Goal: Task Accomplishment & Management: Manage account settings

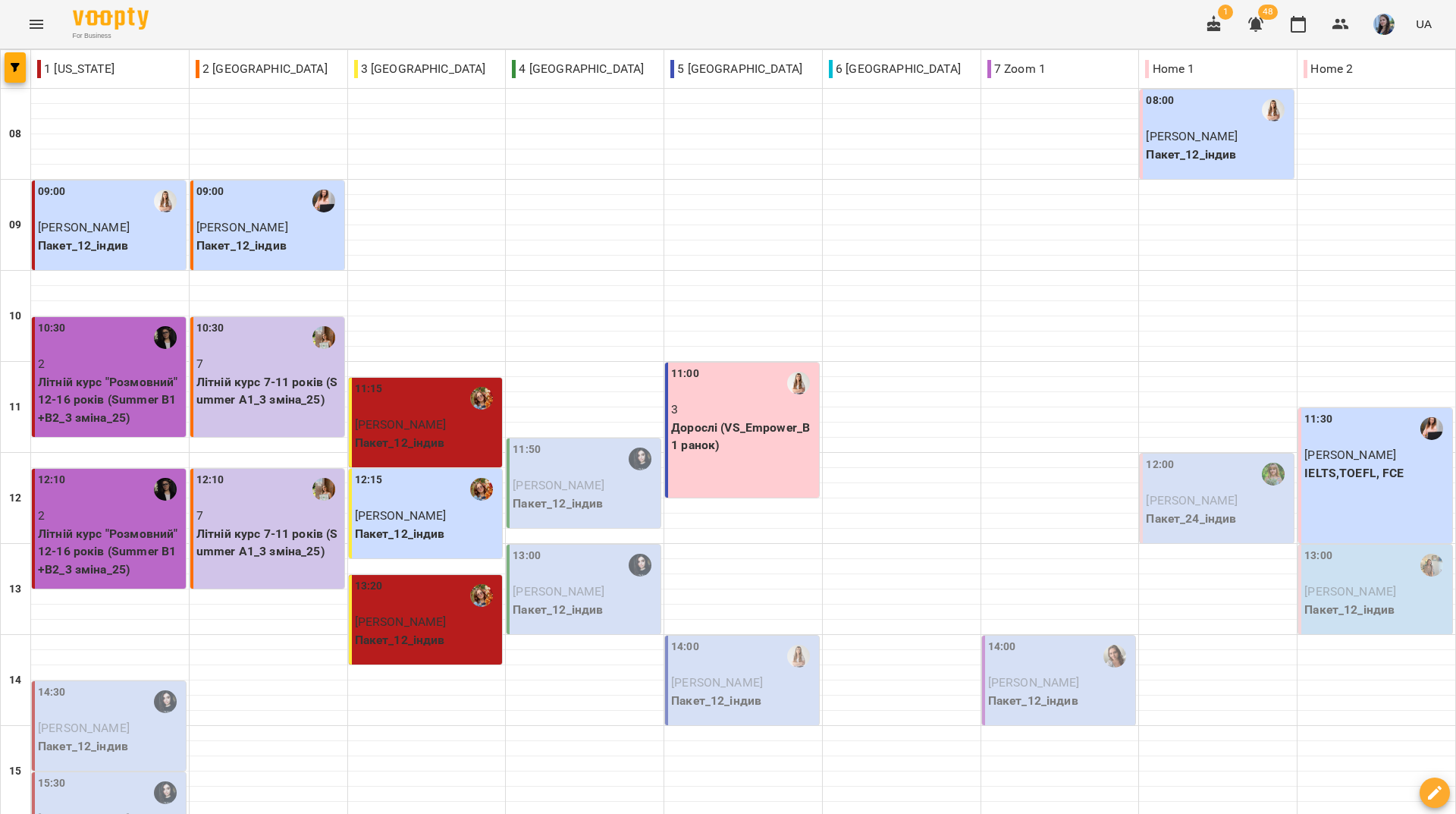
scroll to position [559, 0]
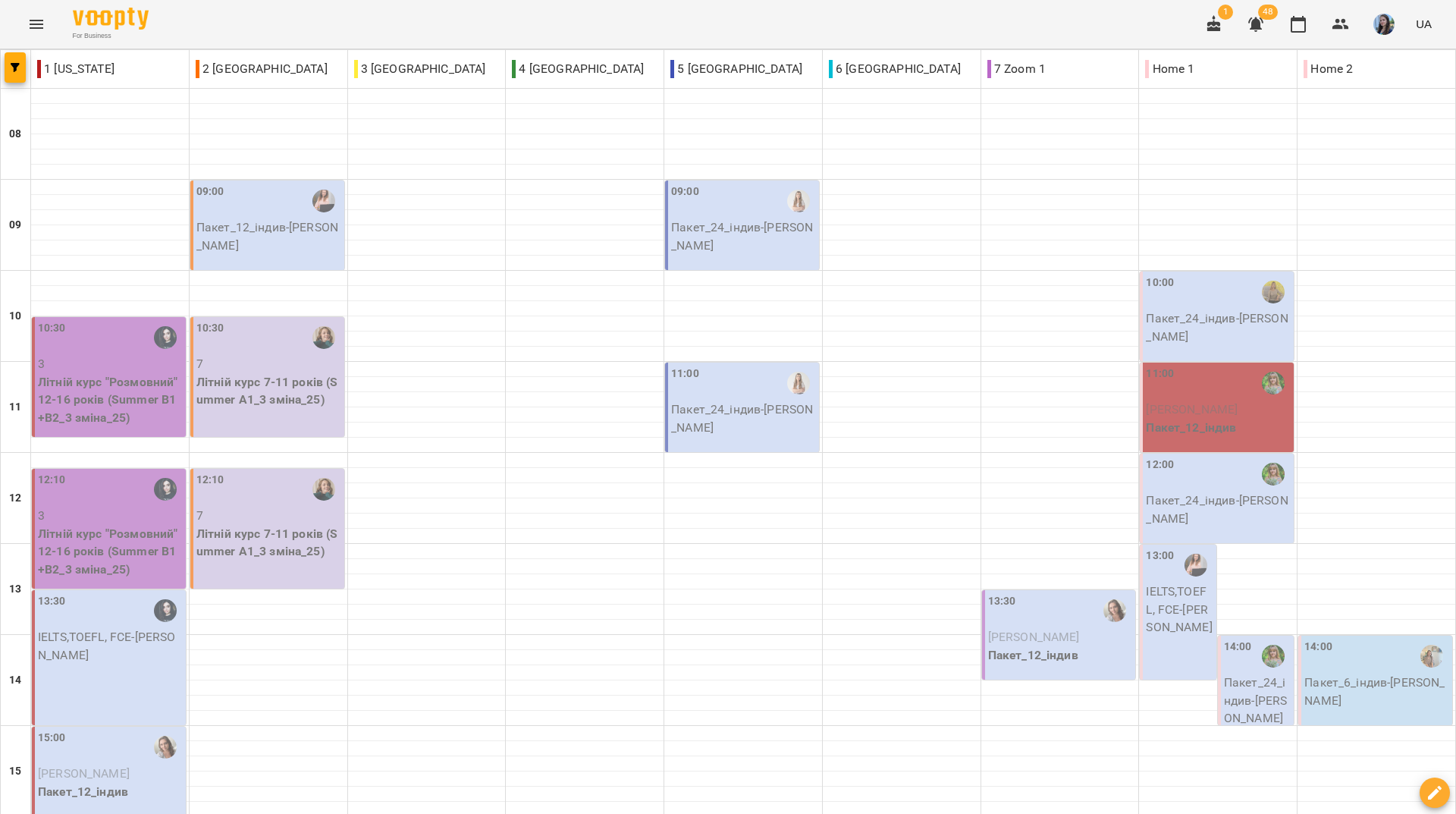
scroll to position [227, 0]
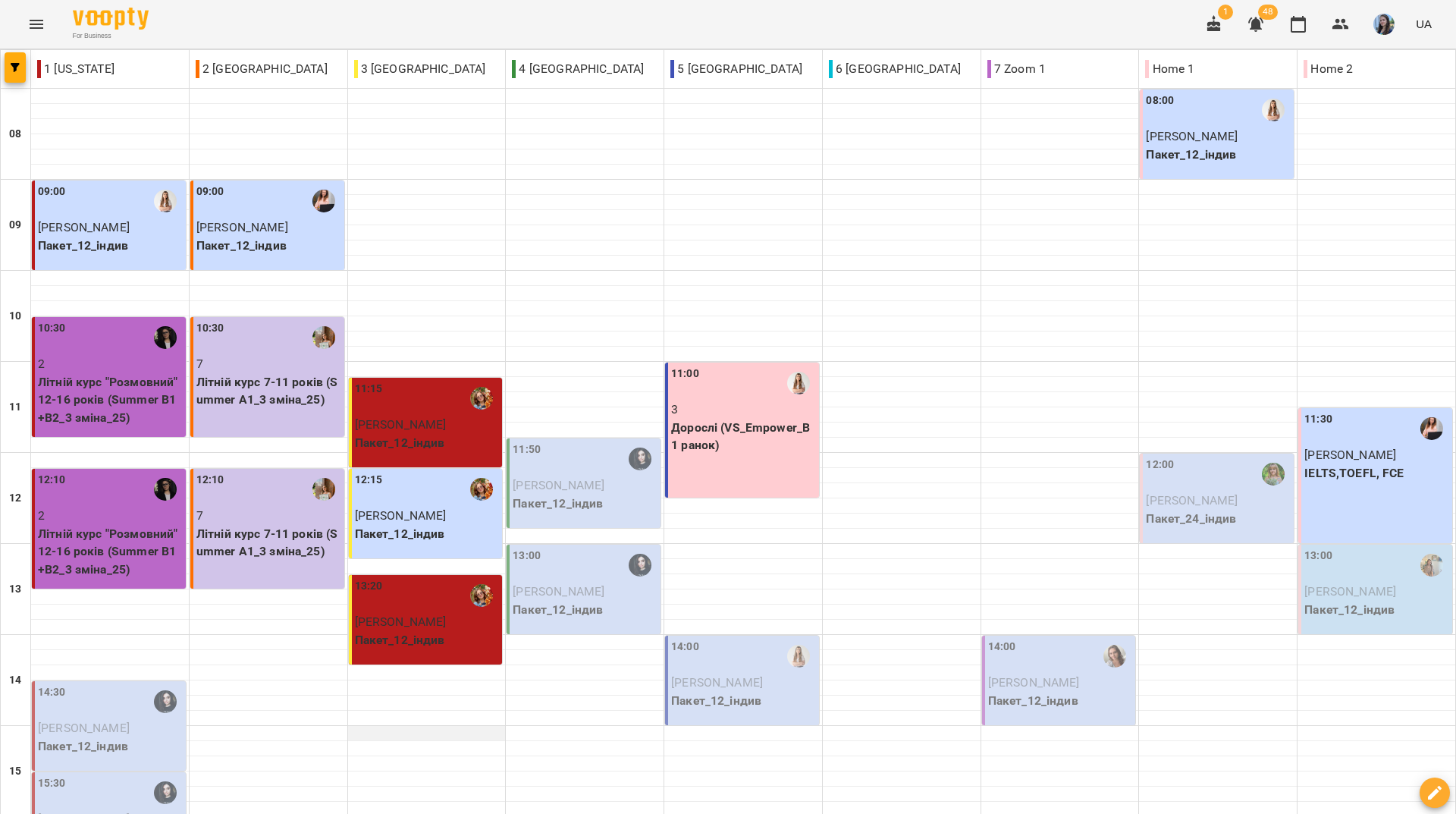
scroll to position [303, 0]
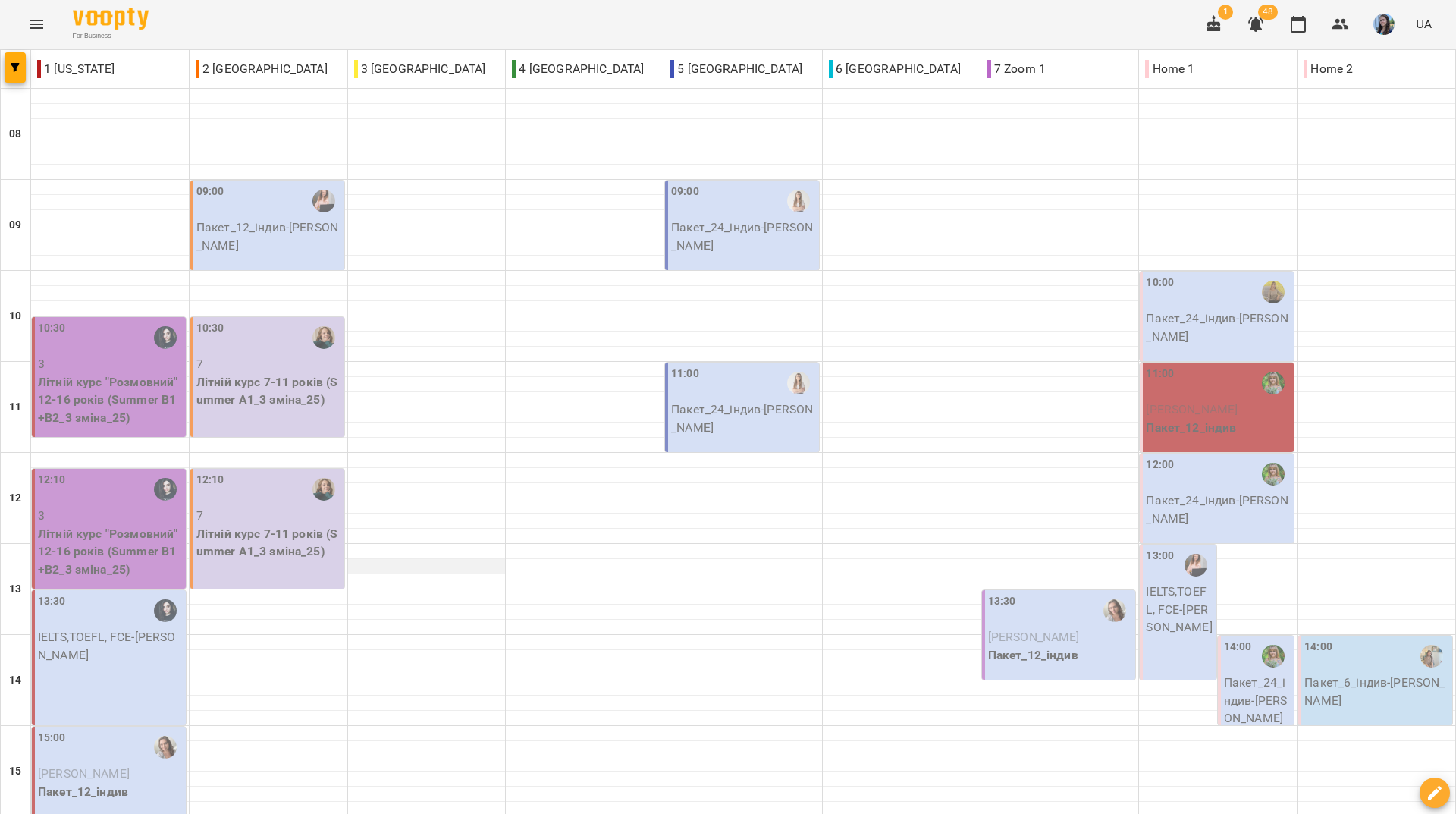
scroll to position [559, 0]
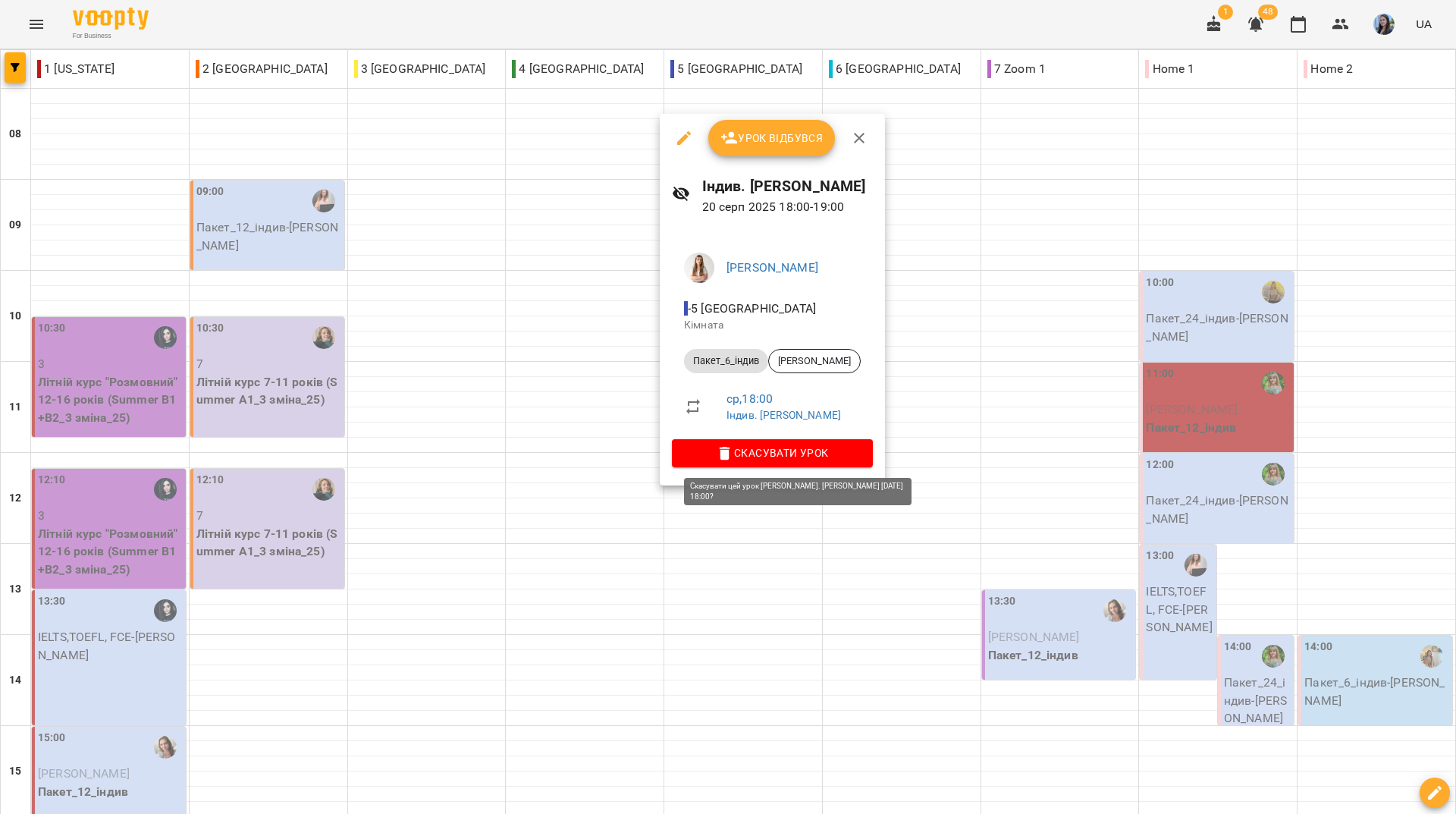
click at [790, 460] on span "Скасувати Урок" at bounding box center [772, 452] width 176 height 18
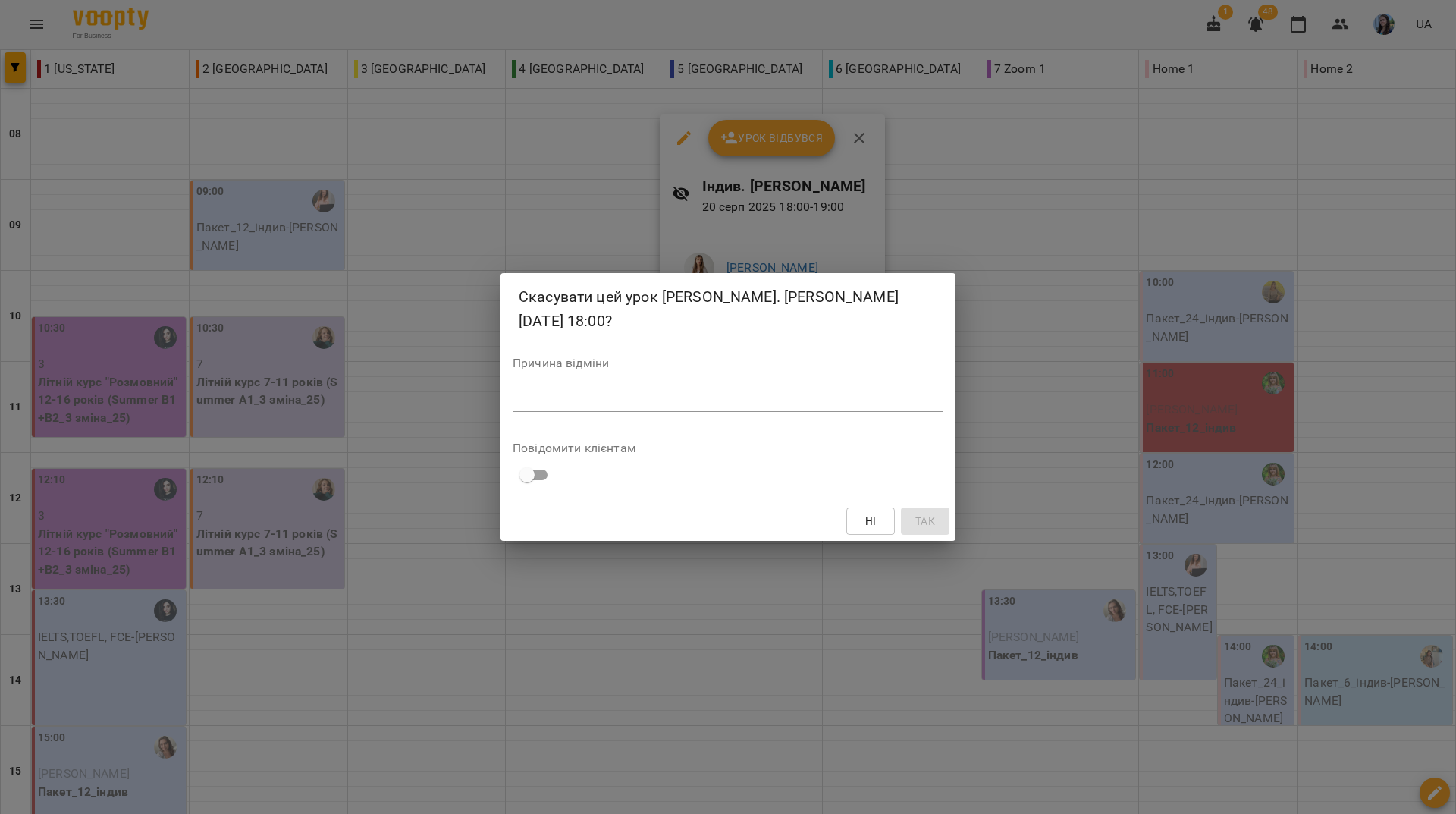
click at [809, 412] on div "Причина відміни *" at bounding box center [728, 387] width 431 height 61
click at [807, 402] on textarea at bounding box center [728, 400] width 431 height 15
type textarea "**********"
click at [919, 524] on span "Так" at bounding box center [925, 521] width 20 height 18
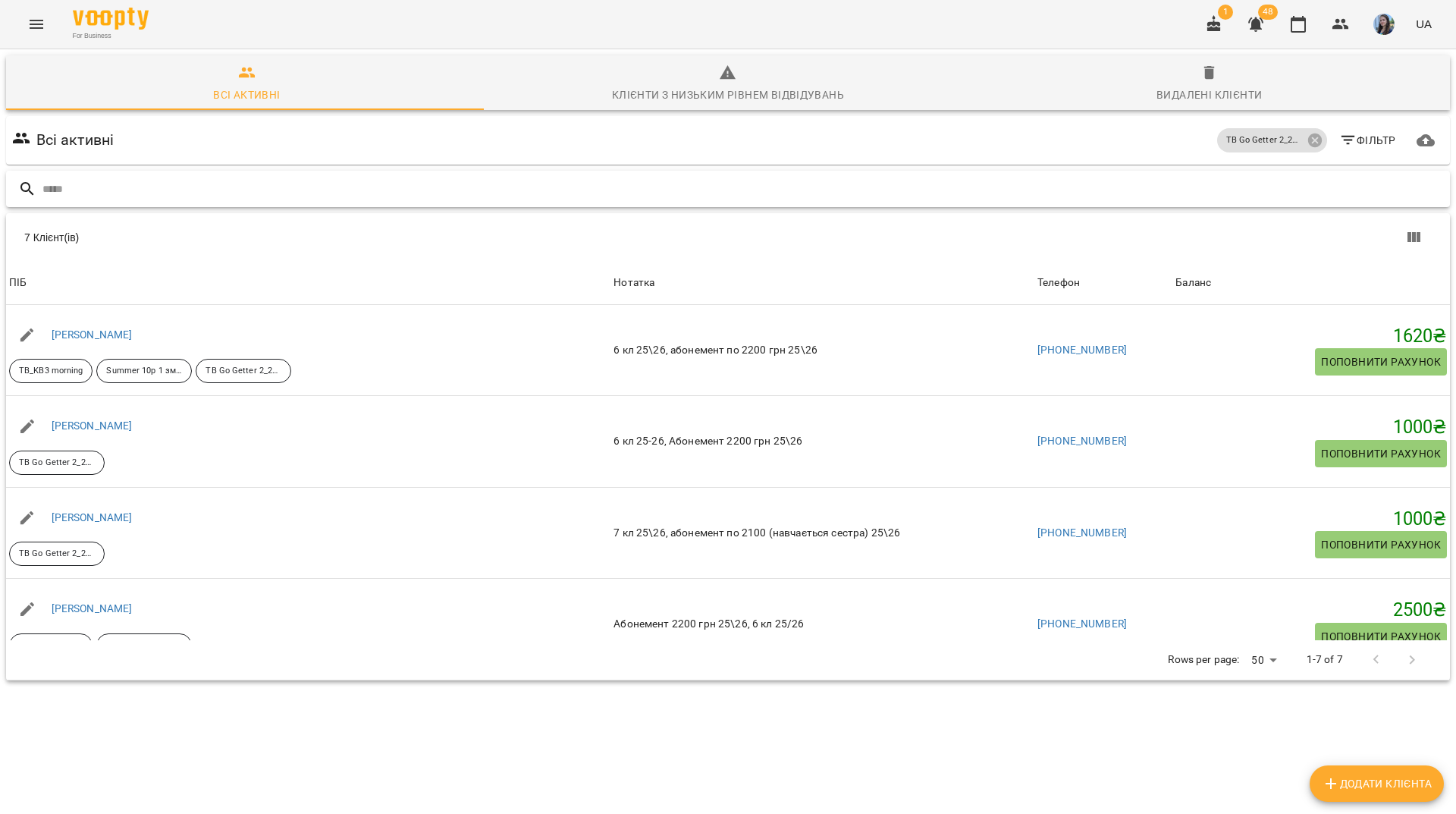
scroll to position [227, 0]
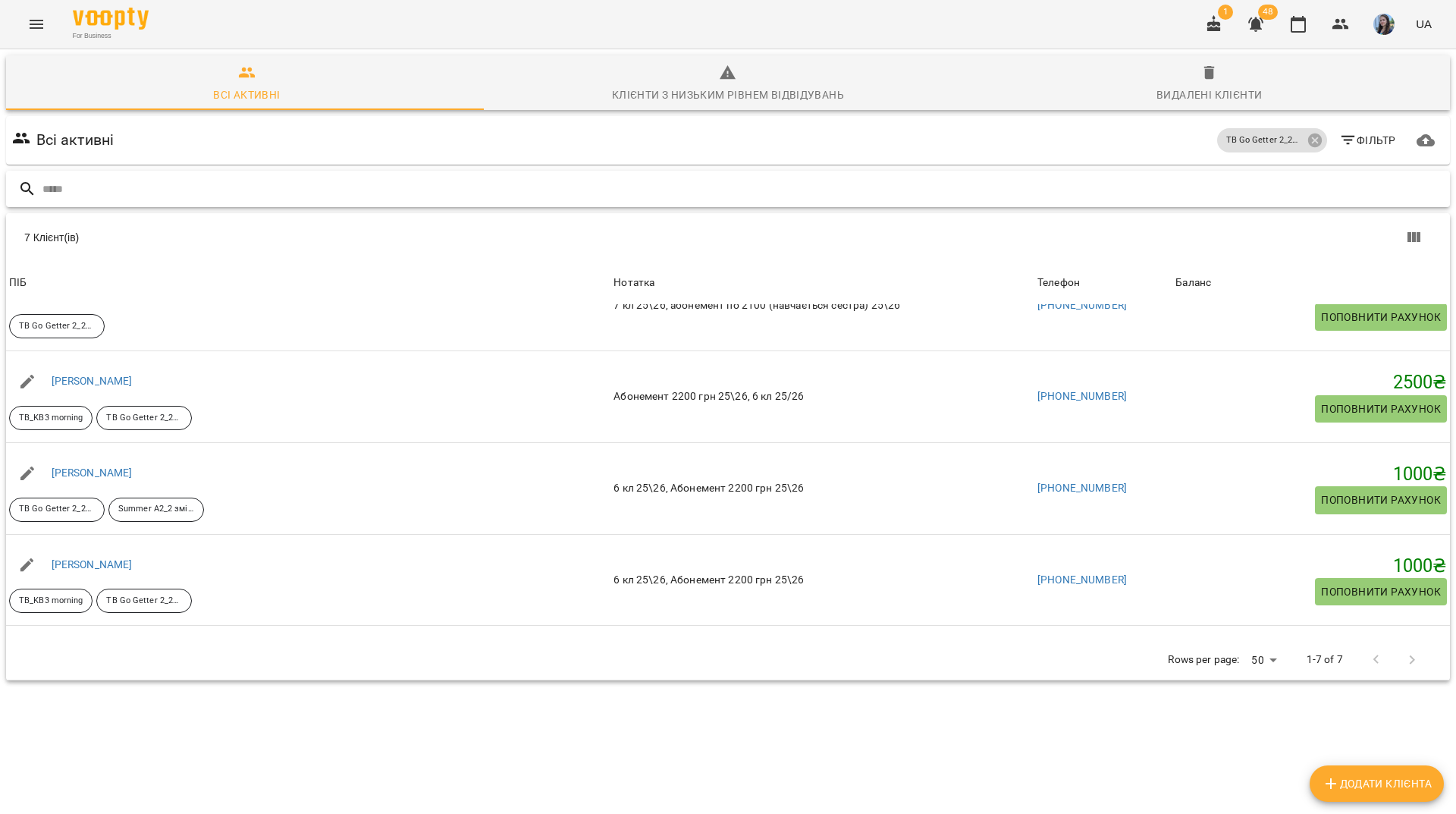
click at [397, 178] on input "text" at bounding box center [743, 189] width 1402 height 25
click at [1306, 142] on icon at bounding box center [1314, 140] width 16 height 16
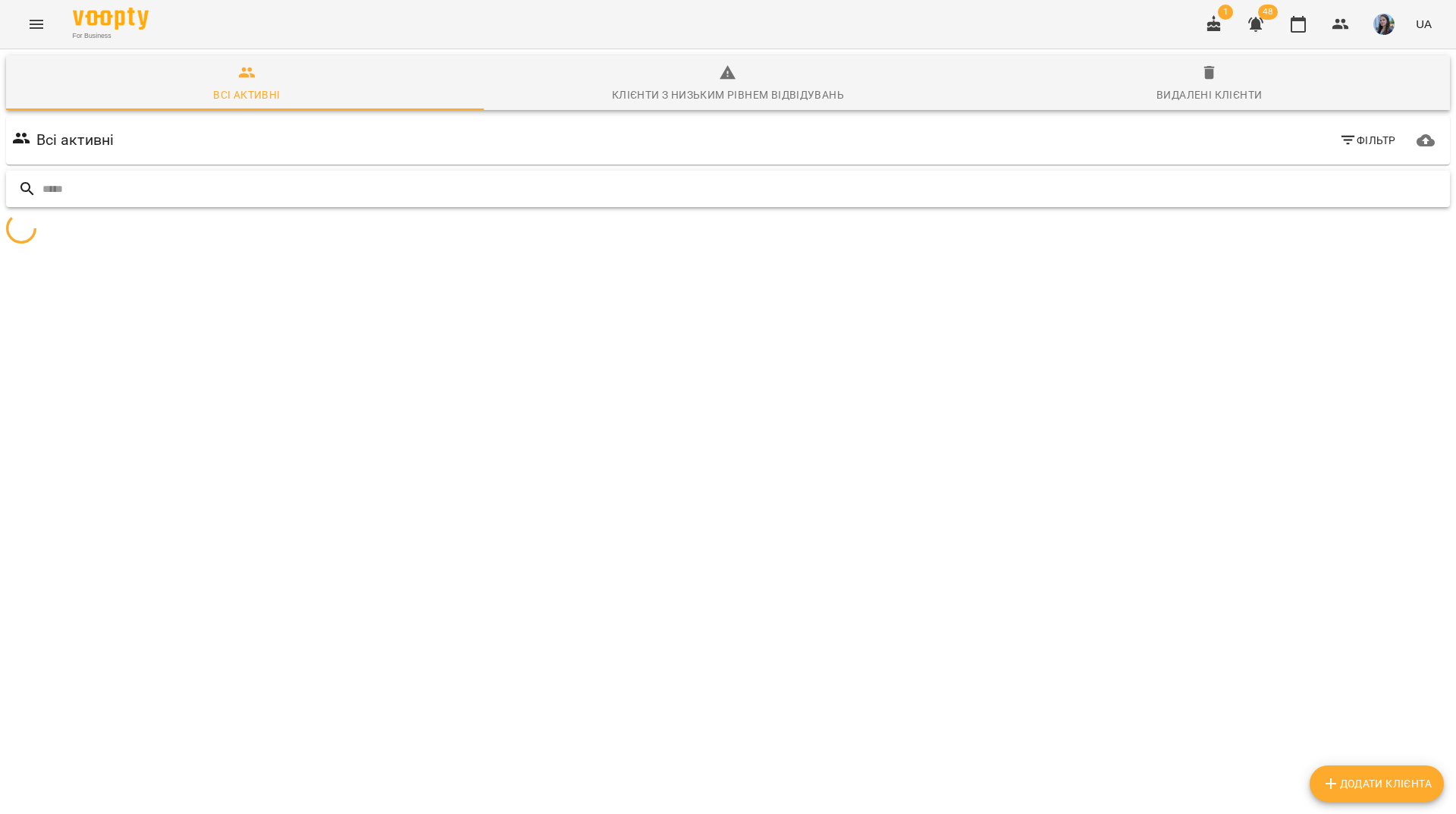
click at [1273, 185] on input "text" at bounding box center [743, 189] width 1402 height 25
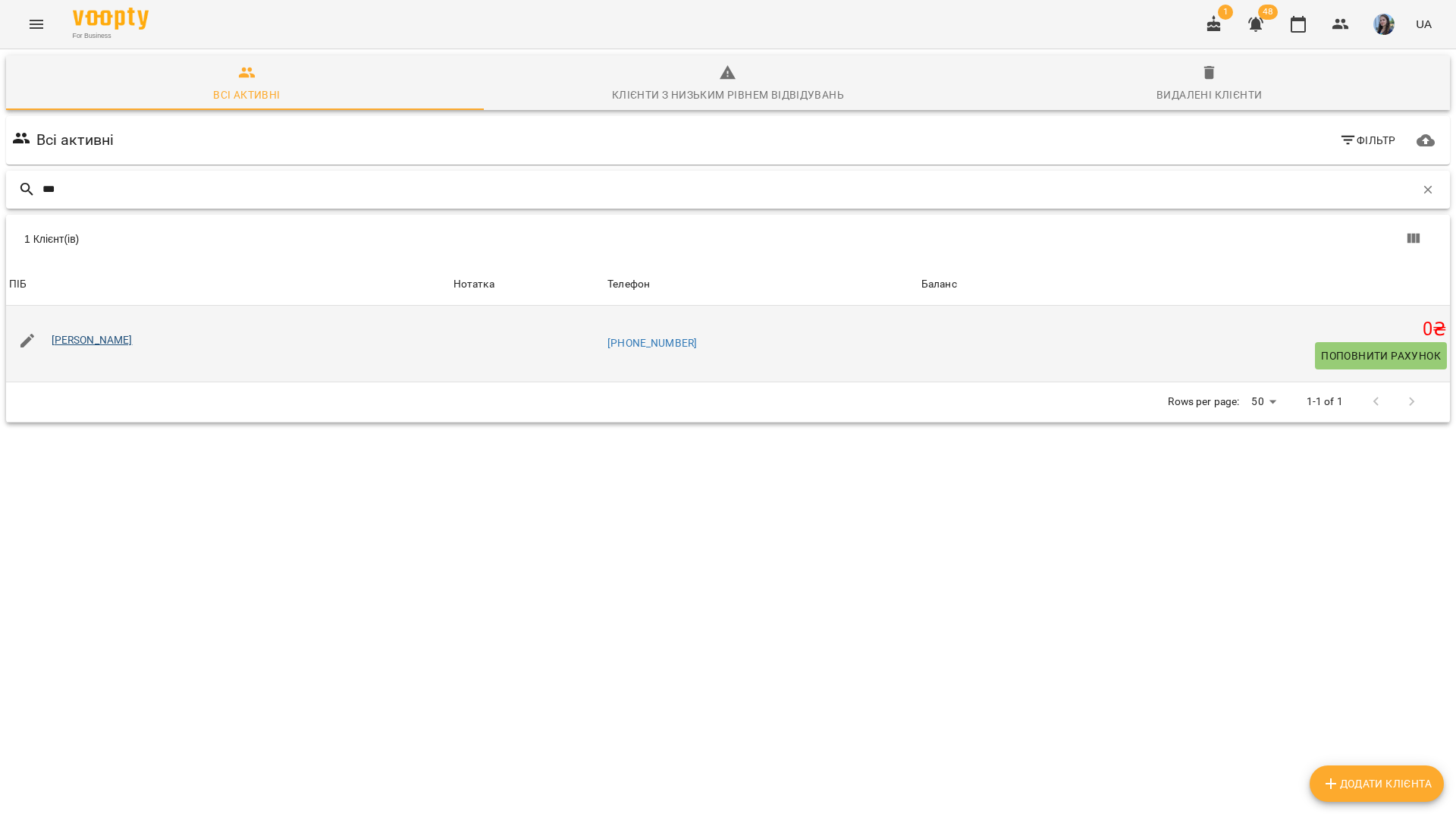
type input "***"
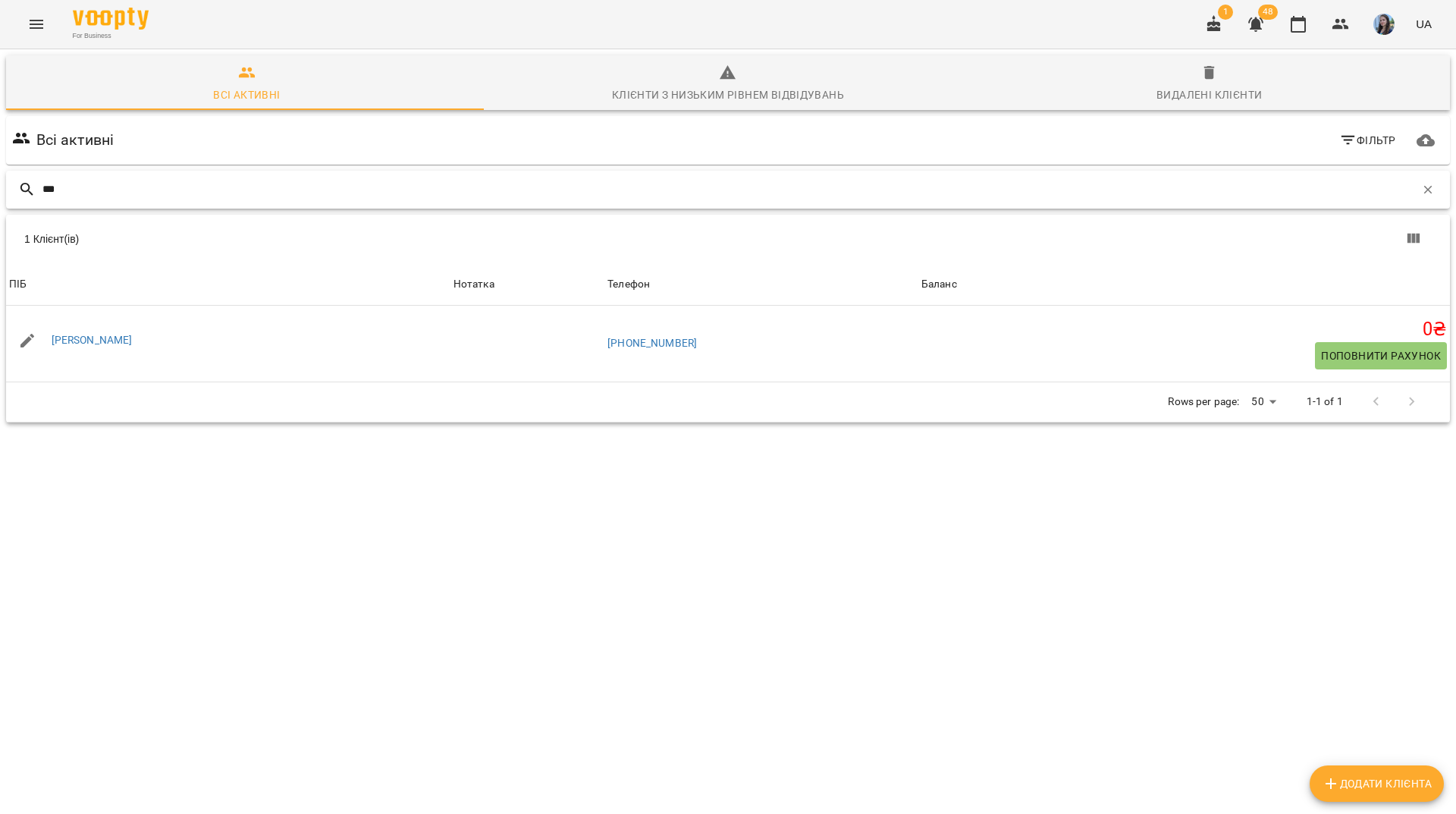
click at [453, 196] on input "***" at bounding box center [728, 189] width 1372 height 25
click at [1421, 186] on icon "button" at bounding box center [1427, 189] width 14 height 14
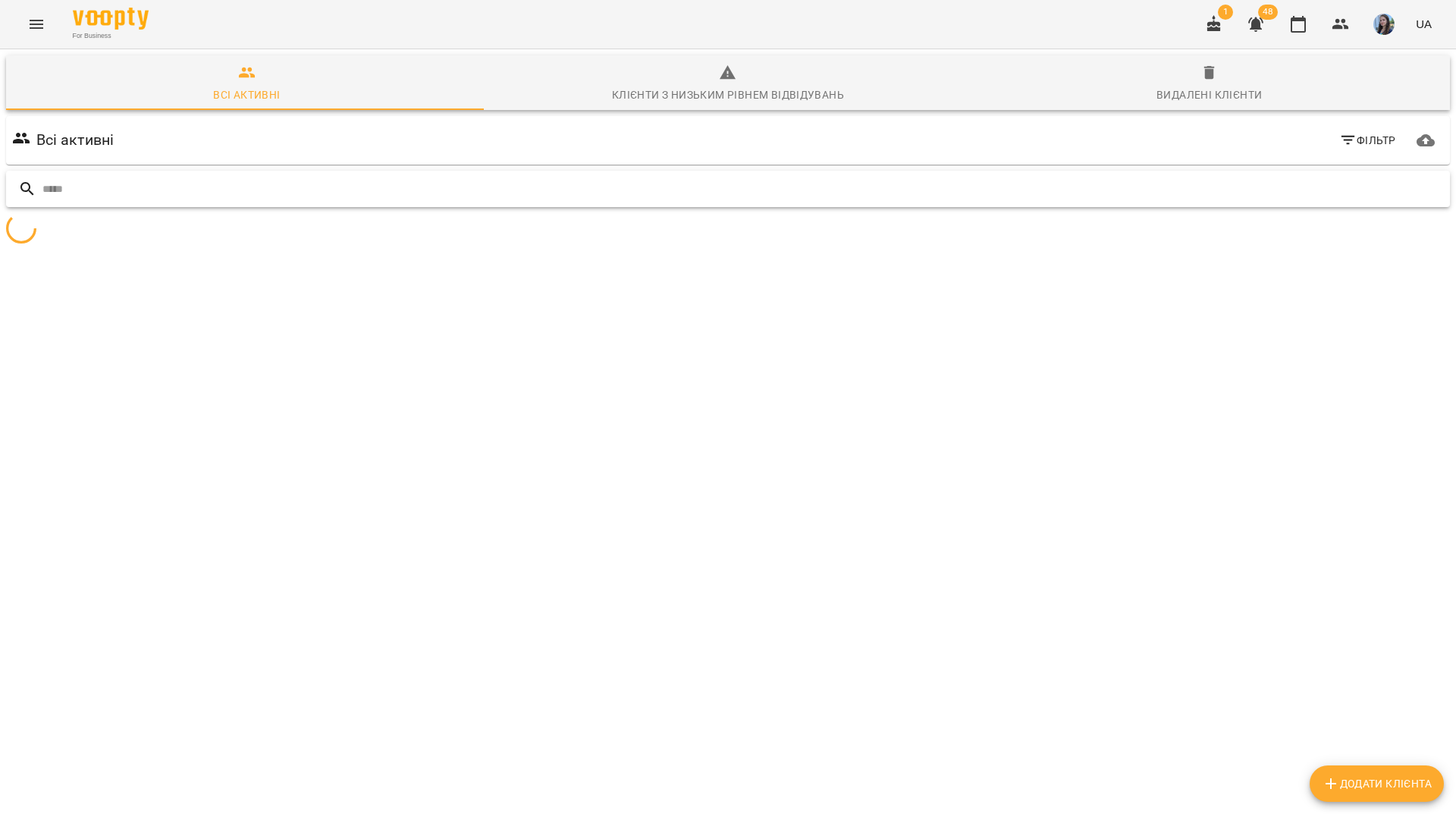
click at [1236, 186] on input "text" at bounding box center [743, 189] width 1402 height 25
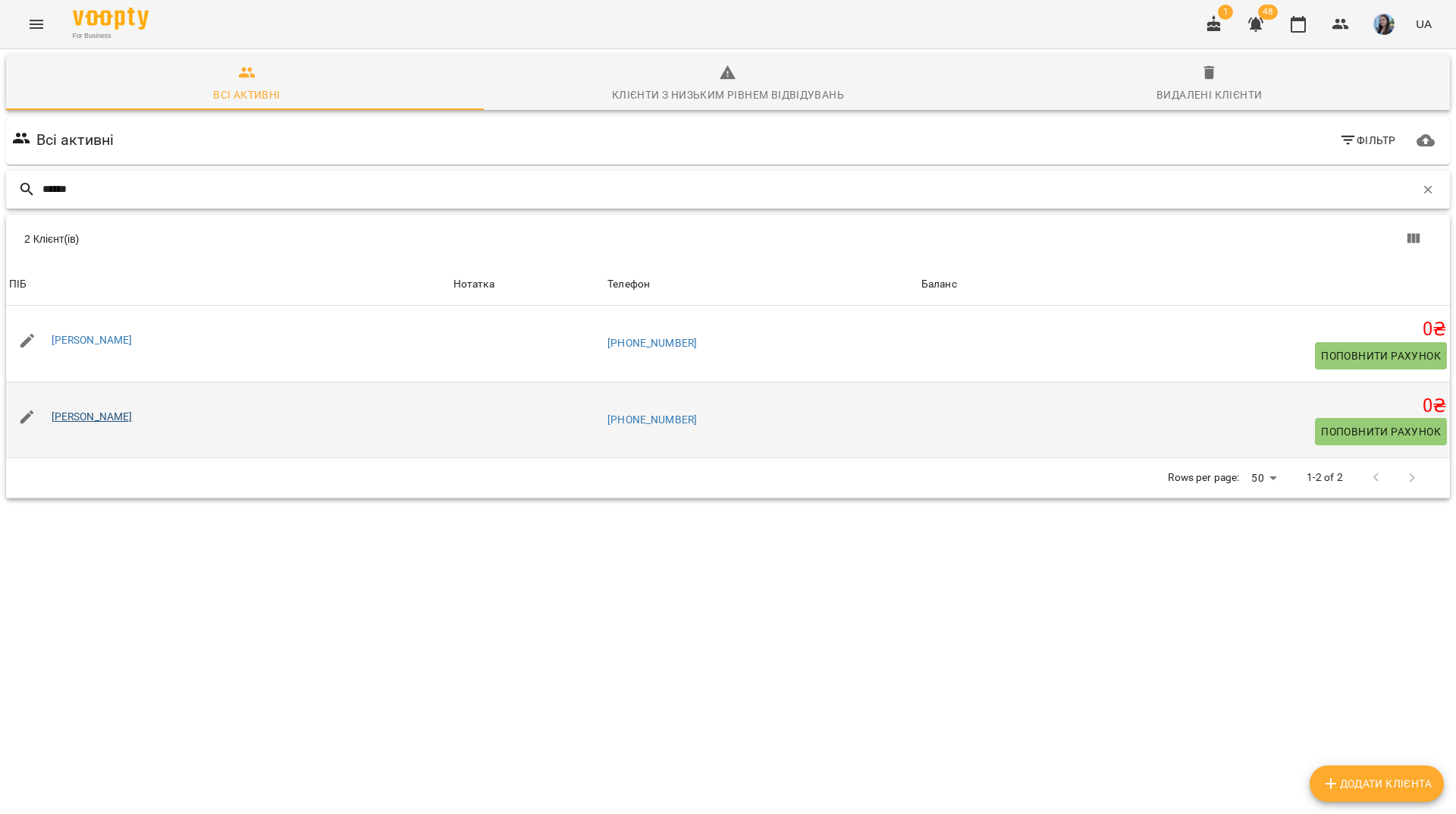
type input "*****"
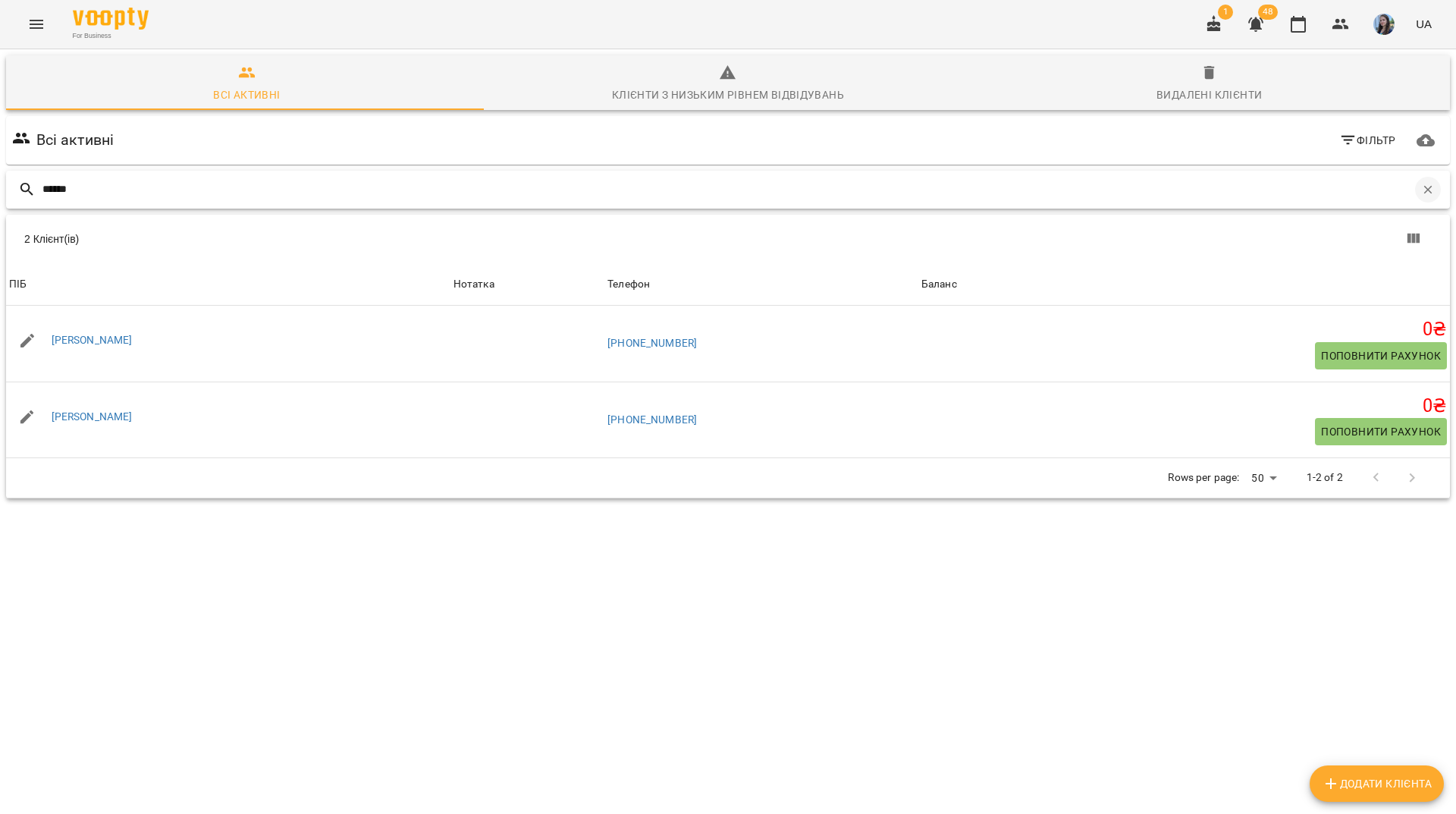
click at [1424, 187] on button "button" at bounding box center [1428, 189] width 25 height 25
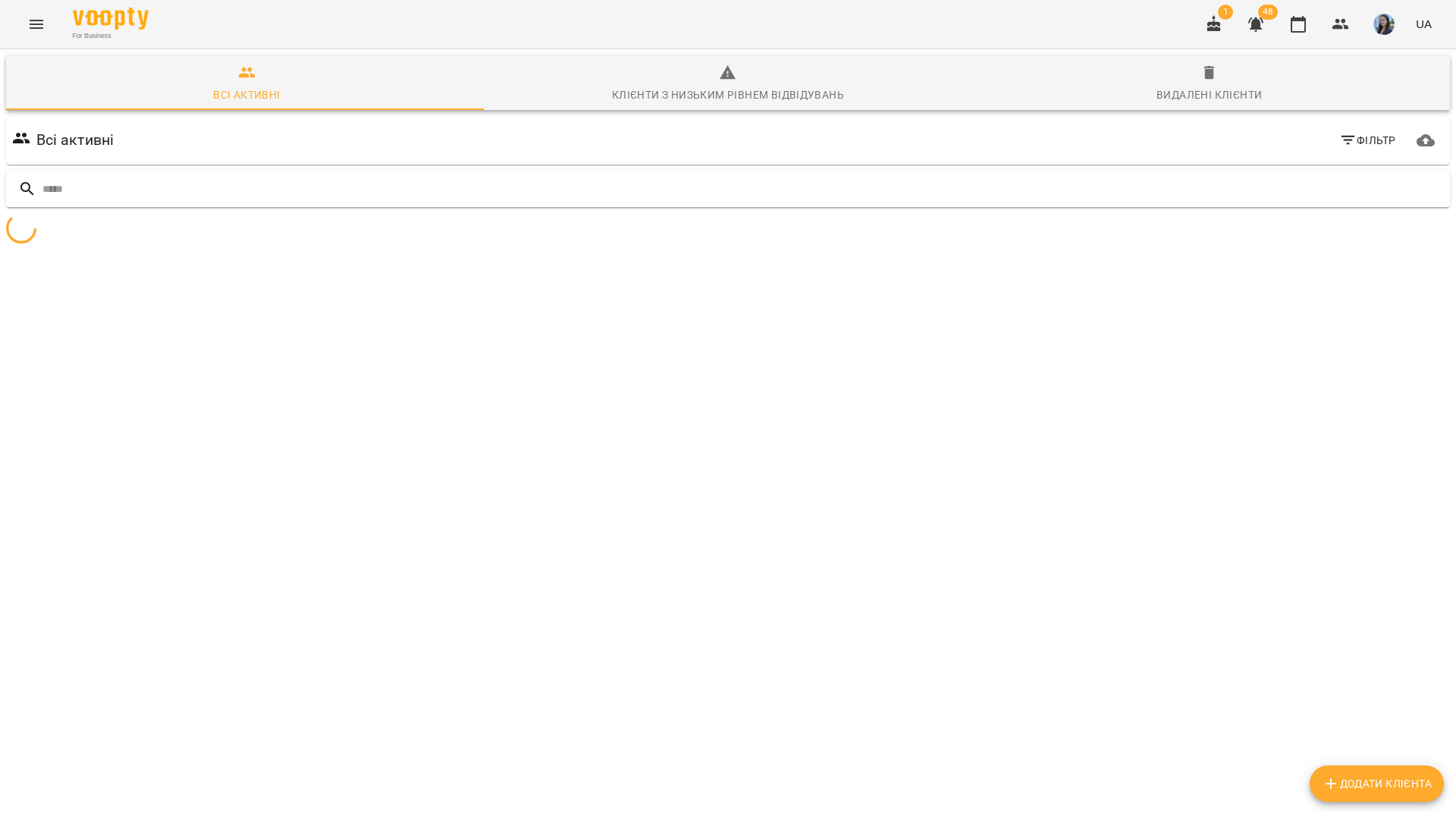
click at [1389, 777] on span "Додати клієнта" at bounding box center [1376, 783] width 110 height 18
select select "**"
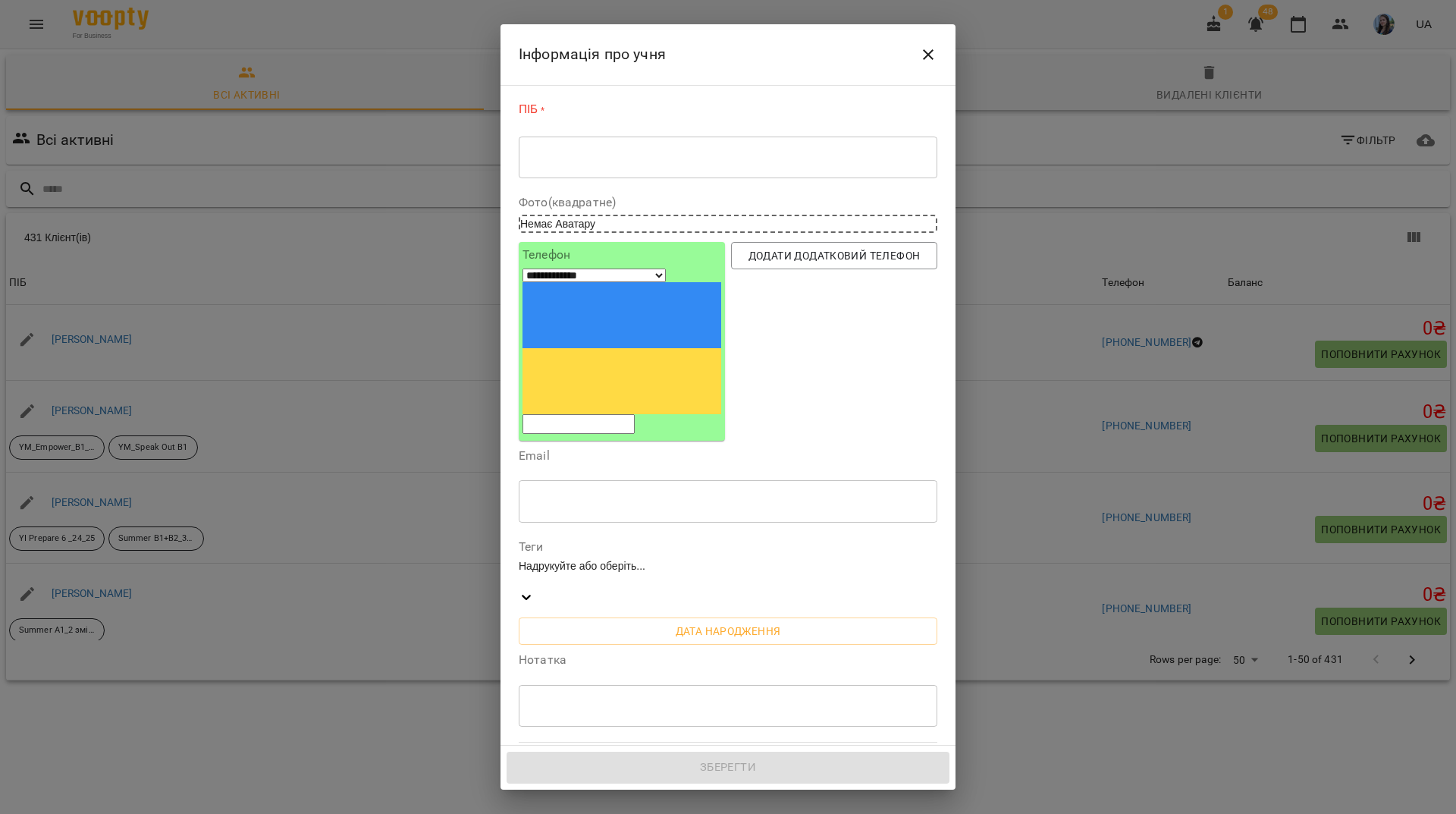
click at [692, 158] on textarea at bounding box center [728, 157] width 397 height 15
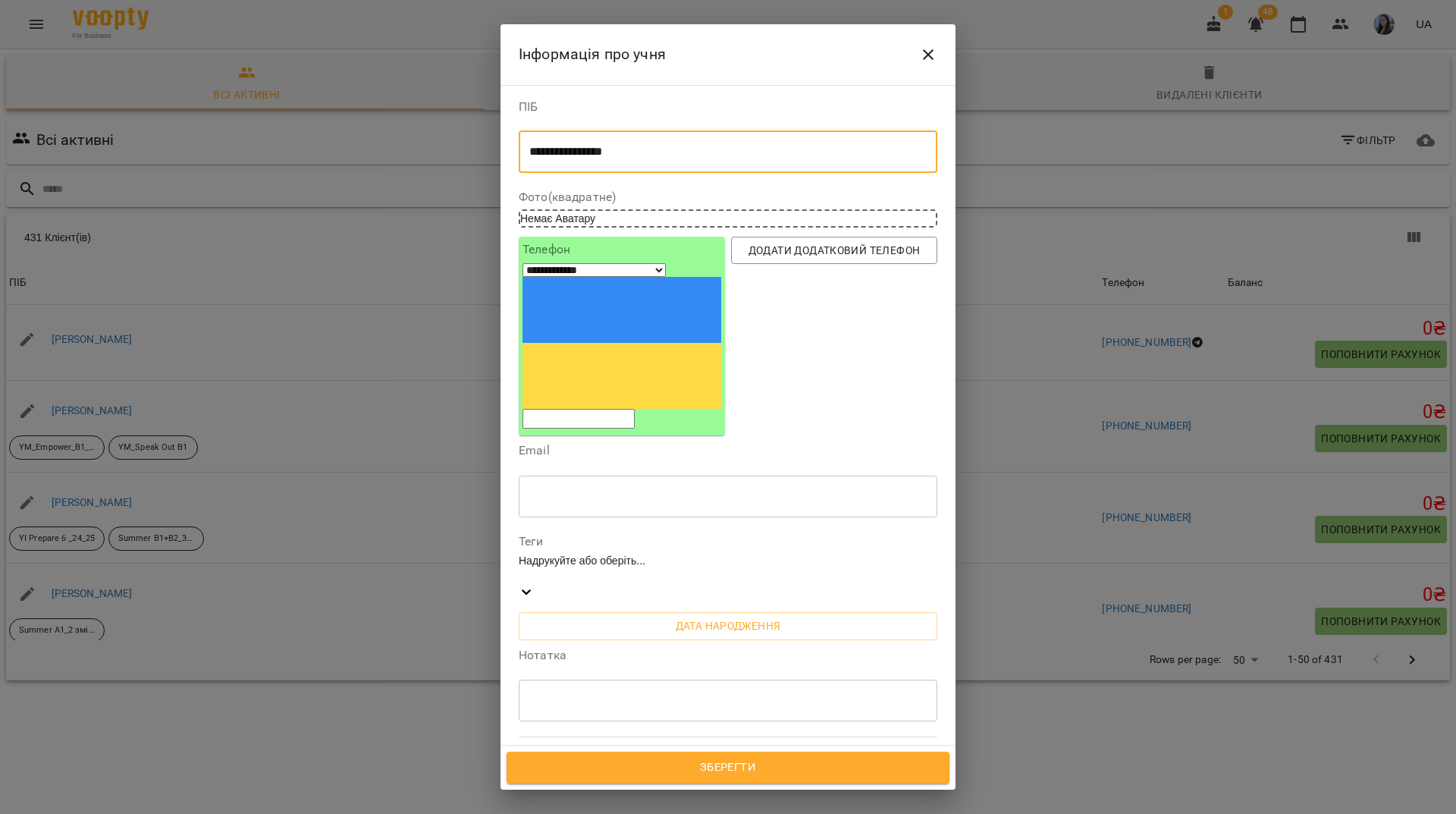
type textarea "**********"
click at [728, 60] on div "Інформація про учня" at bounding box center [728, 55] width 419 height 36
click at [608, 409] on input "tel" at bounding box center [579, 419] width 113 height 20
paste input "**********"
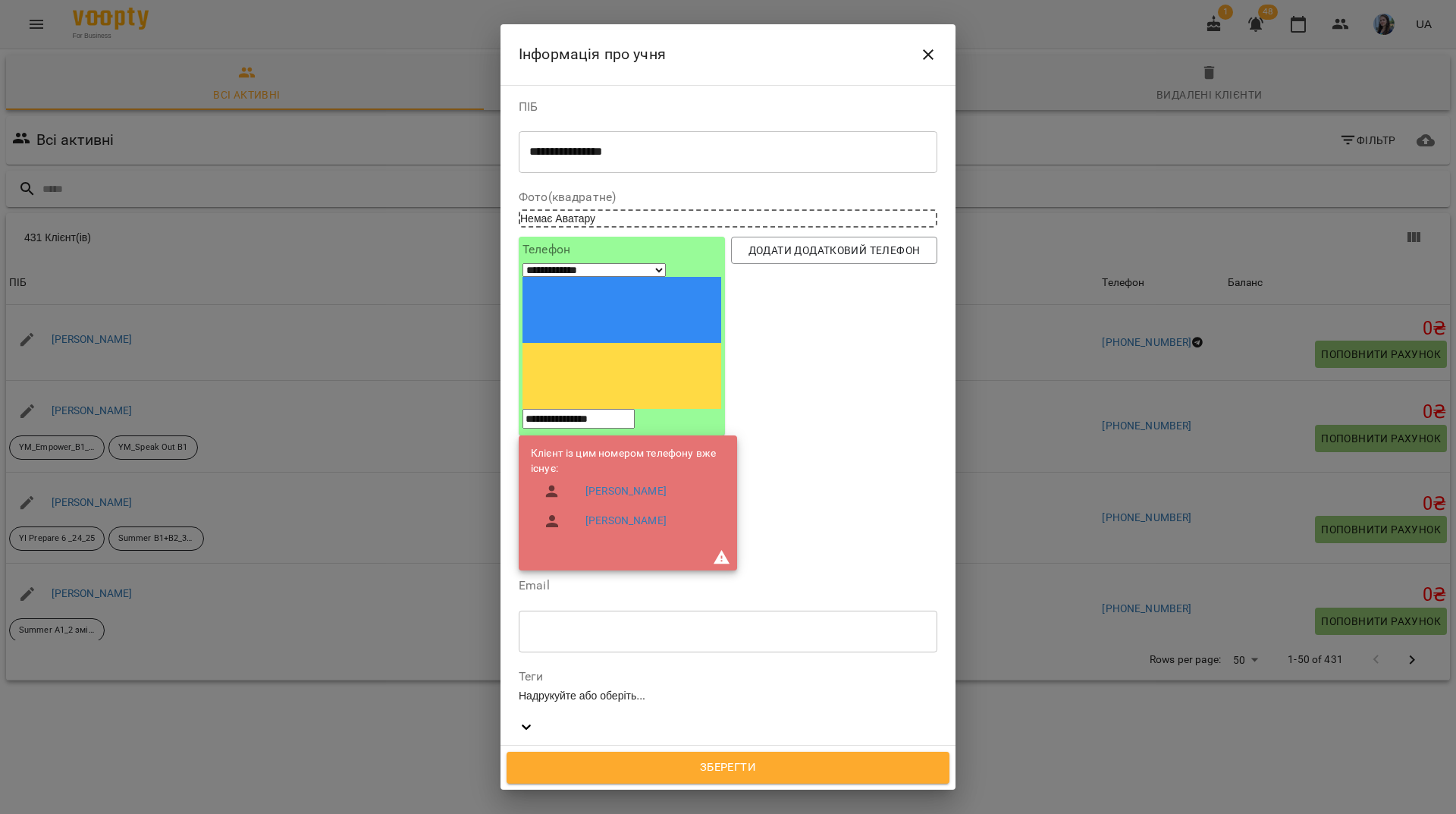
type input "**********"
click at [934, 59] on icon "Close" at bounding box center [928, 55] width 18 height 18
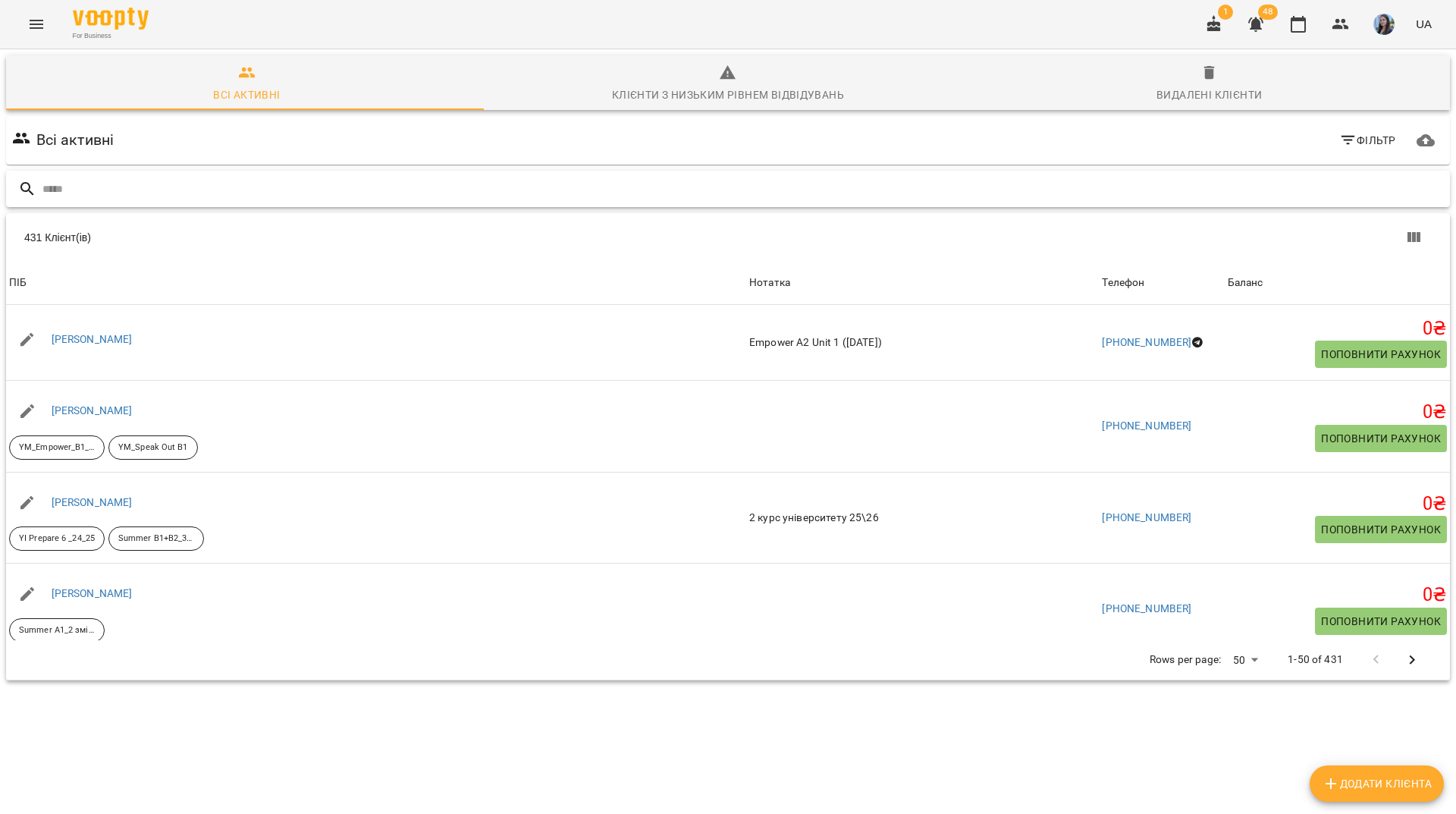
click at [354, 184] on input "text" at bounding box center [743, 189] width 1402 height 25
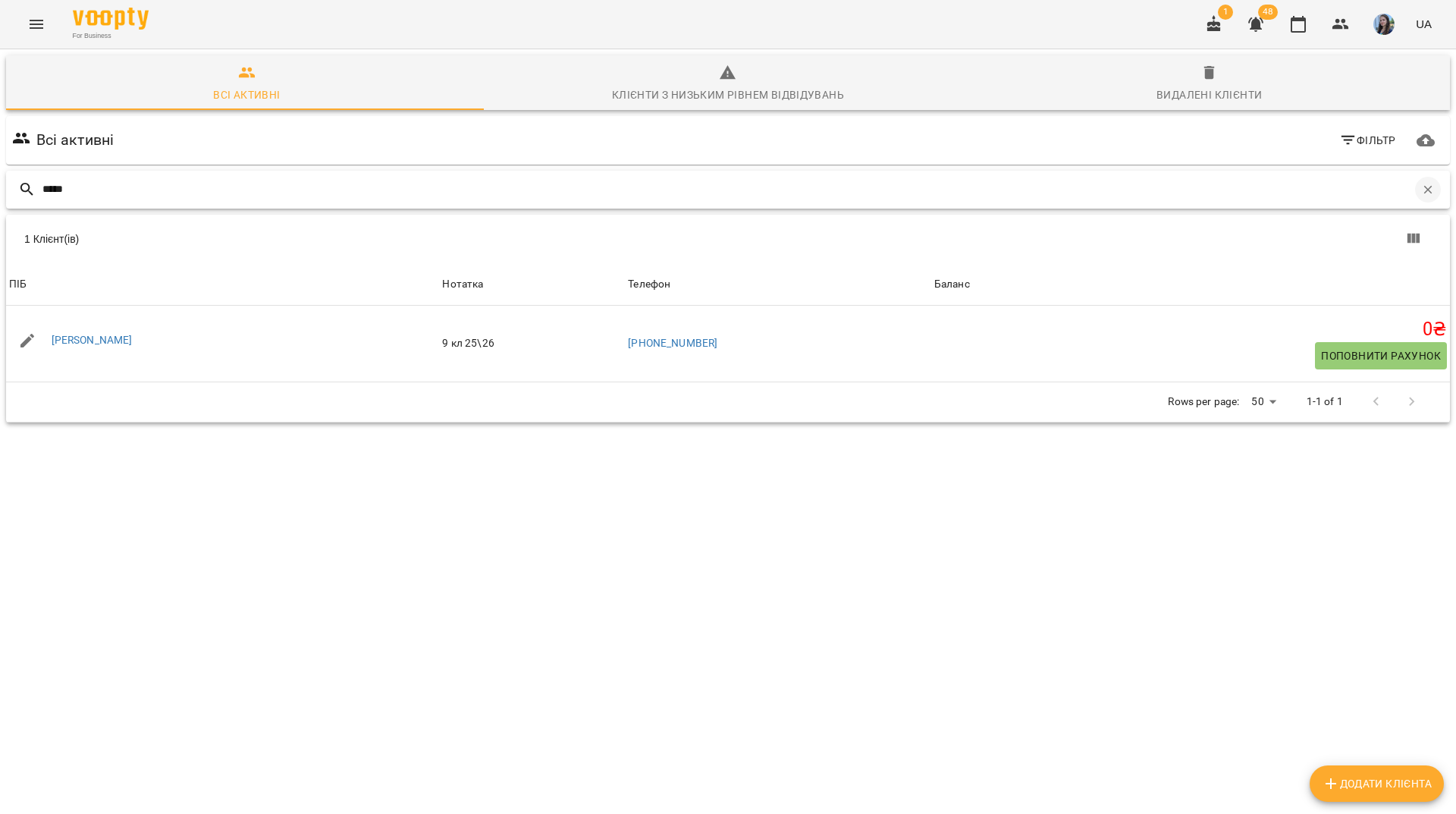
type input "*****"
drag, startPoint x: 1419, startPoint y: 191, endPoint x: 925, endPoint y: 18, distance: 523.4
click at [1421, 191] on icon "button" at bounding box center [1427, 189] width 14 height 14
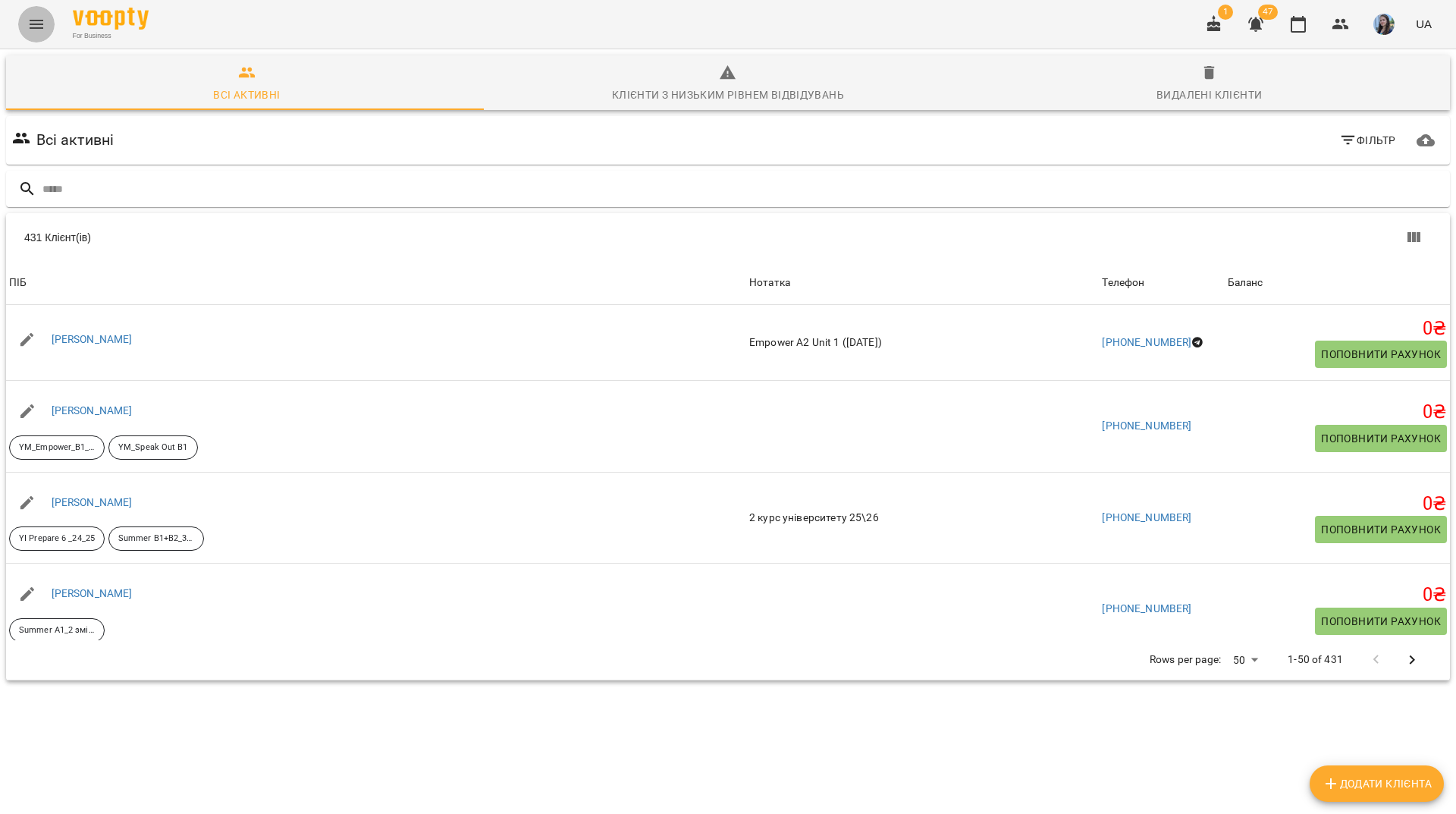
click at [42, 29] on icon "Menu" at bounding box center [36, 25] width 18 height 18
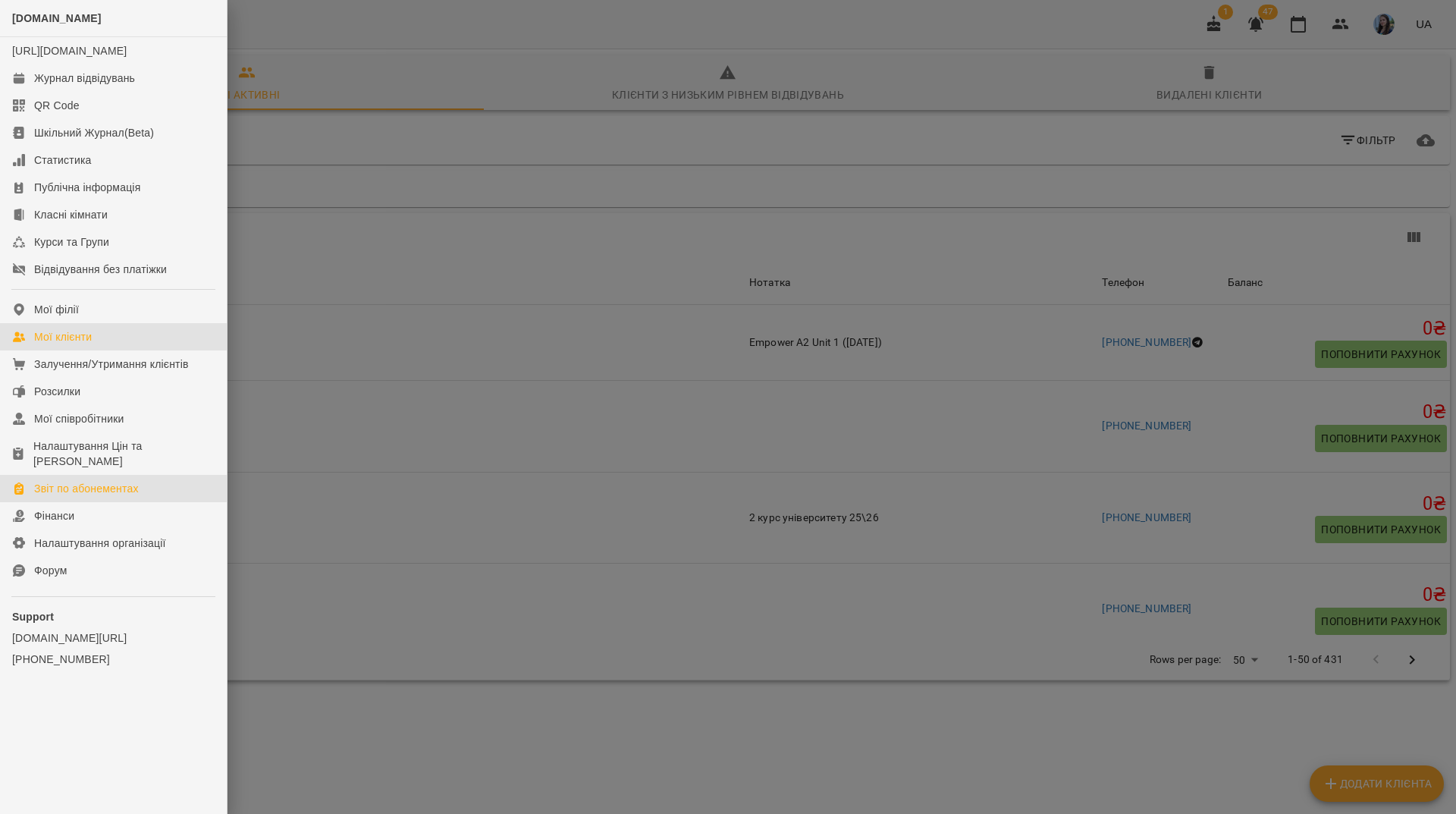
click at [117, 493] on div "Звіт по абонементах" at bounding box center [86, 488] width 104 height 15
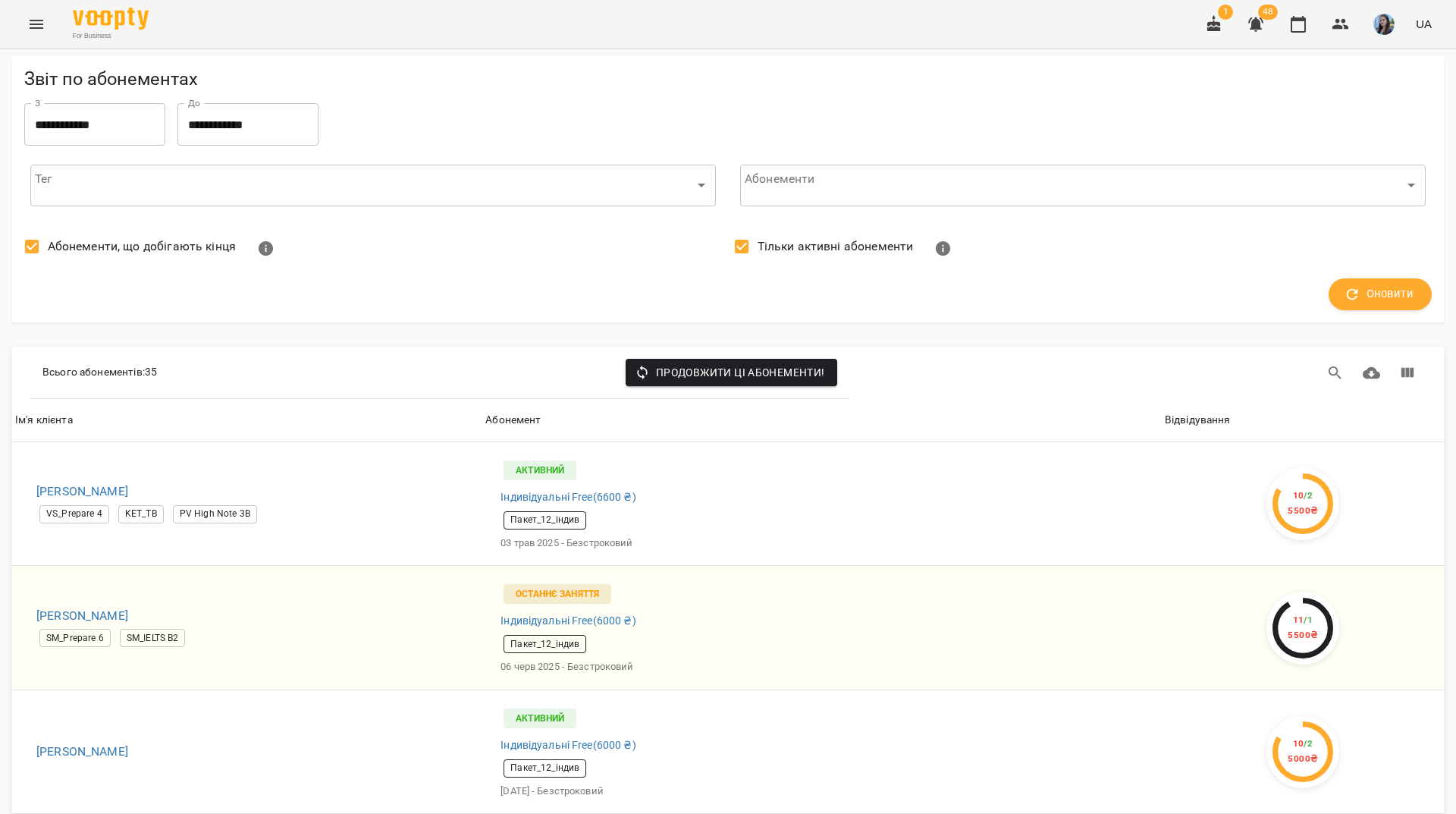
scroll to position [1516, 0]
click at [552, 22] on div "For Business 1 48 UA" at bounding box center [728, 24] width 1456 height 48
drag, startPoint x: 131, startPoint y: 424, endPoint x: 96, endPoint y: 425, distance: 35.0
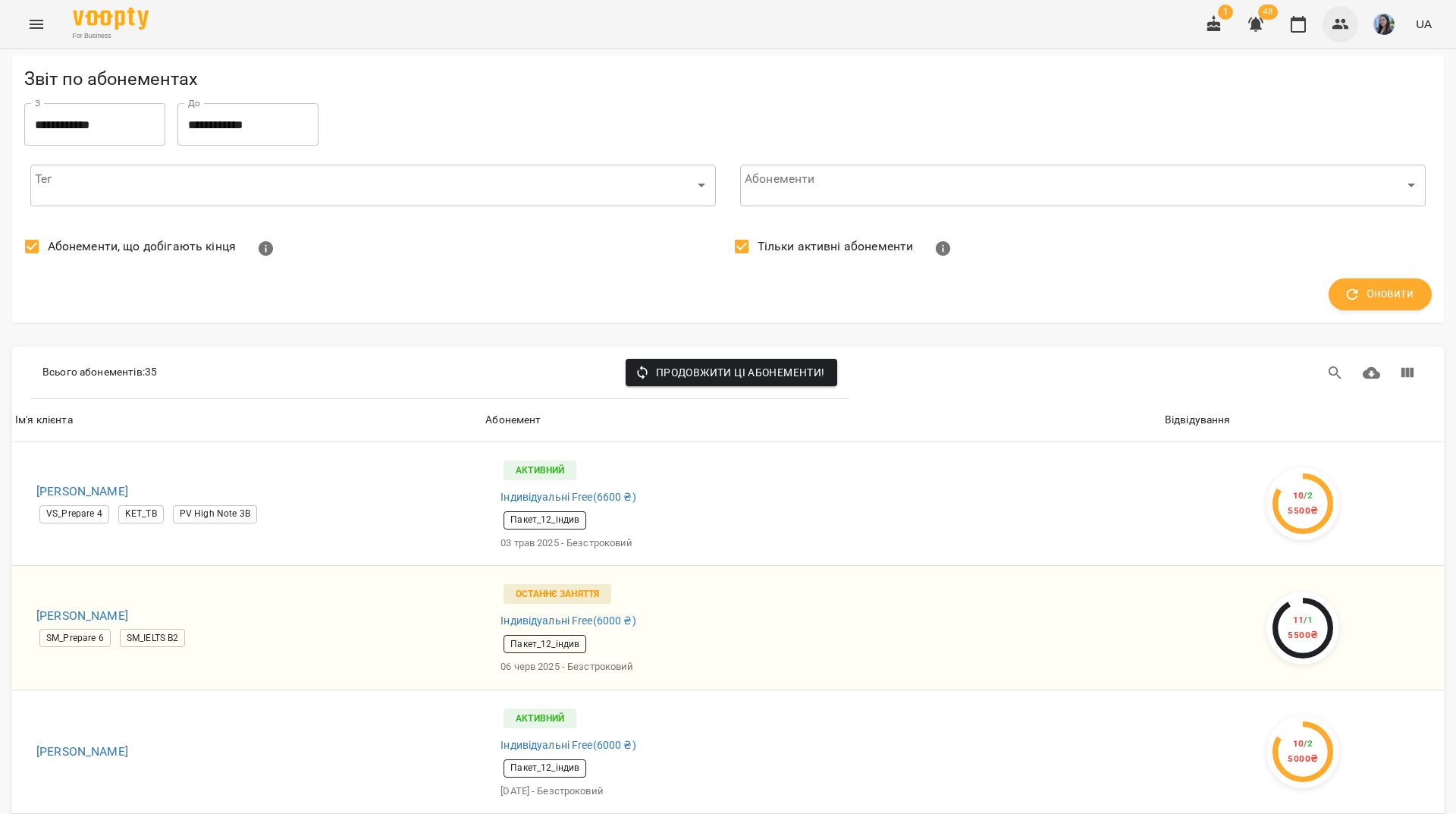
click at [1339, 31] on icon "button" at bounding box center [1341, 25] width 18 height 18
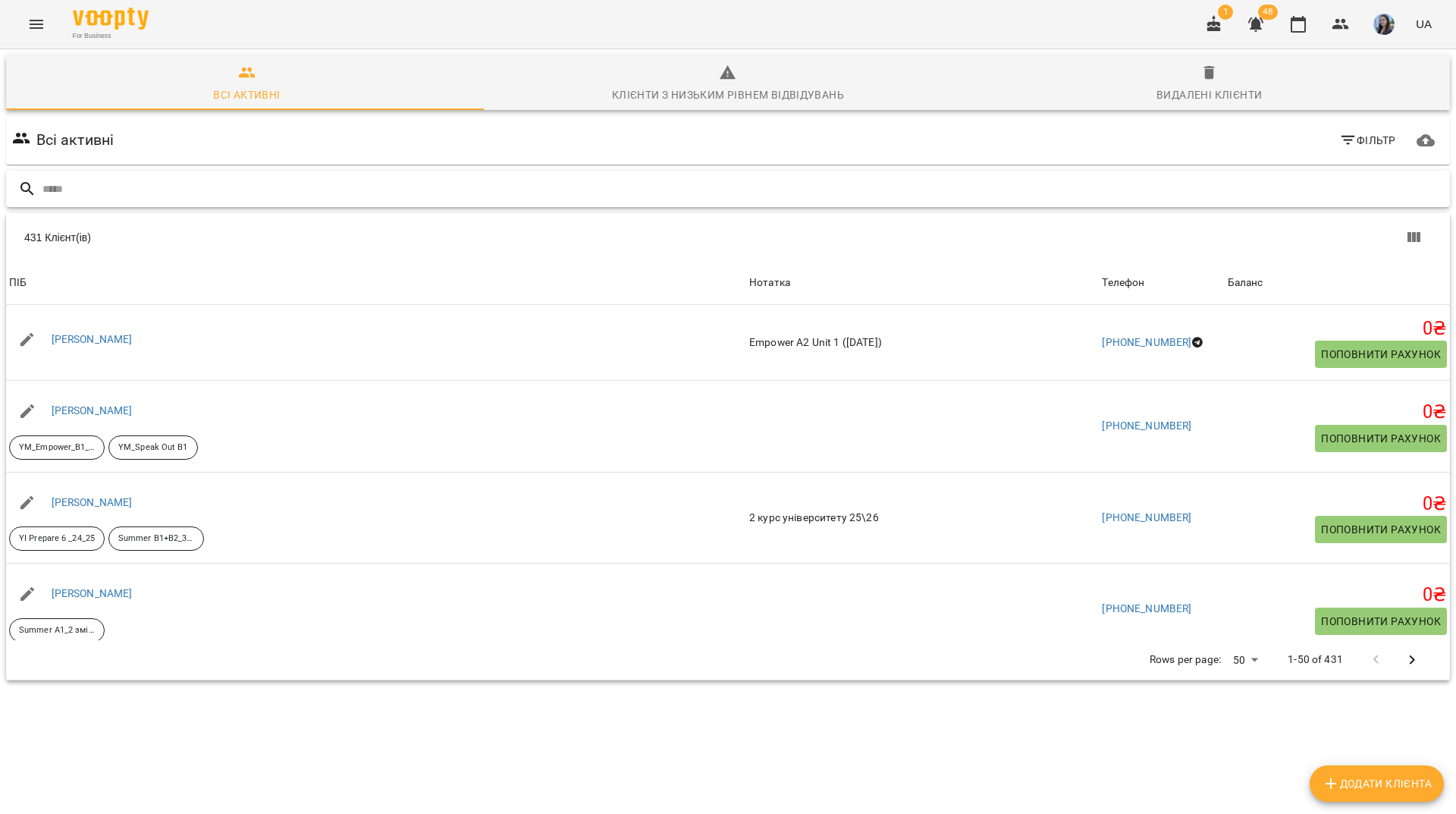
drag, startPoint x: 330, startPoint y: 174, endPoint x: 157, endPoint y: 187, distance: 173.5
click at [157, 187] on input "text" at bounding box center [743, 189] width 1402 height 25
paste input "**********"
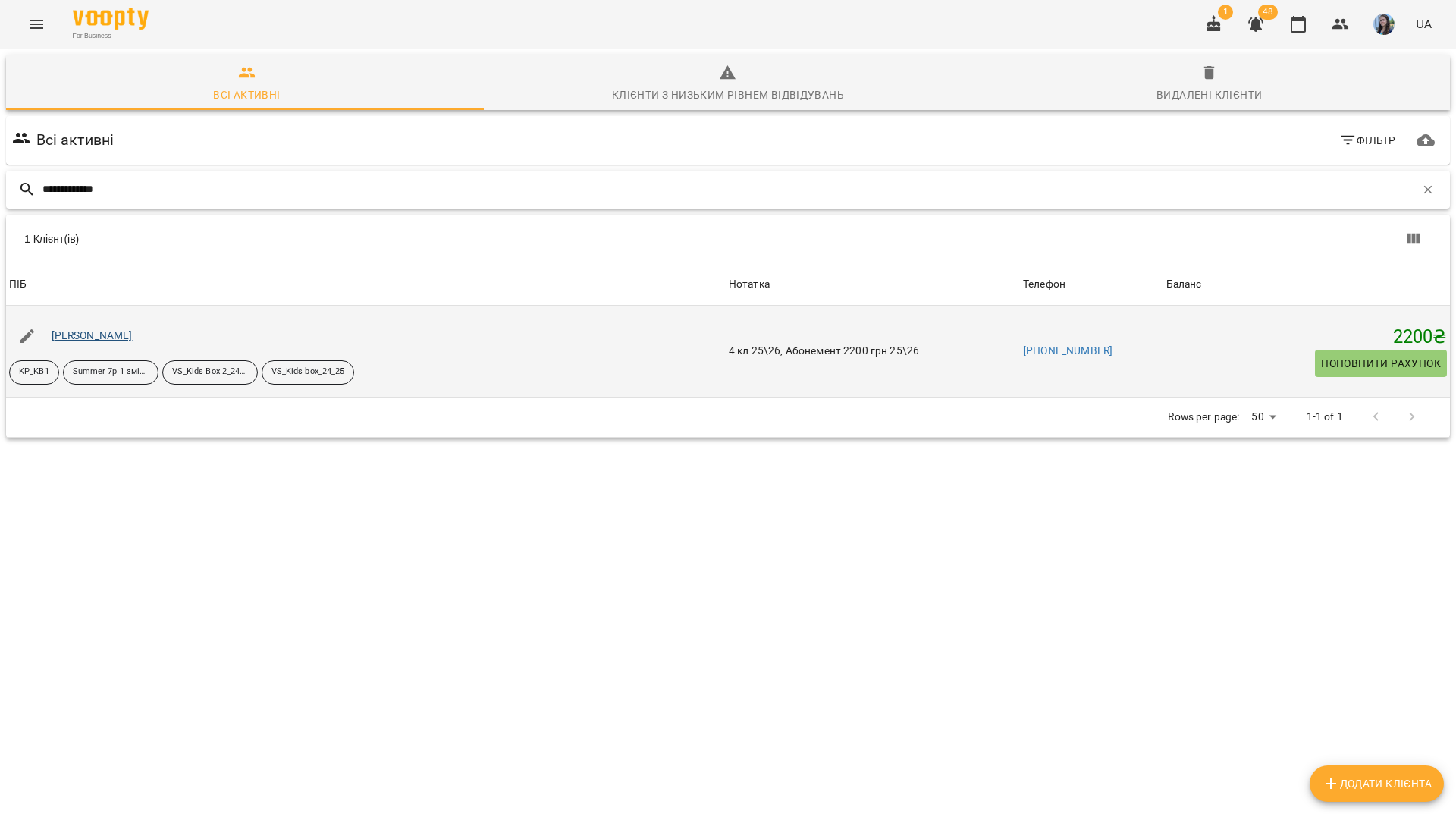
type input "**********"
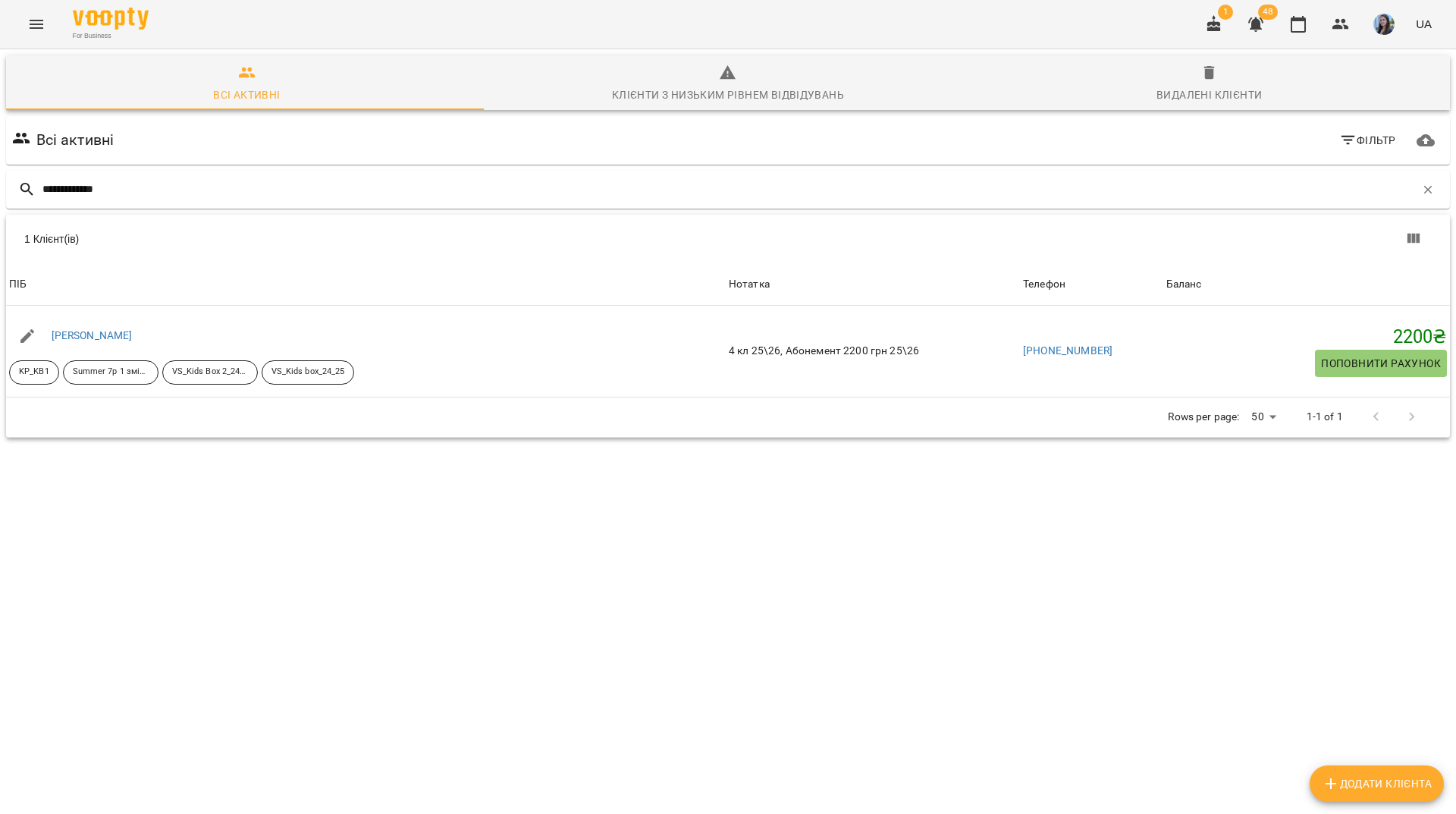
click at [1267, 25] on button "button" at bounding box center [1255, 25] width 36 height 36
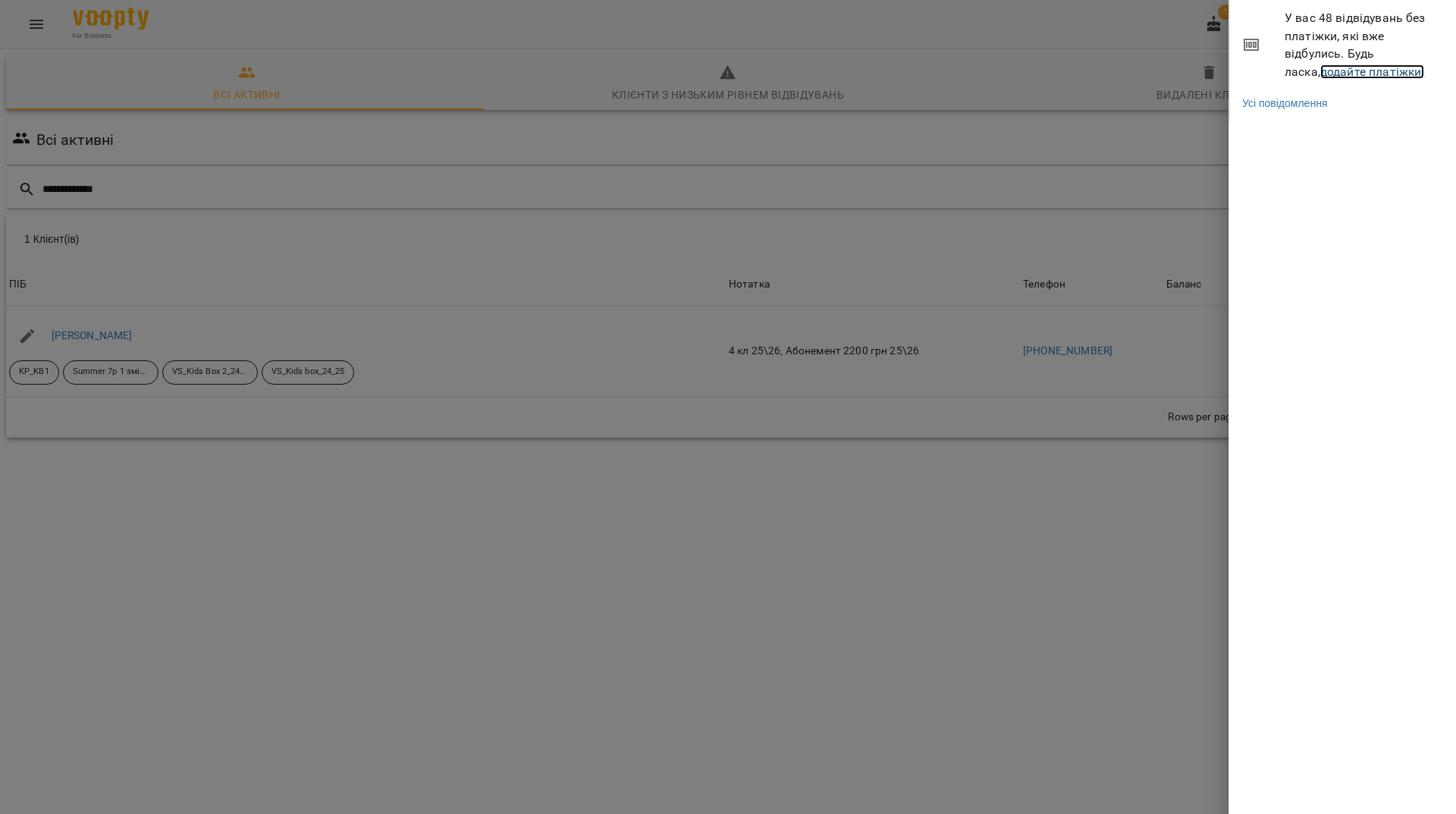
click at [1328, 76] on link "додайте платіжки!" at bounding box center [1372, 72] width 104 height 15
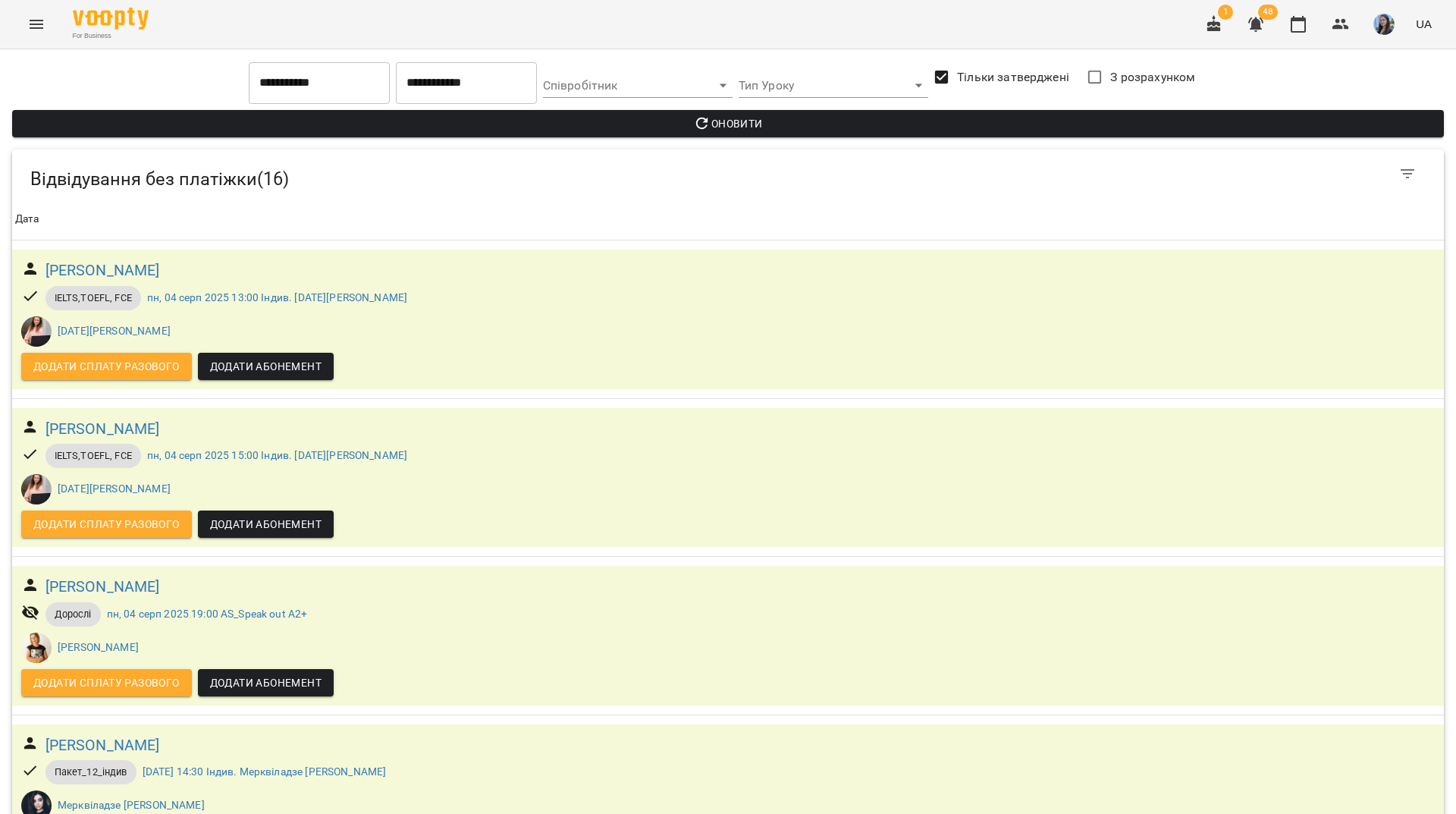
scroll to position [1969, 0]
click at [1337, 21] on icon "button" at bounding box center [1341, 25] width 16 height 11
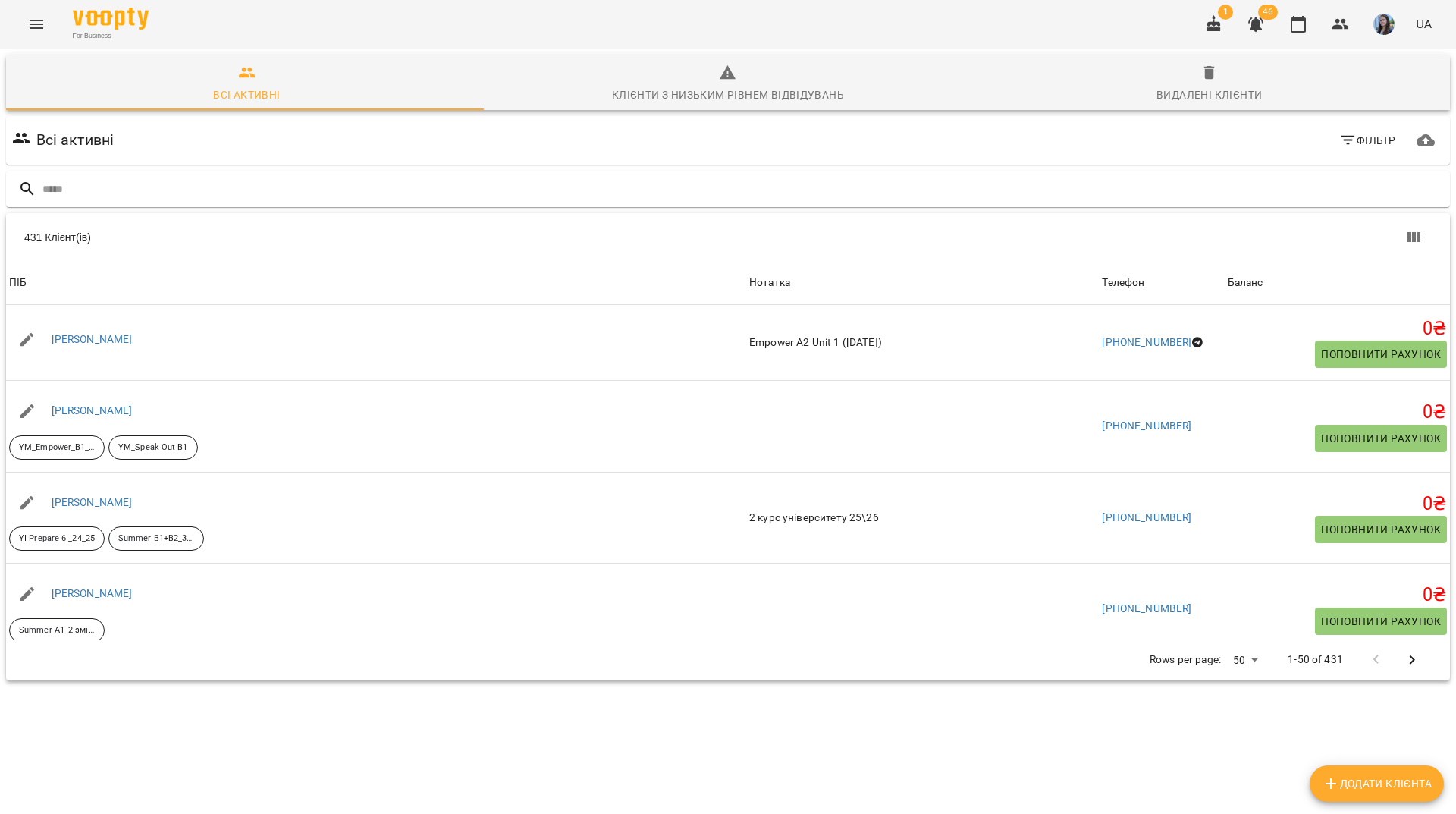
click at [475, 223] on div "431 Клієнт(ів)" at bounding box center [728, 237] width 1443 height 48
click at [489, 184] on input "text" at bounding box center [743, 189] width 1402 height 25
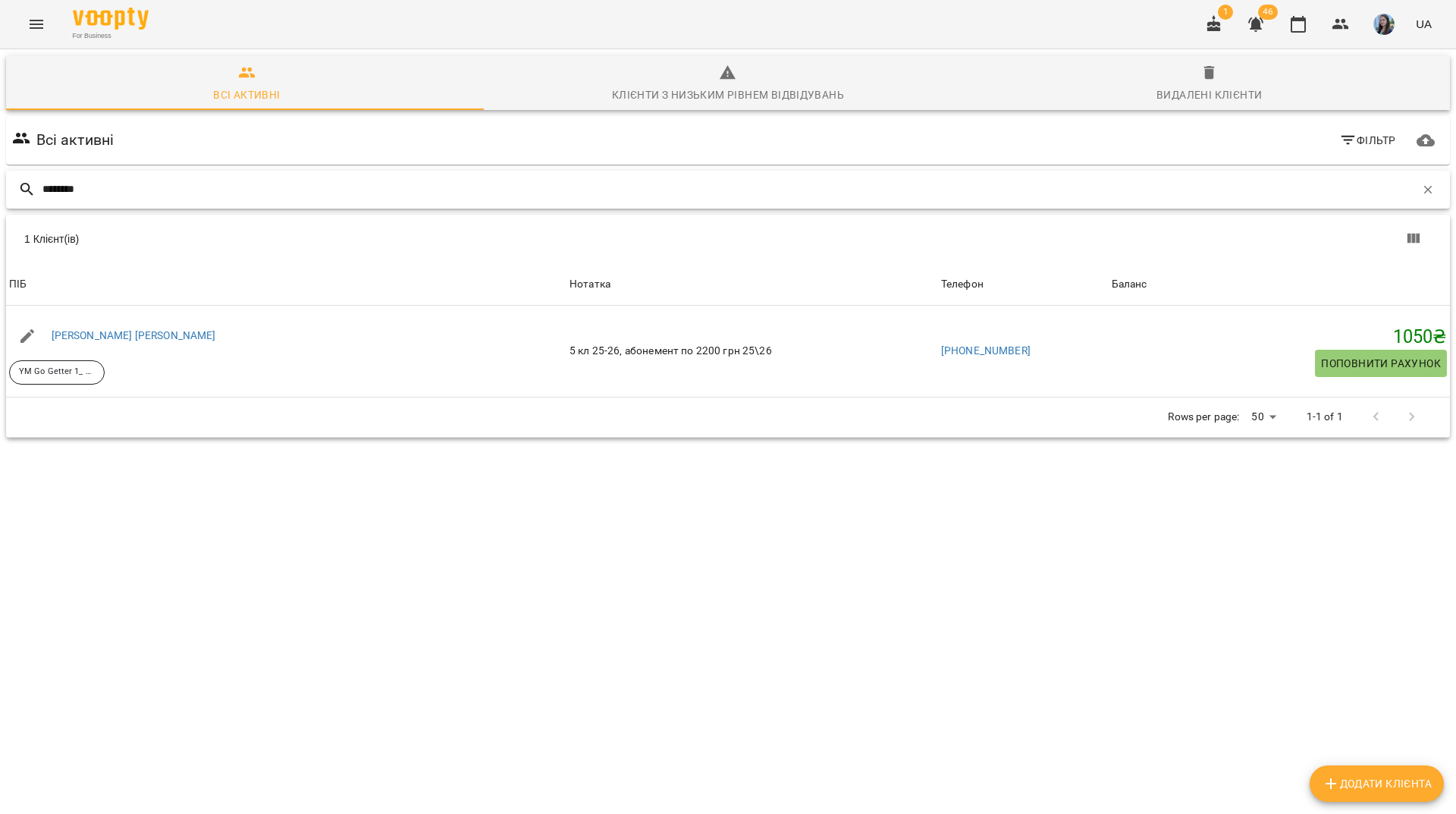
click at [555, 185] on input "********" at bounding box center [728, 189] width 1372 height 25
type input "*"
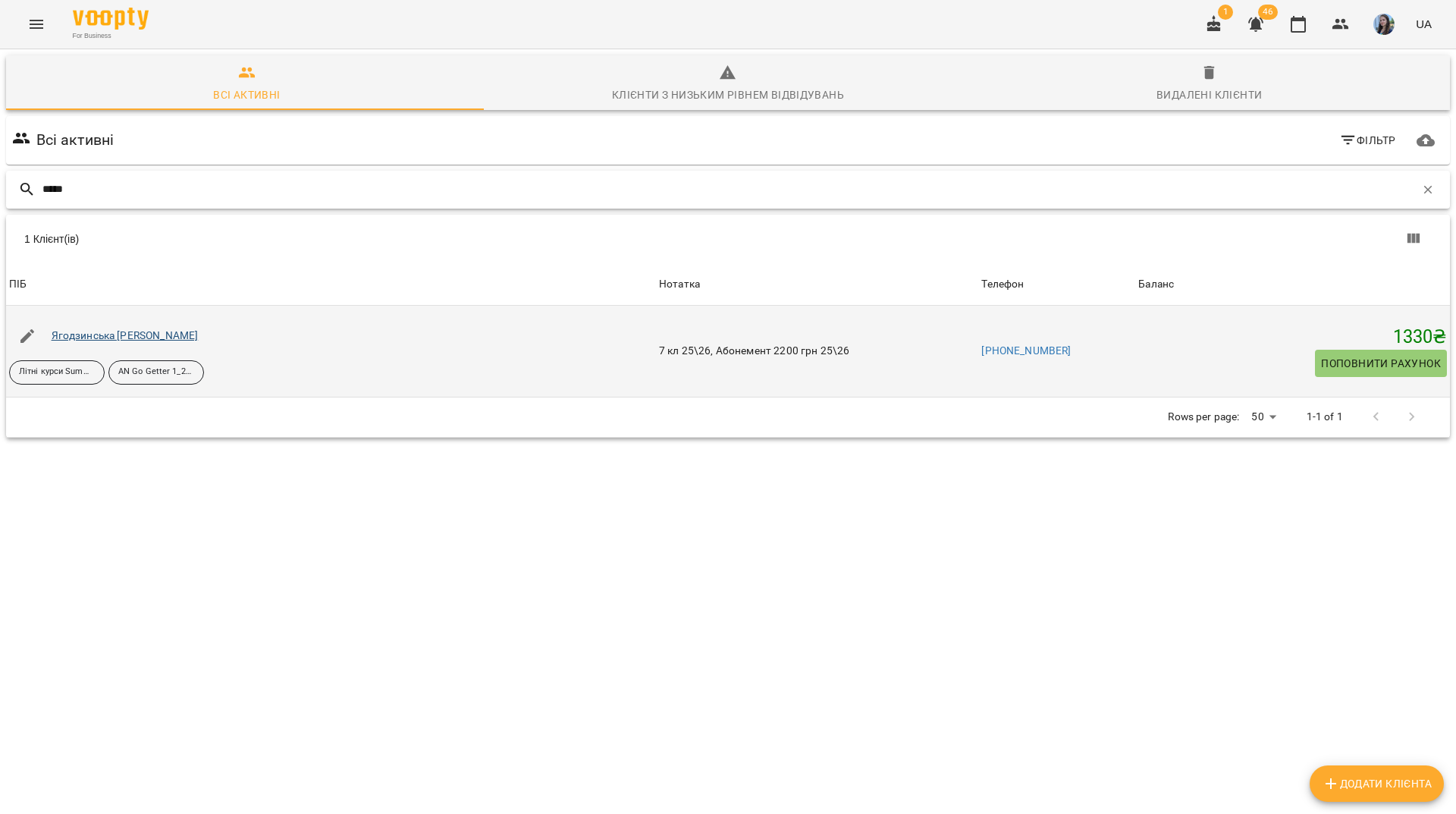
type input "*****"
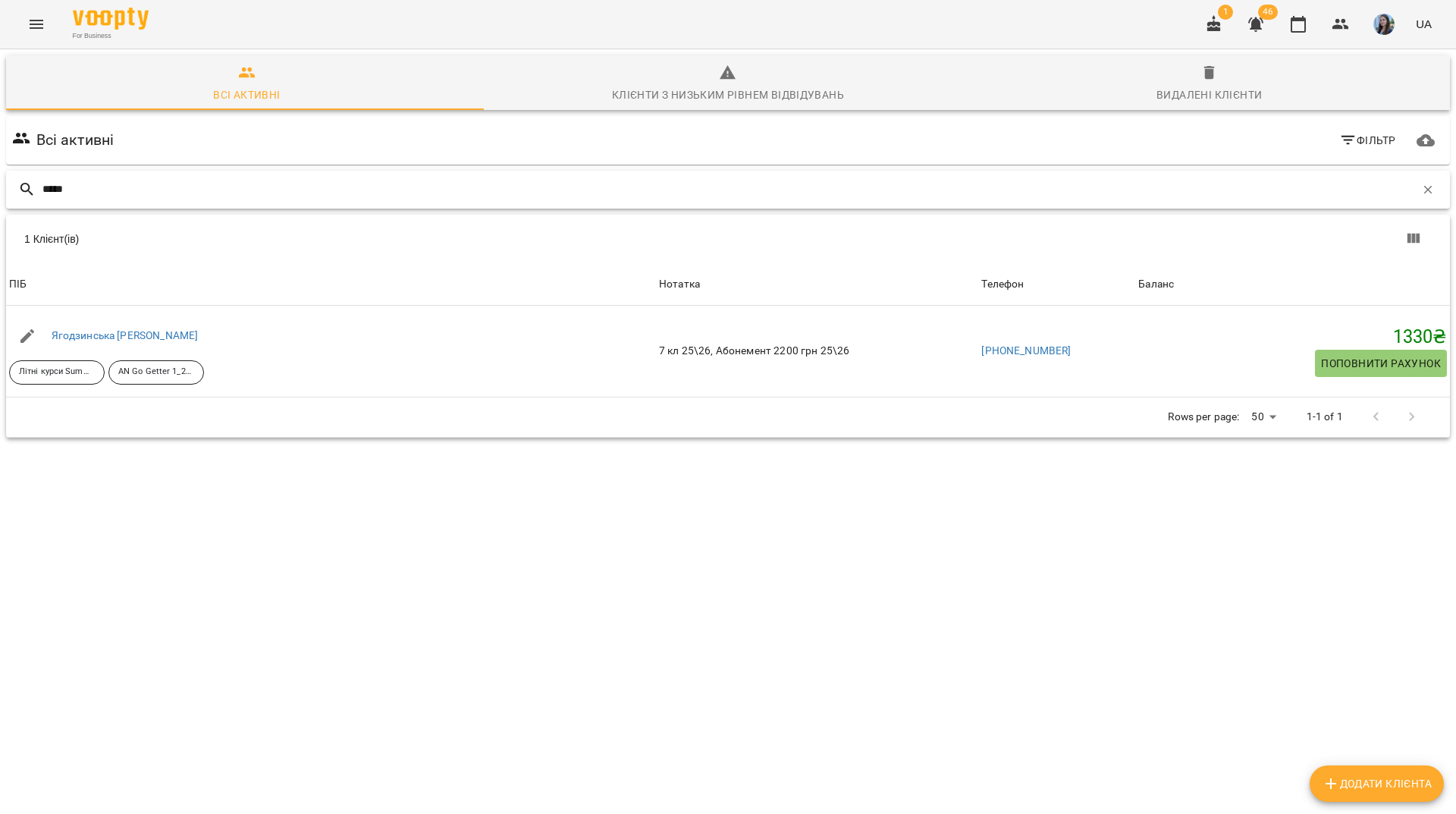
click at [410, 182] on input "*****" at bounding box center [728, 189] width 1372 height 25
click at [1421, 190] on icon "button" at bounding box center [1427, 189] width 14 height 14
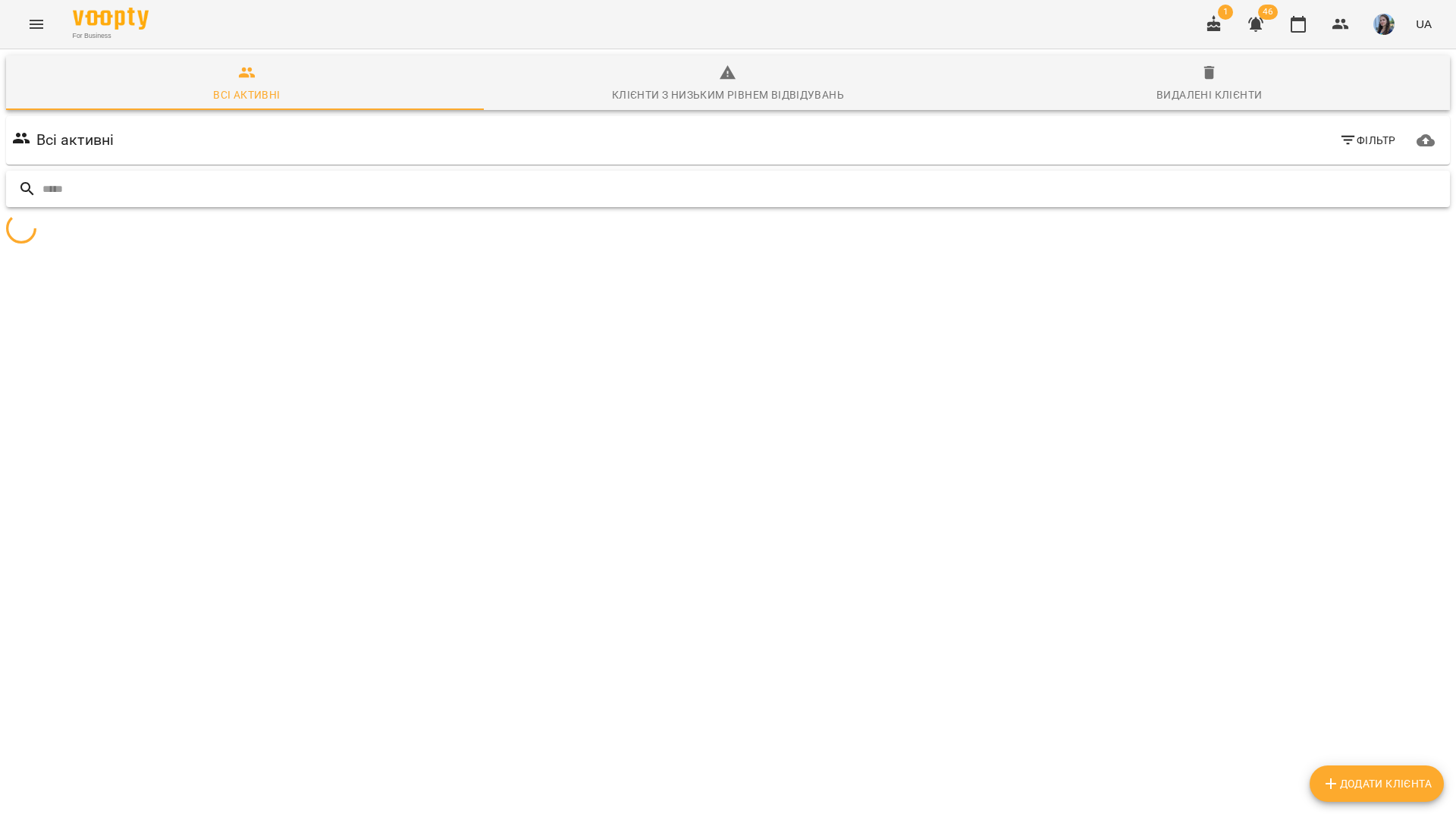
click at [1242, 194] on input "text" at bounding box center [743, 189] width 1402 height 25
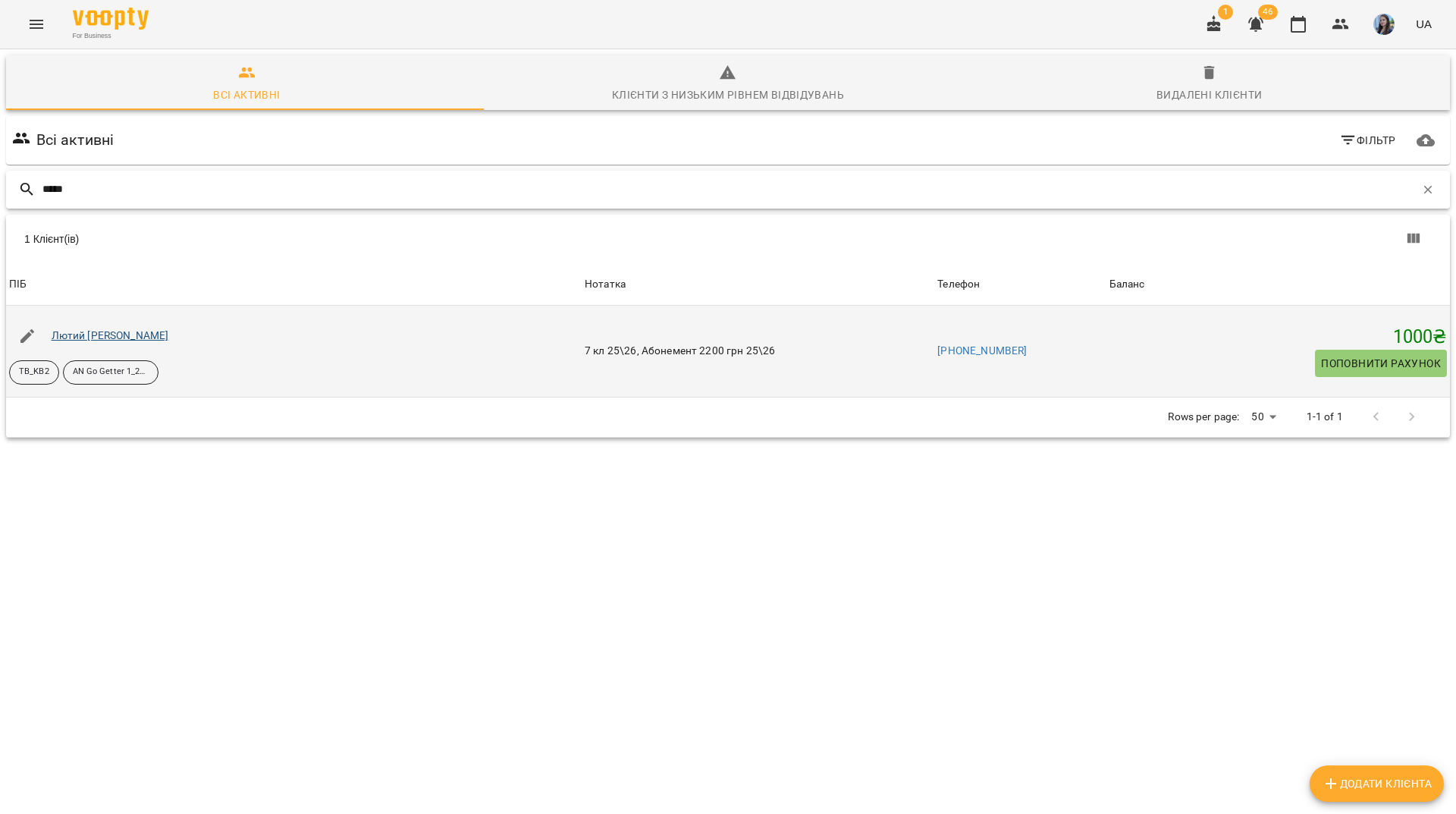
type input "*****"
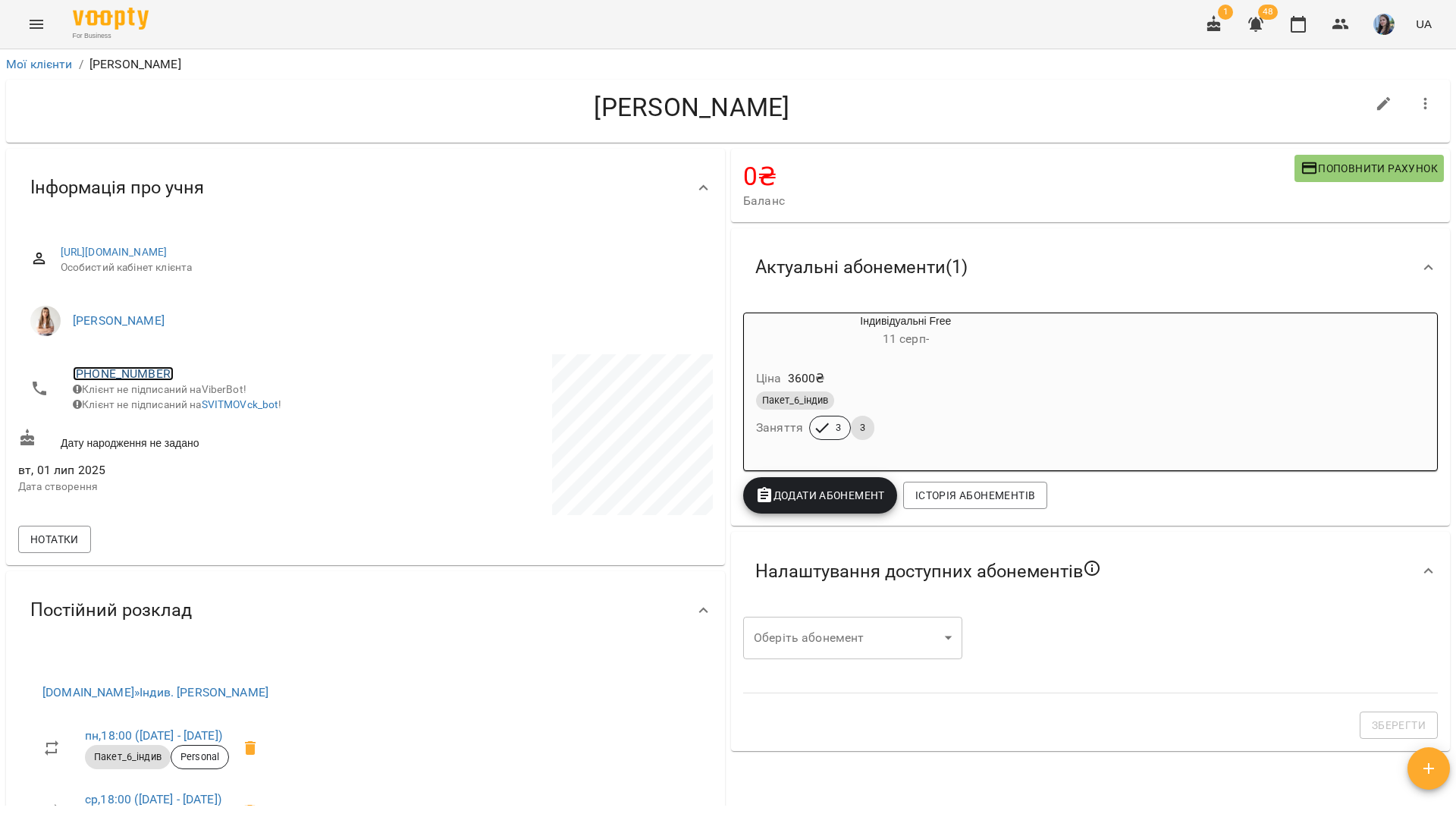
click at [135, 371] on link "[PHONE_NUMBER]" at bounding box center [123, 373] width 101 height 15
click at [199, 409] on link at bounding box center [185, 402] width 47 height 32
click at [596, 35] on div "For Business 1 48 UA" at bounding box center [728, 24] width 1456 height 48
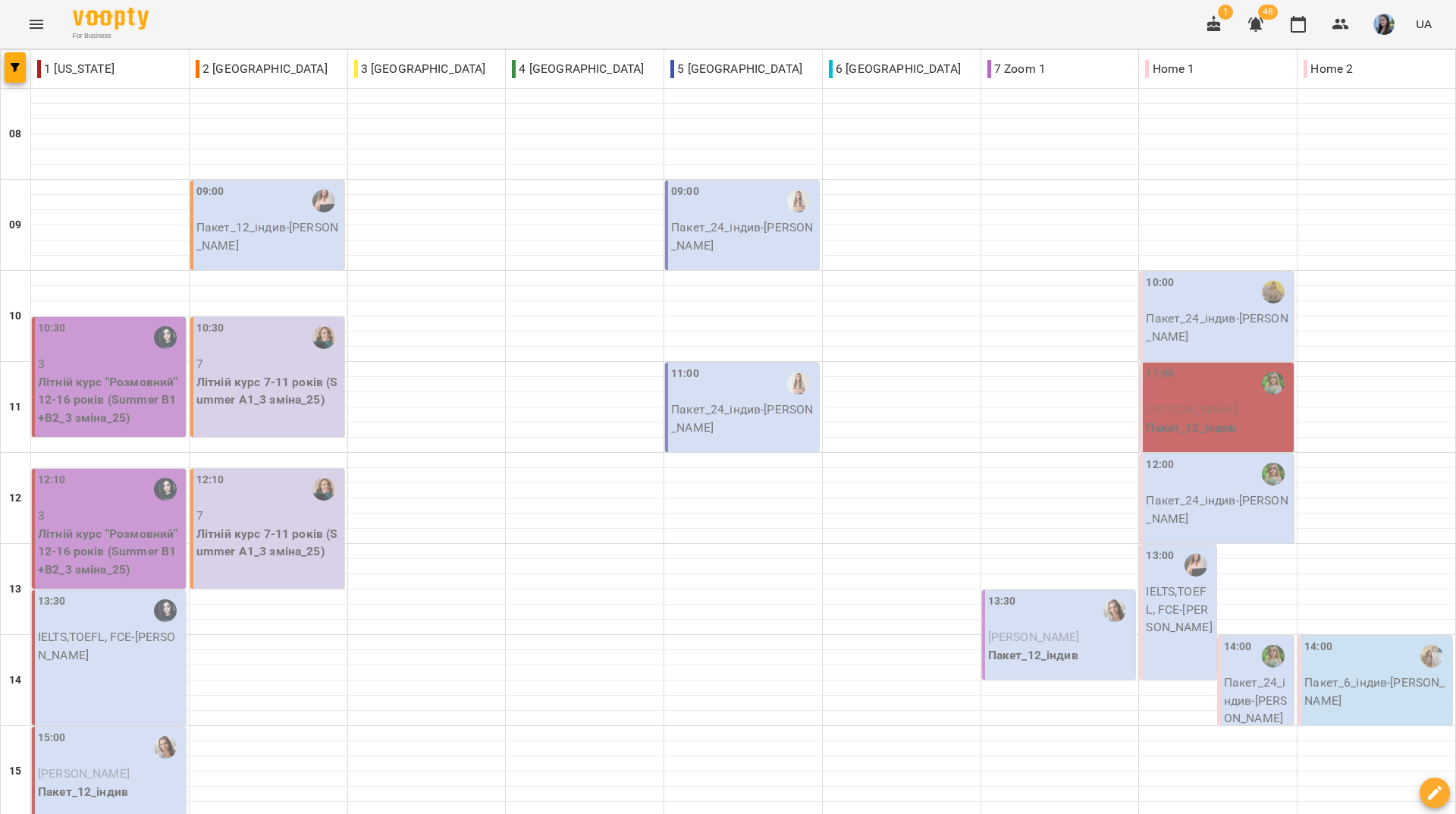
click at [410, 32] on div "For Business 1 48 UA" at bounding box center [728, 24] width 1456 height 48
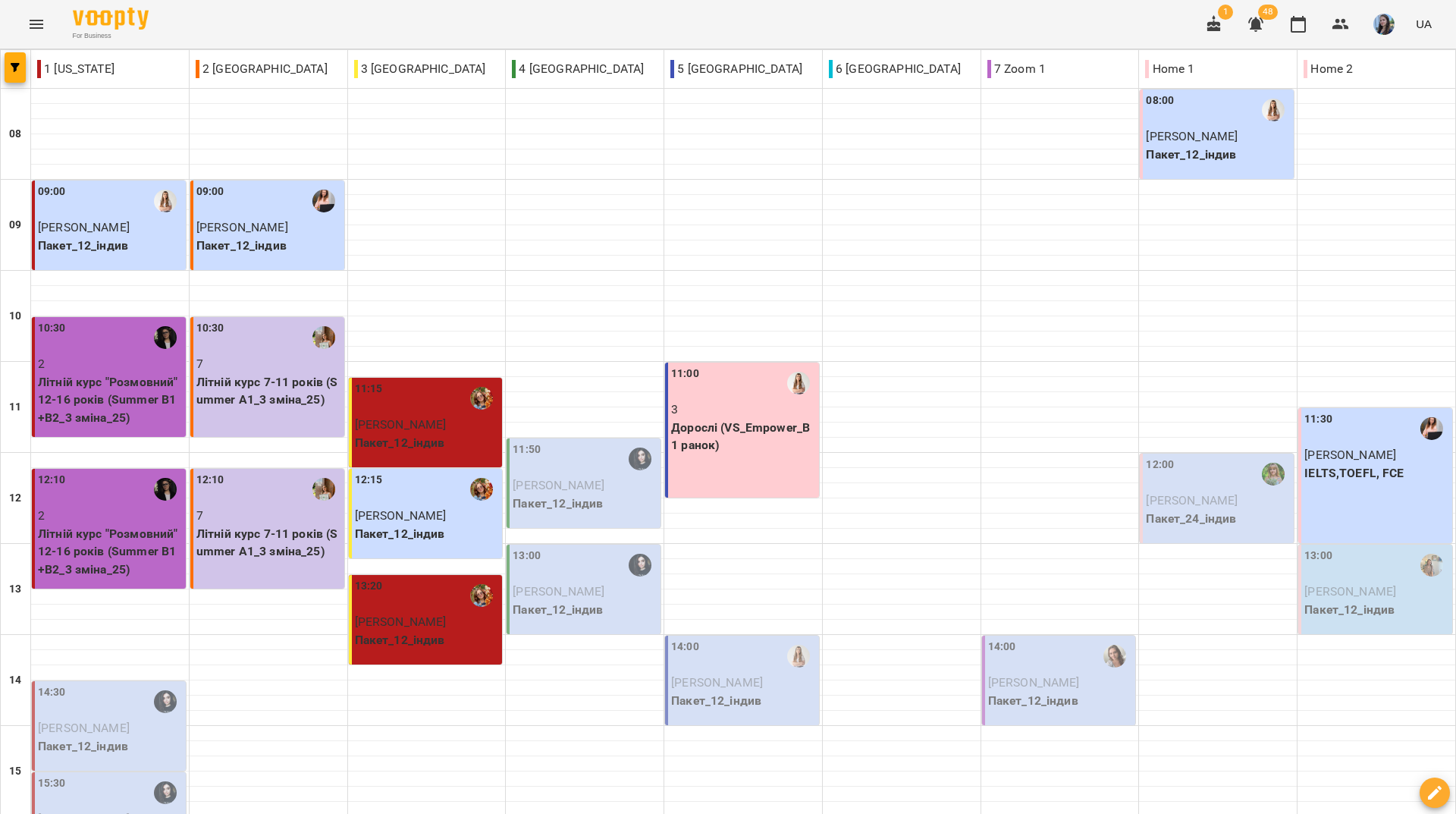
click at [568, 15] on div "For Business 1 48 UA" at bounding box center [728, 24] width 1456 height 48
click at [642, 37] on div "For Business 1 48 UA" at bounding box center [728, 24] width 1456 height 48
click at [1172, 510] on p "Пакет_24_індив" at bounding box center [1217, 519] width 144 height 18
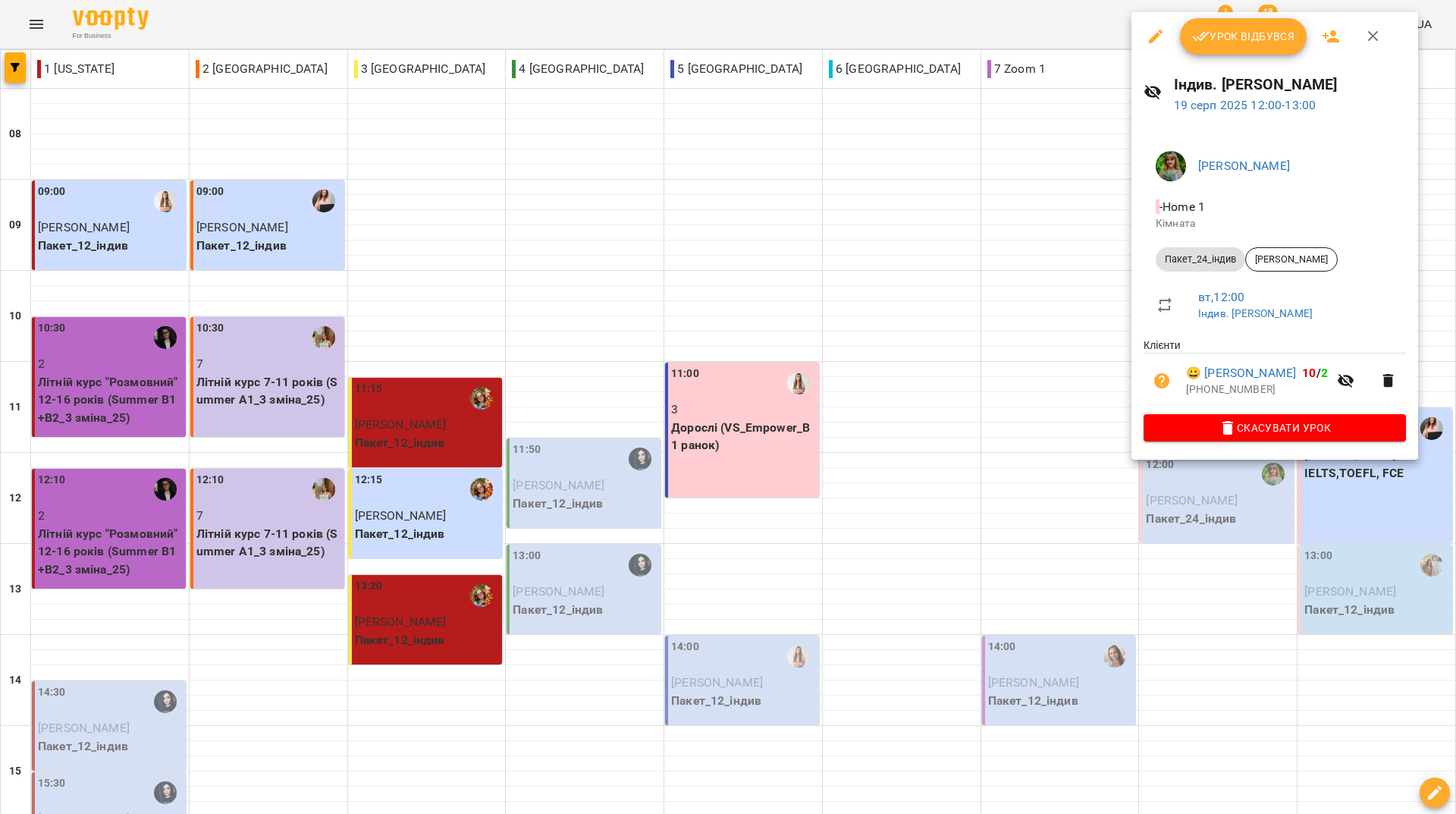
click at [1223, 41] on span "Урок відбувся" at bounding box center [1243, 36] width 104 height 18
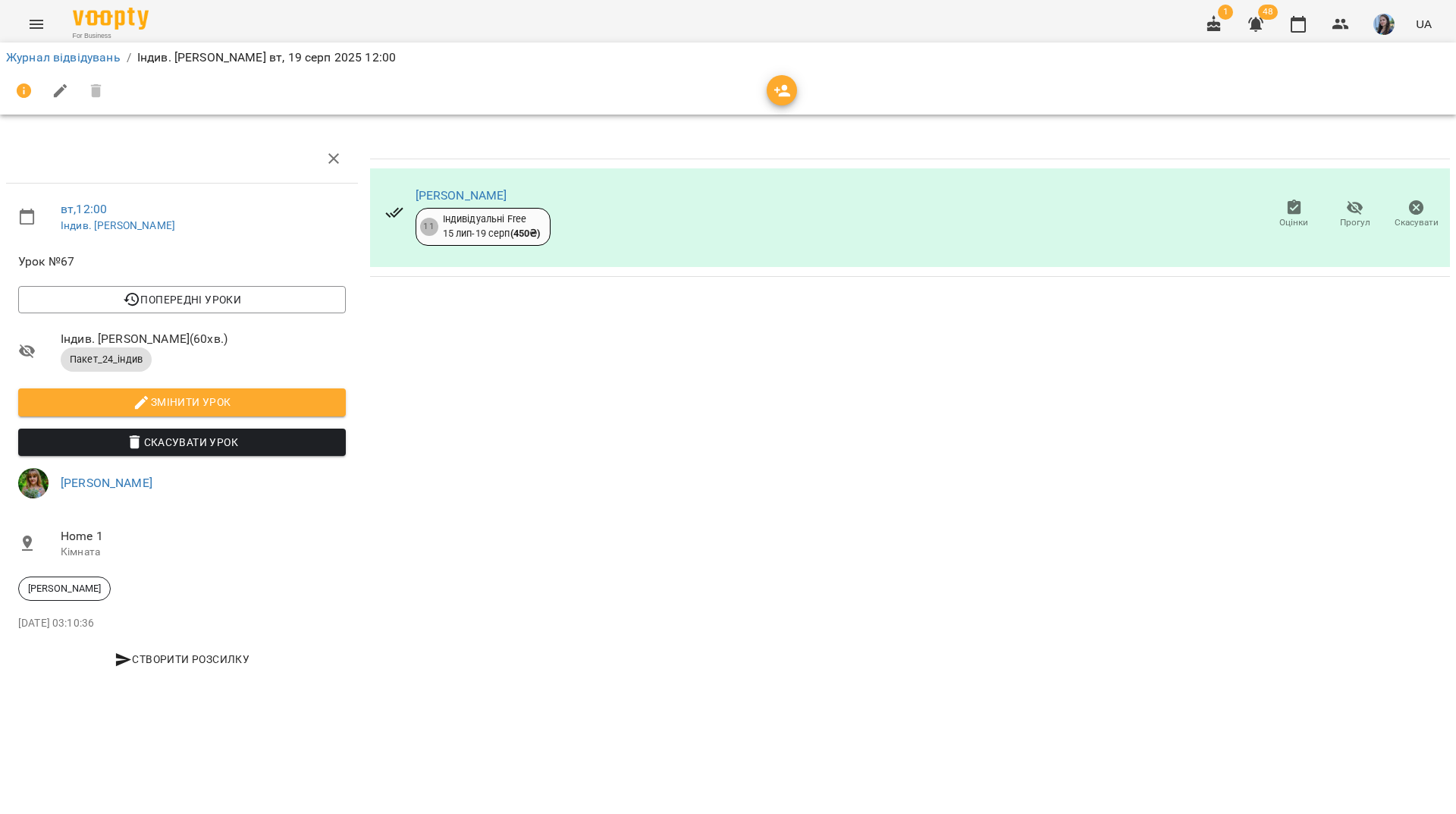
click at [82, 65] on li "Журнал відвідувань" at bounding box center [64, 57] width 114 height 18
click at [81, 58] on link "Журнал відвідувань" at bounding box center [64, 57] width 114 height 15
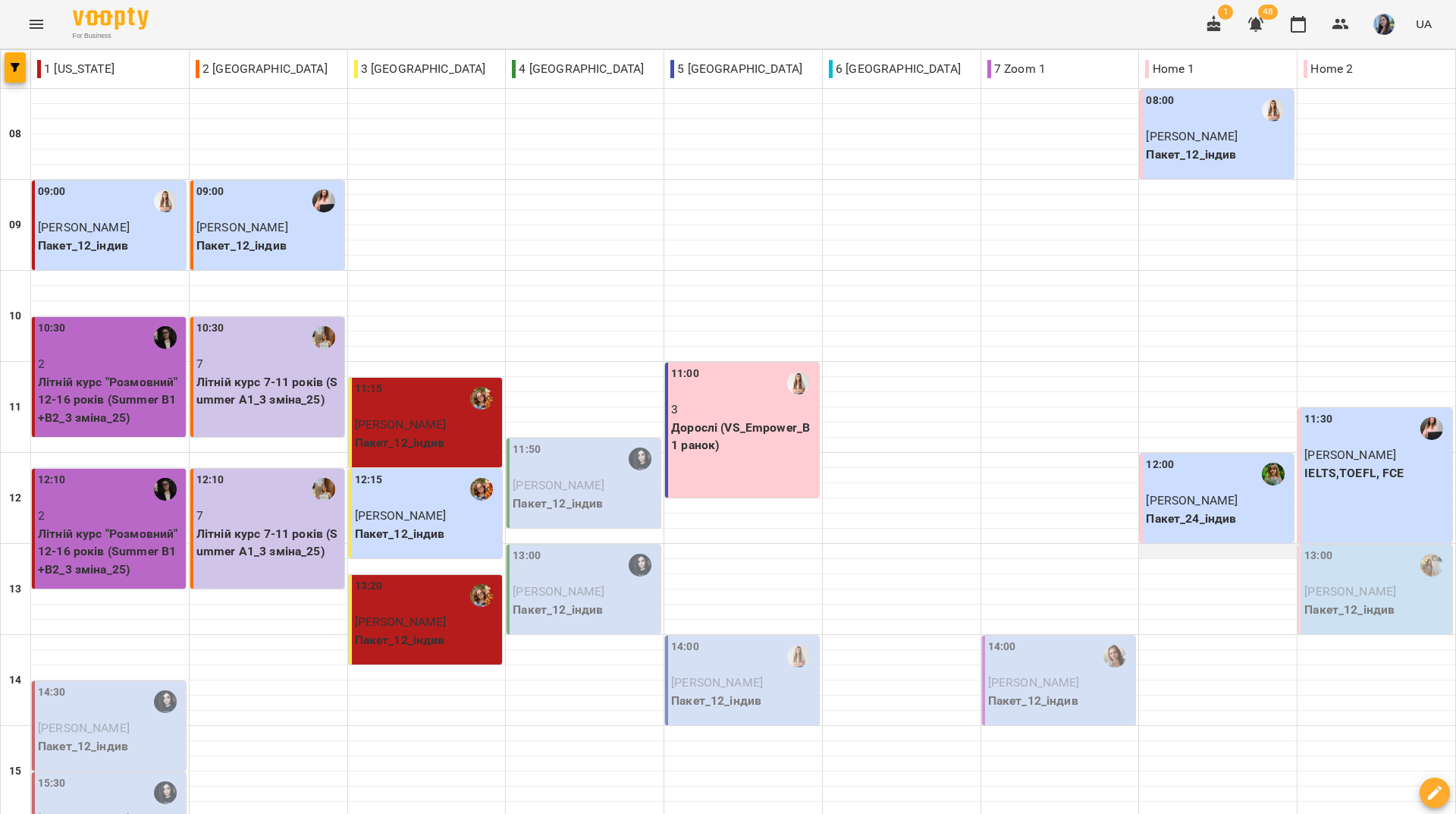
click at [1237, 556] on div at bounding box center [1218, 551] width 158 height 15
select select
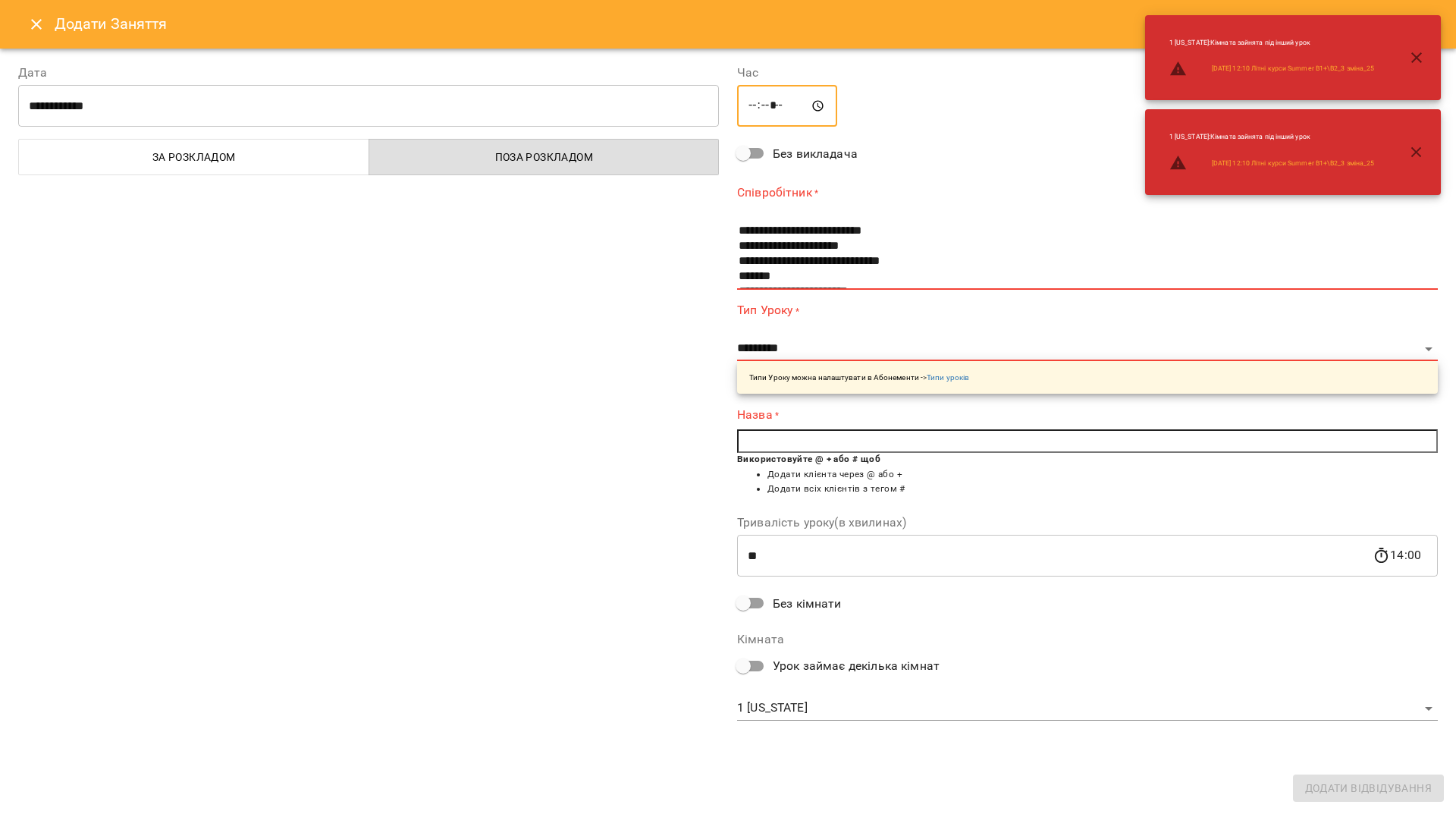
click at [762, 104] on input "*****" at bounding box center [787, 105] width 100 height 43
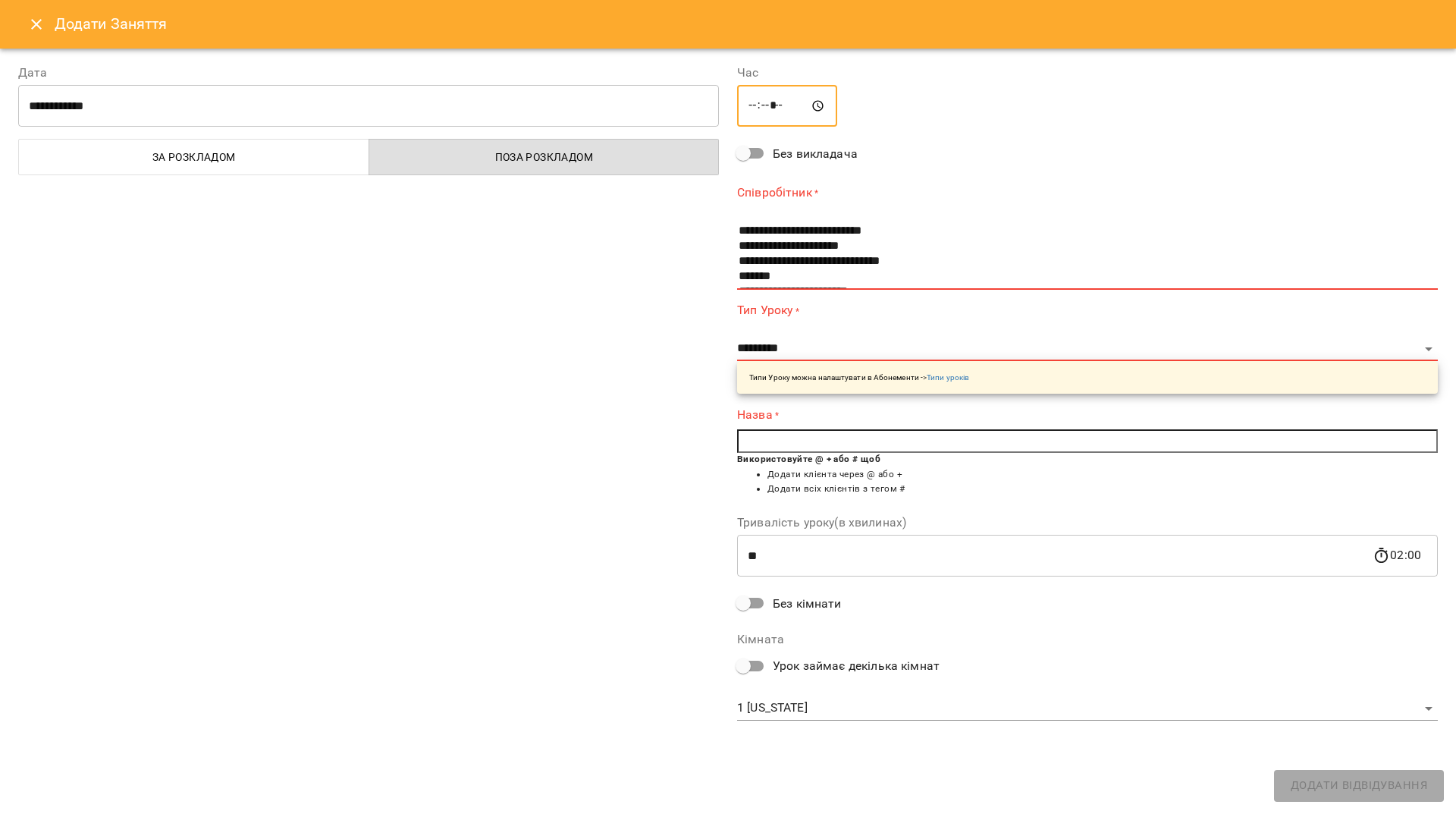
type input "*****"
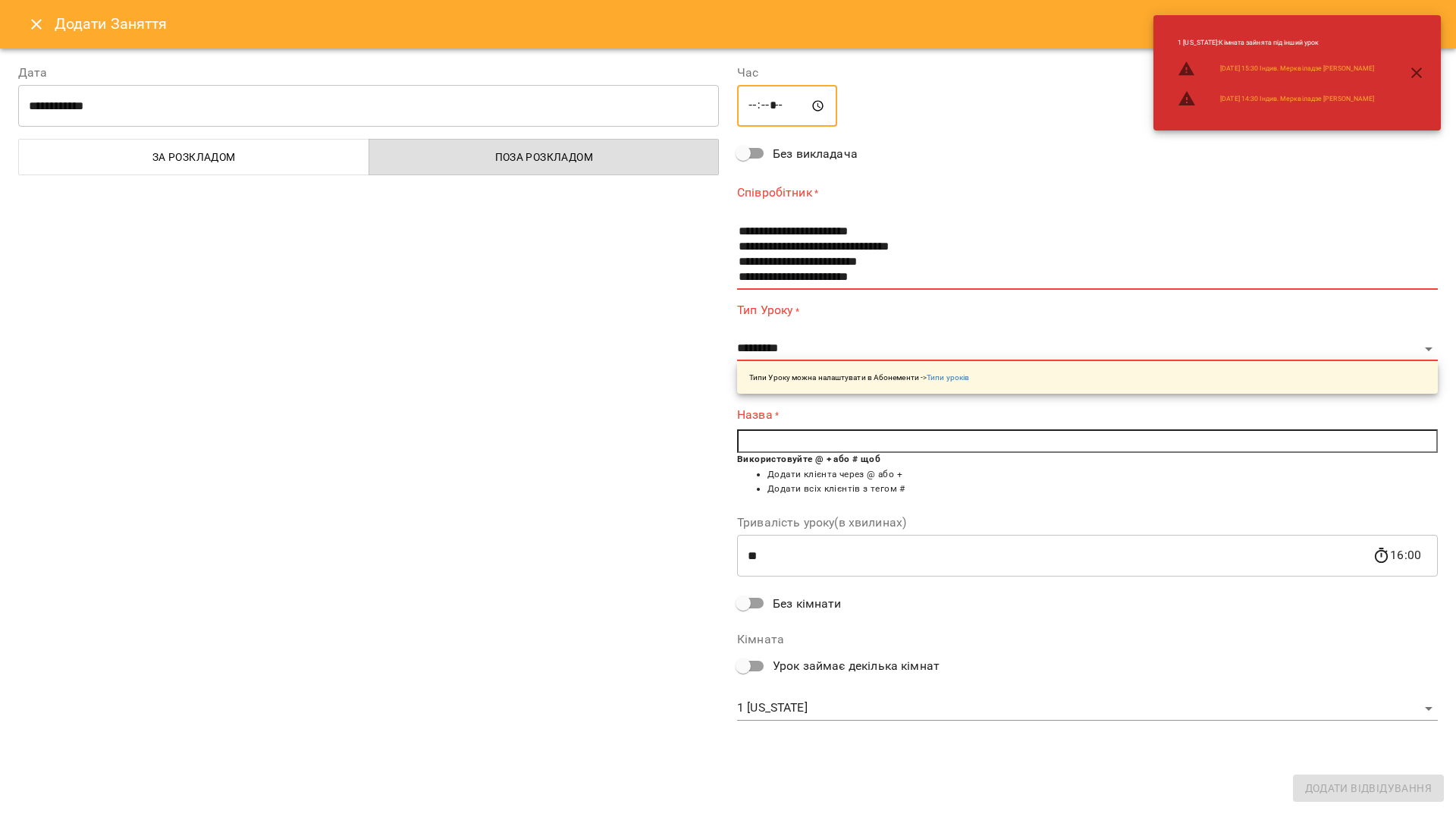
scroll to position [61, 0]
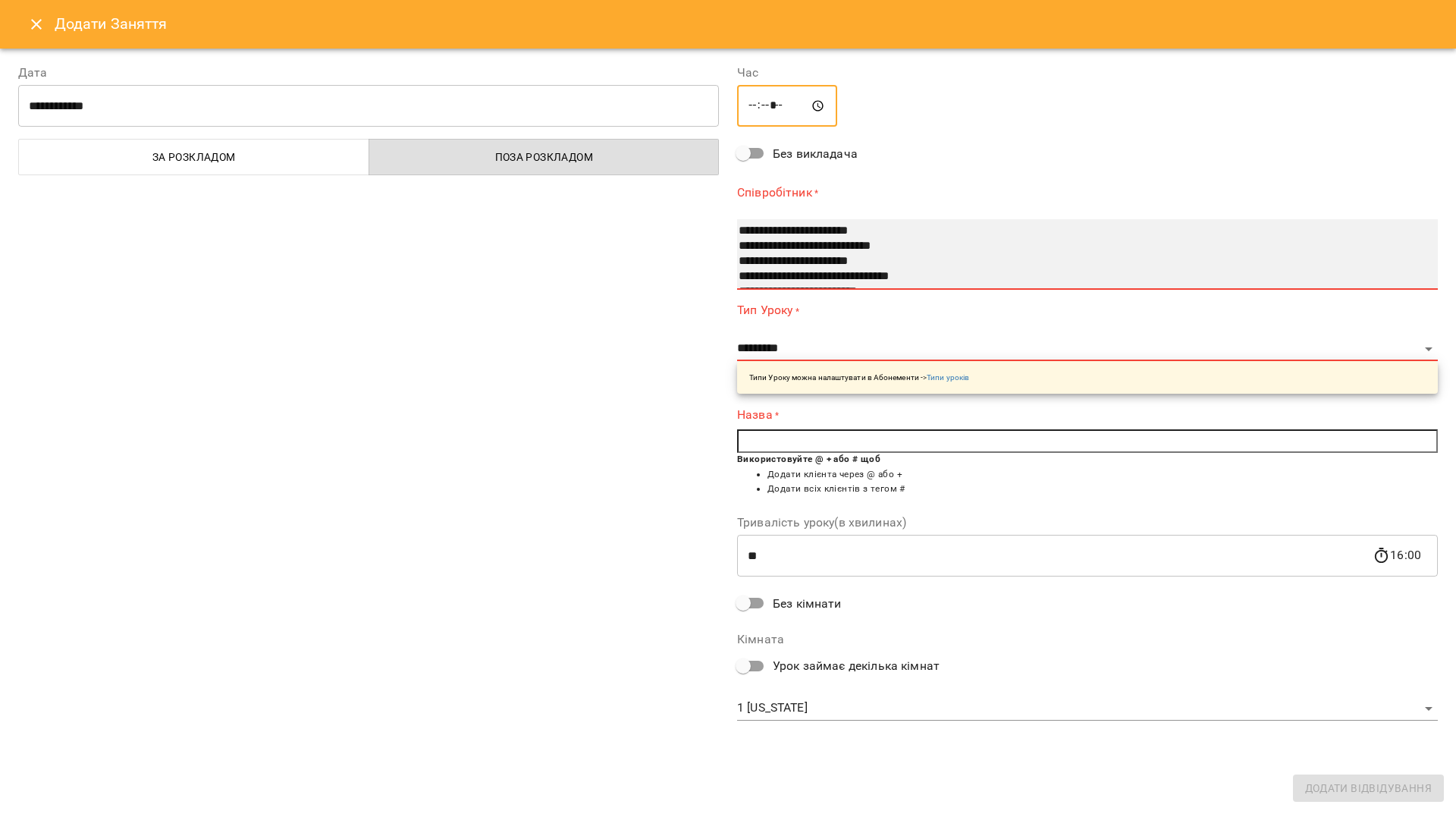
select select "**********"
click at [800, 257] on option "**********" at bounding box center [1072, 262] width 671 height 15
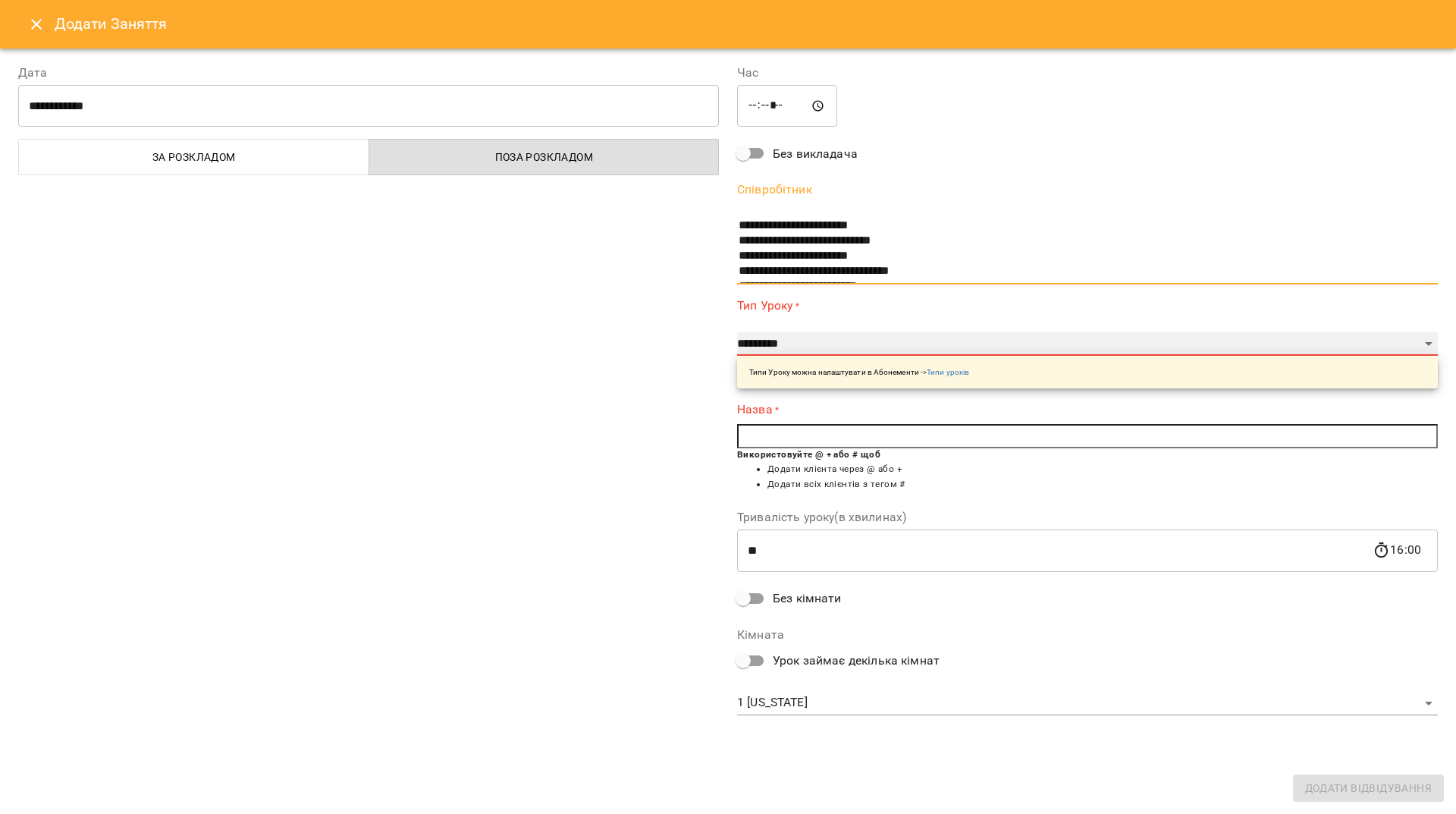
click at [825, 340] on select "**********" at bounding box center [1086, 344] width 700 height 25
select select "**********"
click at [737, 333] on select "**********" at bounding box center [1086, 344] width 700 height 25
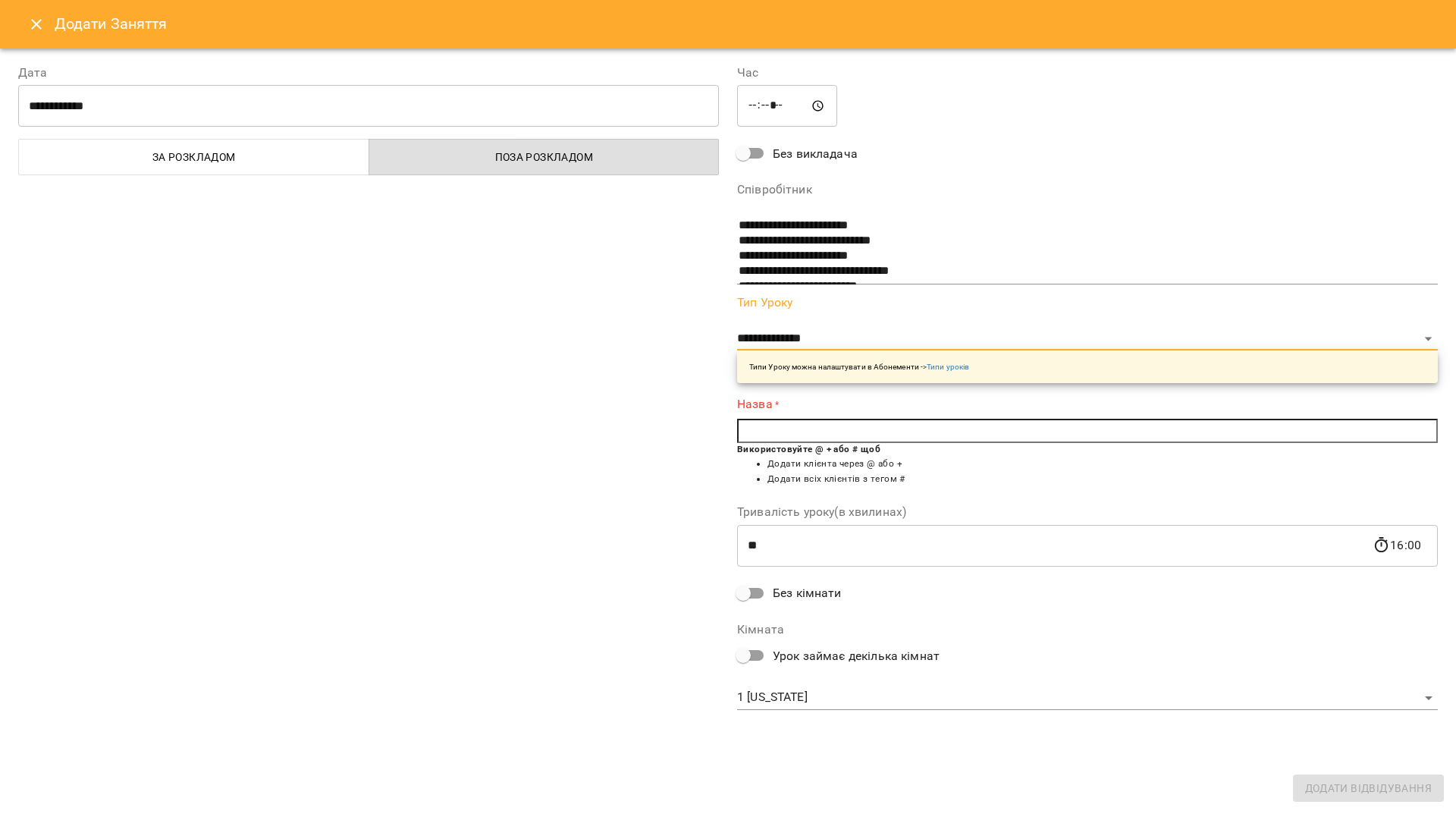
click at [836, 439] on input "text" at bounding box center [1086, 431] width 700 height 25
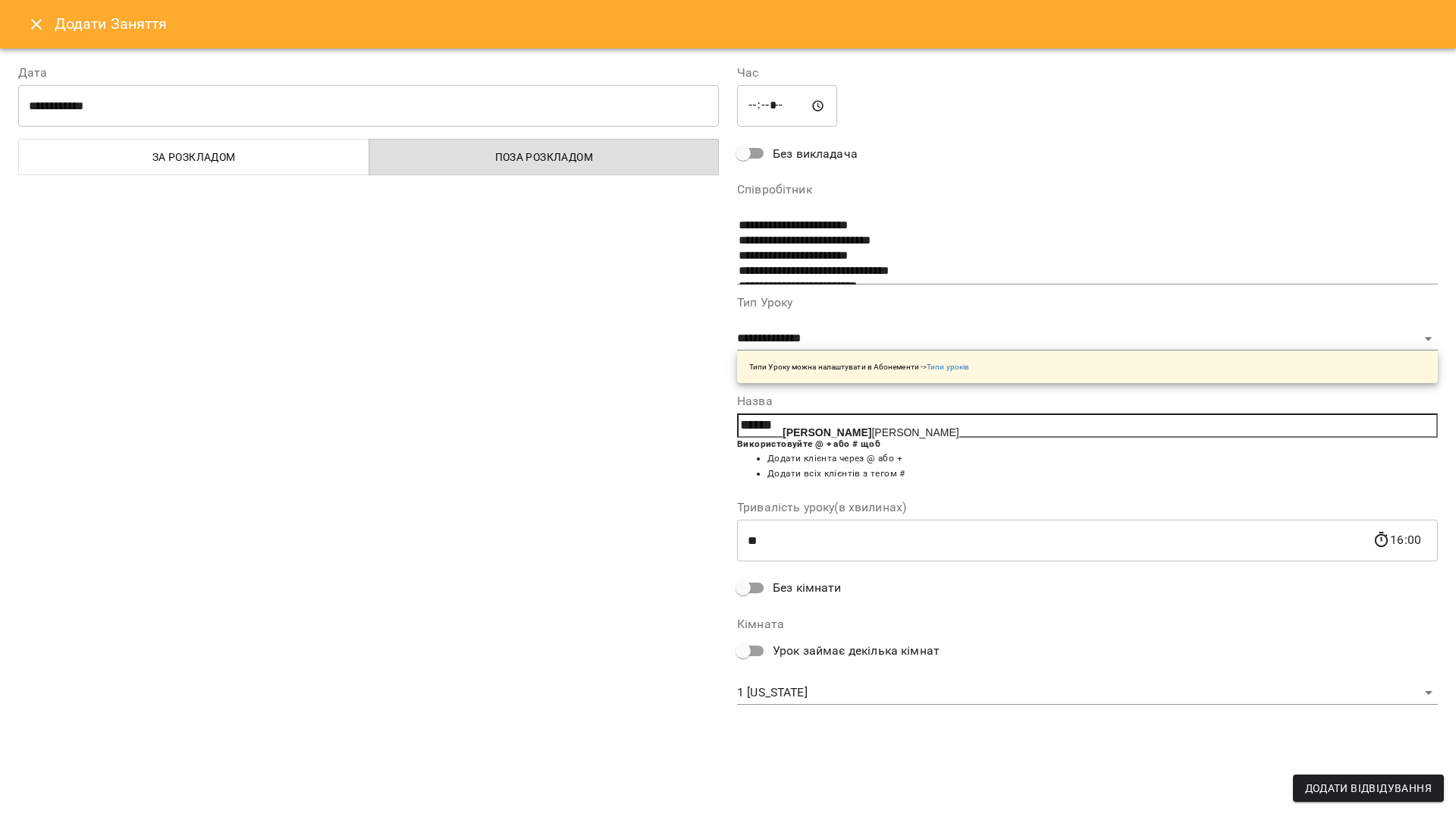
click at [847, 430] on span "Ласко вий Михайло" at bounding box center [870, 432] width 176 height 12
type input "**********"
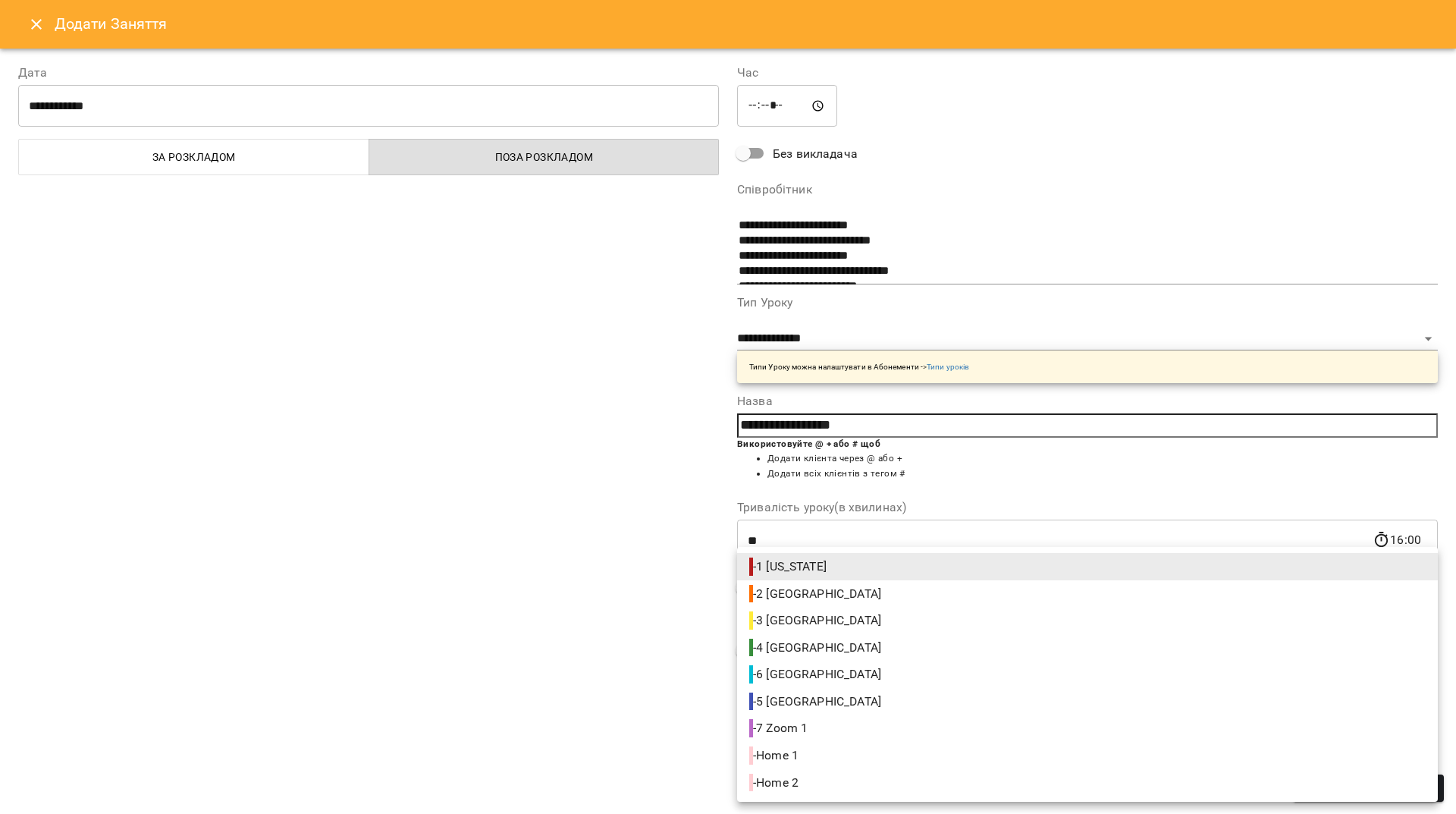
click at [795, 700] on body "For Business 1 47 UA 1 New York 2 London 3 Toronto 4 Berlin 5 Paris 6 Sydney 7 …" at bounding box center [728, 686] width 1456 height 1373
click at [801, 748] on span "- Home 1" at bounding box center [776, 755] width 53 height 18
type input "**********"
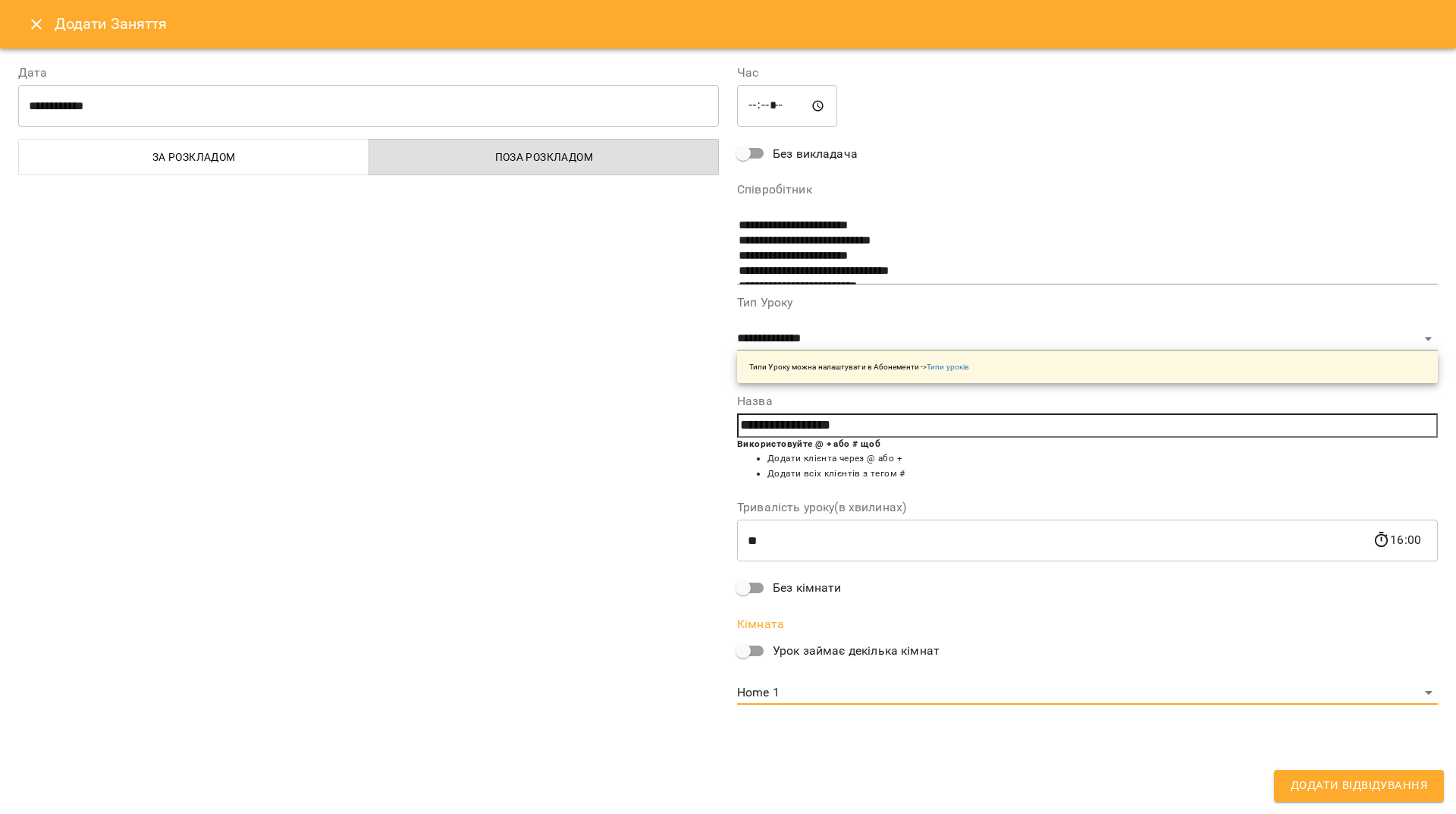
click at [1286, 783] on button "Додати Відвідування" at bounding box center [1358, 785] width 170 height 32
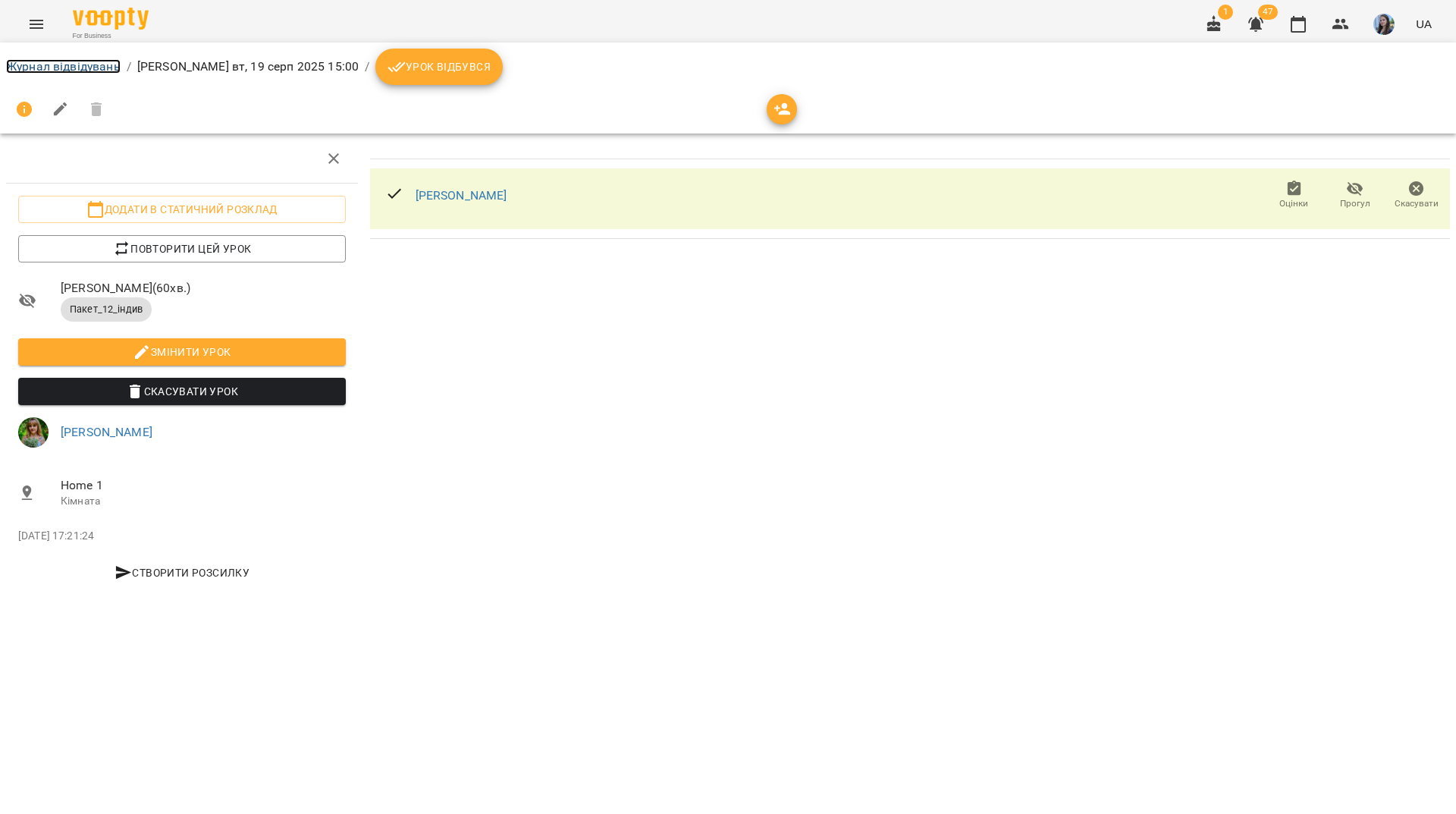
click at [96, 69] on link "Журнал відвідувань" at bounding box center [64, 66] width 114 height 15
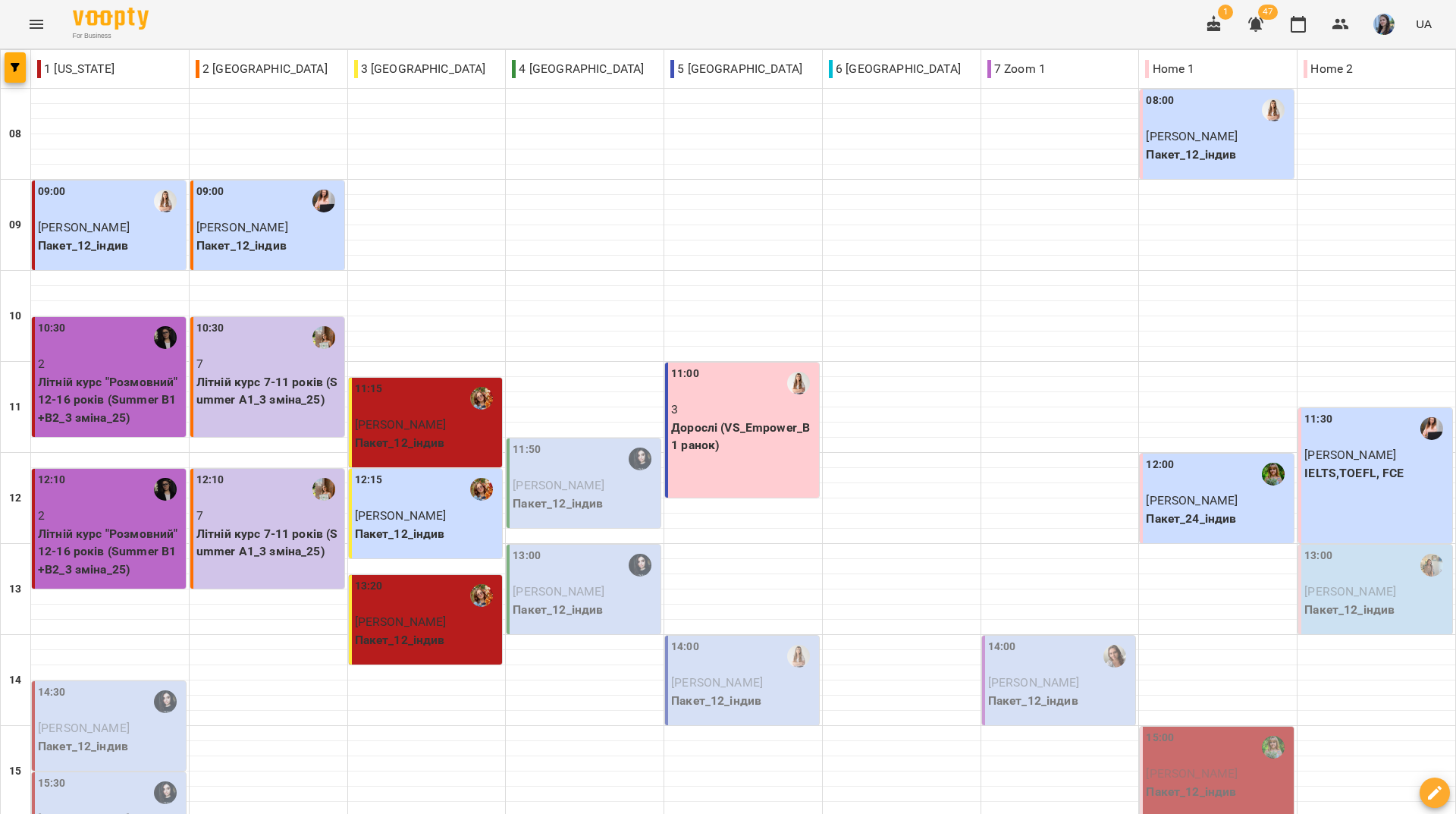
scroll to position [227, 0]
click at [1225, 782] on p "Пакет_12_індив" at bounding box center [1217, 791] width 144 height 18
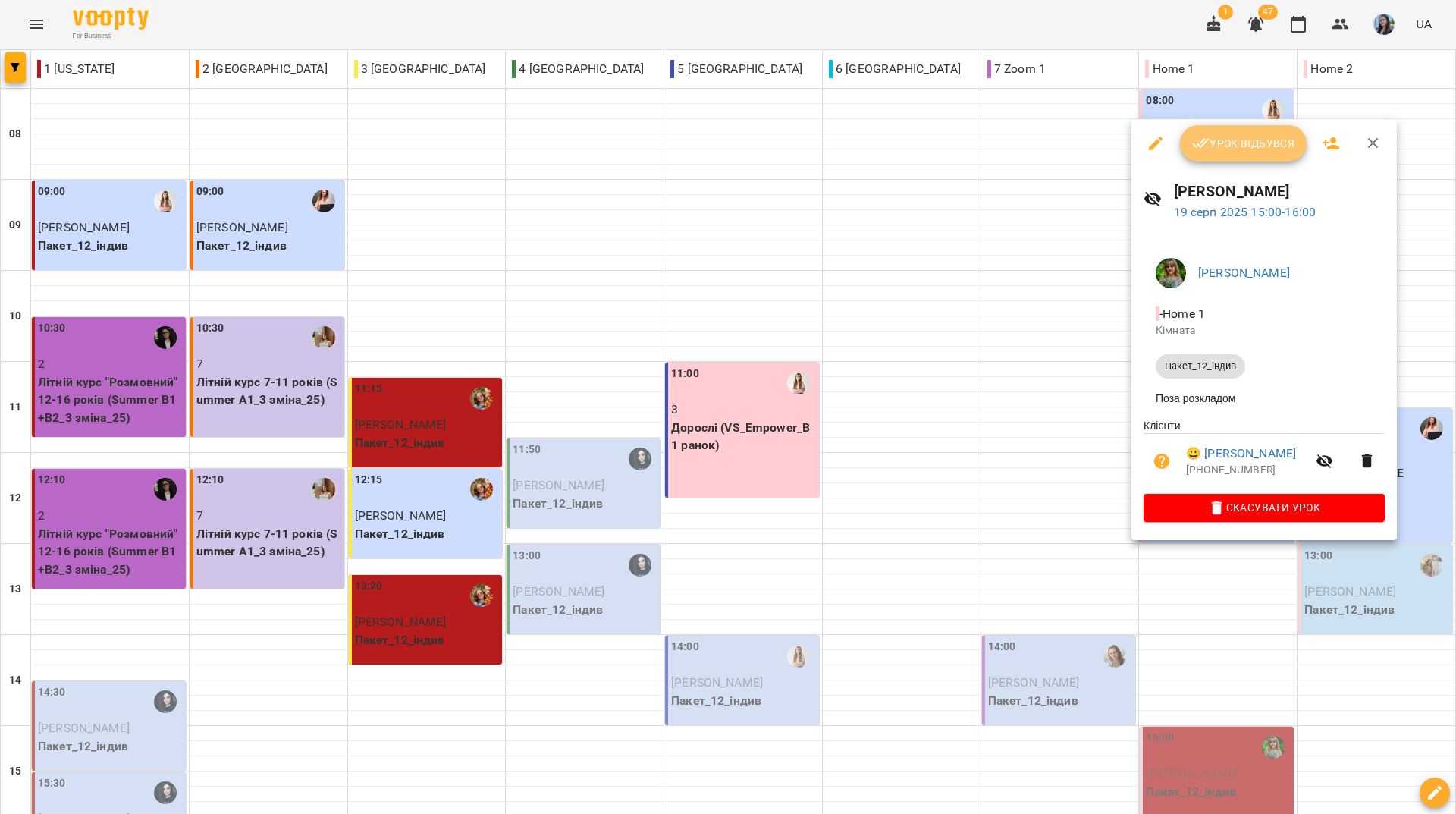
click at [1280, 143] on span "Урок відбувся" at bounding box center [1243, 144] width 104 height 18
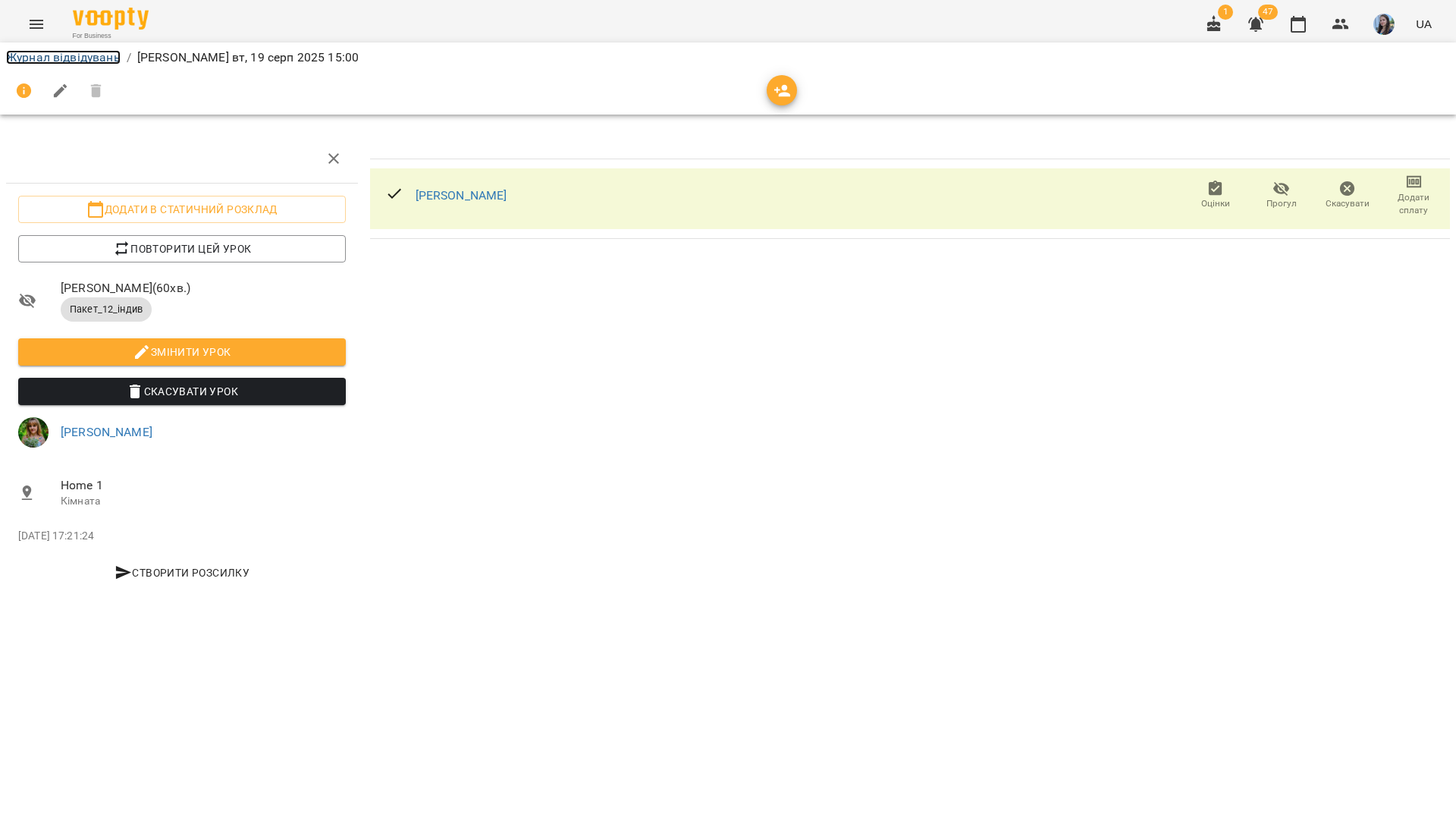
click at [88, 54] on link "Журнал відвідувань" at bounding box center [64, 57] width 114 height 15
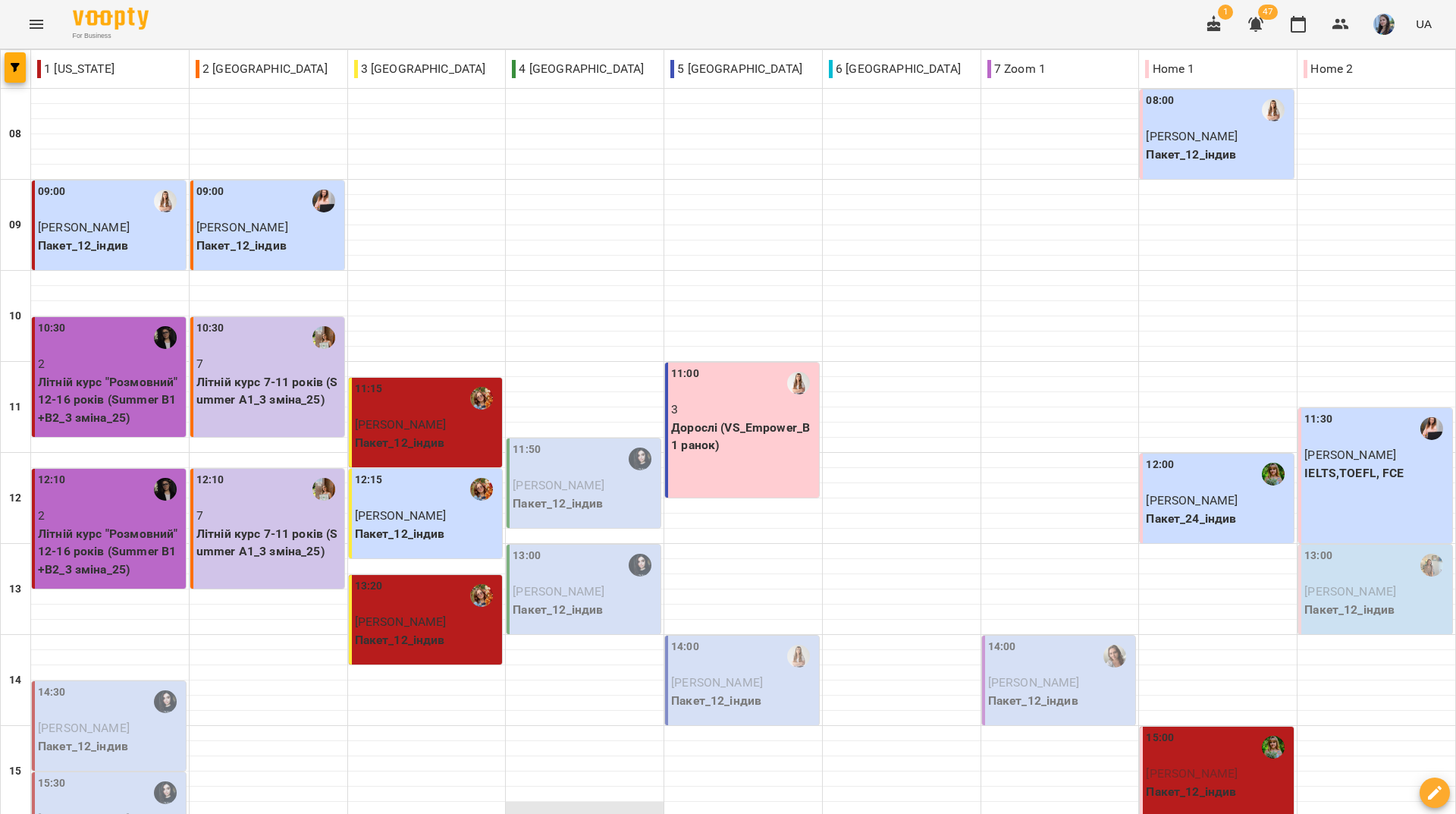
scroll to position [559, 0]
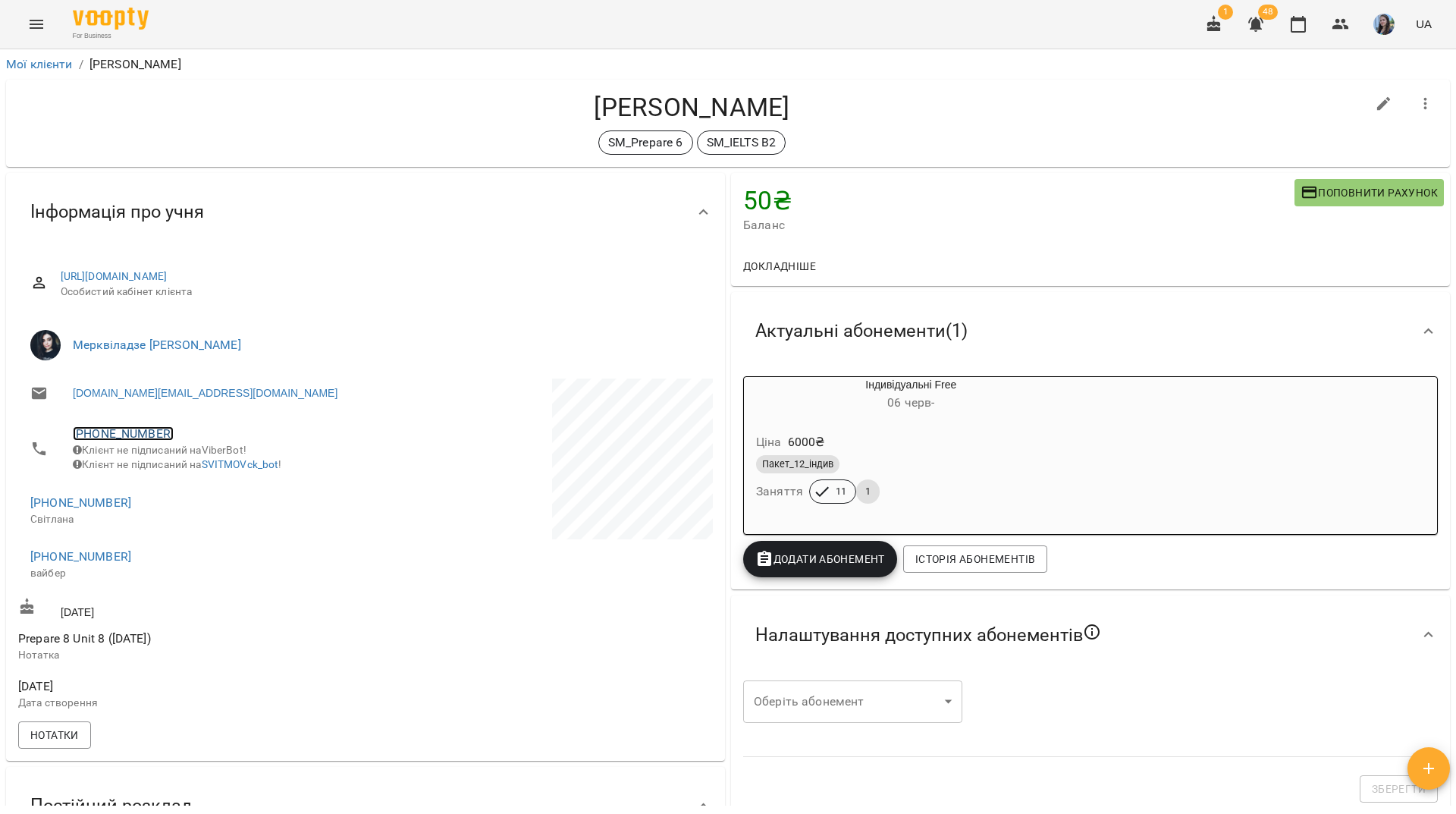
click at [150, 435] on link "[PHONE_NUMBER]" at bounding box center [123, 433] width 101 height 15
click at [188, 462] on img at bounding box center [184, 462] width 23 height 23
drag, startPoint x: 275, startPoint y: 136, endPoint x: 312, endPoint y: 224, distance: 95.5
click at [275, 136] on div "SM_Prepare 6 SM_IELTS B2" at bounding box center [691, 143] width 1347 height 25
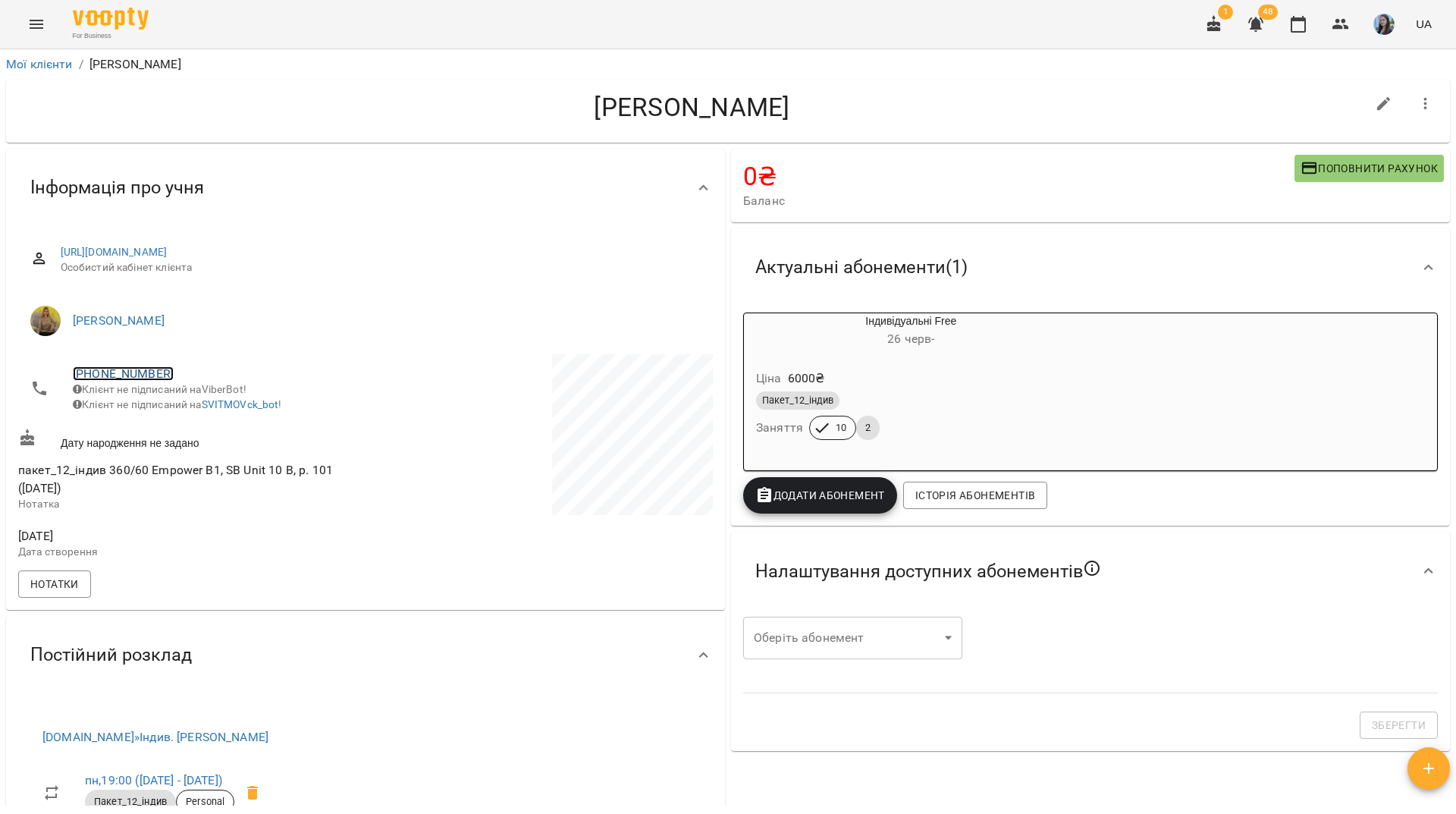
click at [138, 371] on link "[PHONE_NUMBER]" at bounding box center [123, 373] width 101 height 15
click at [181, 406] on img at bounding box center [184, 402] width 23 height 23
click at [294, 51] on div "Мої клієнти / [PERSON_NAME] [PERSON_NAME] 0 ₴ Баланс Поповнити рахунок Актуальн…" at bounding box center [728, 456] width 1456 height 814
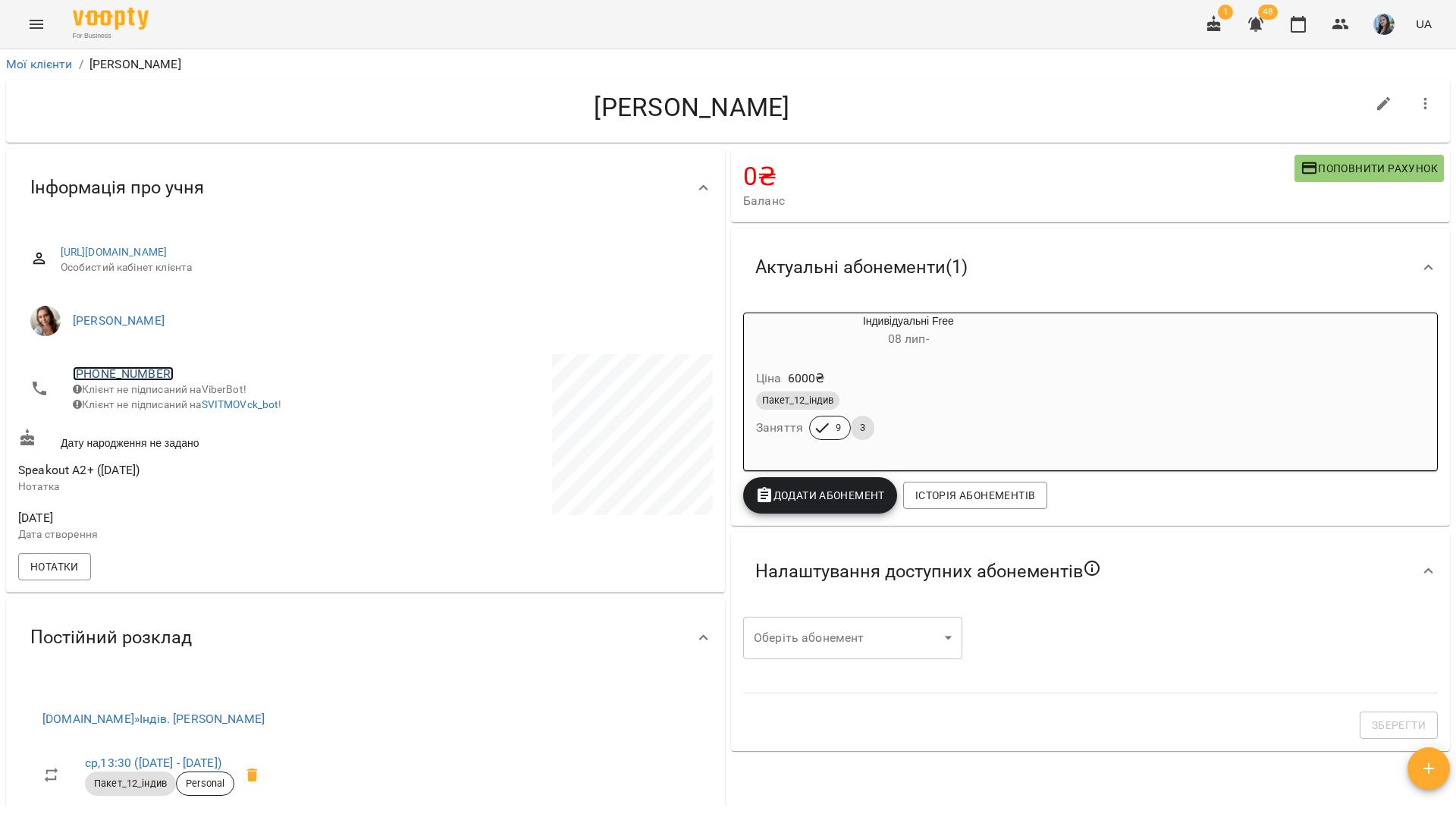
click at [149, 378] on link "+380505832761" at bounding box center [123, 373] width 101 height 15
click at [181, 402] on img at bounding box center [184, 402] width 23 height 23
click at [397, 27] on div "For Business 1 48 UA" at bounding box center [728, 24] width 1456 height 48
click at [122, 377] on link "[PHONE_NUMBER]" at bounding box center [123, 373] width 101 height 15
click at [181, 406] on img at bounding box center [184, 402] width 23 height 23
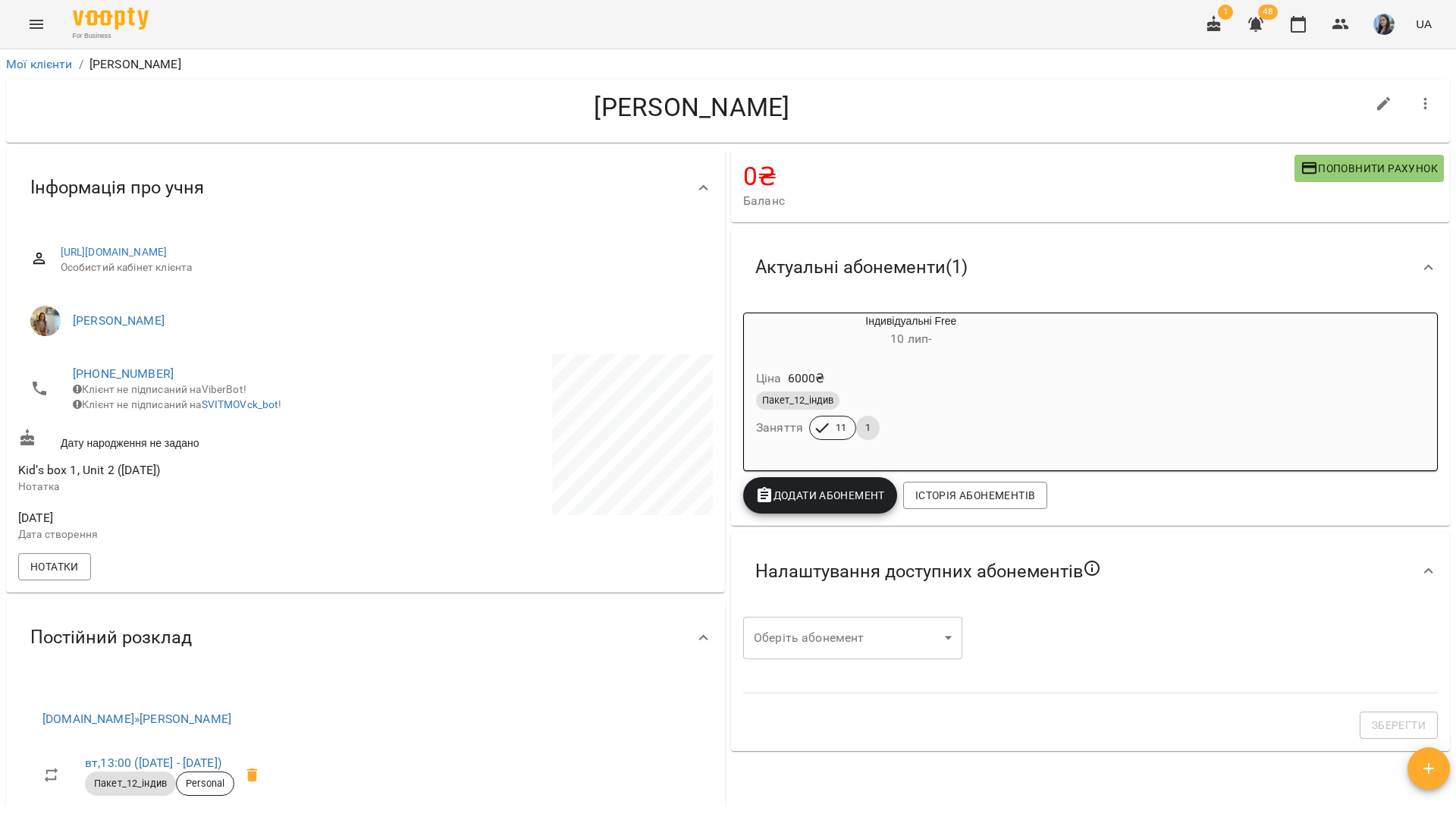
click at [319, 26] on div "For Business 1 48 UA" at bounding box center [728, 24] width 1456 height 48
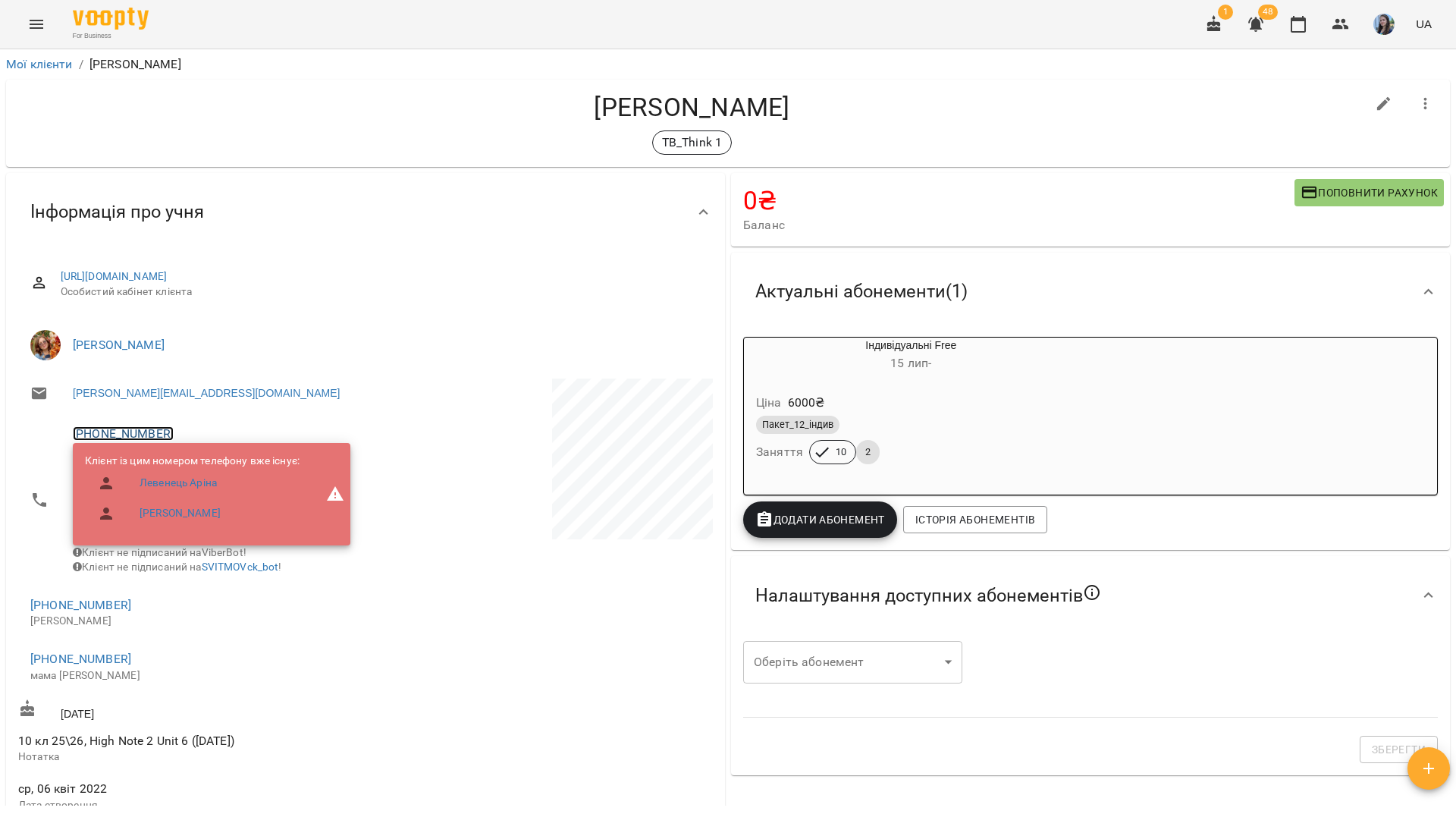
click at [138, 431] on link "+380678626299" at bounding box center [123, 433] width 101 height 15
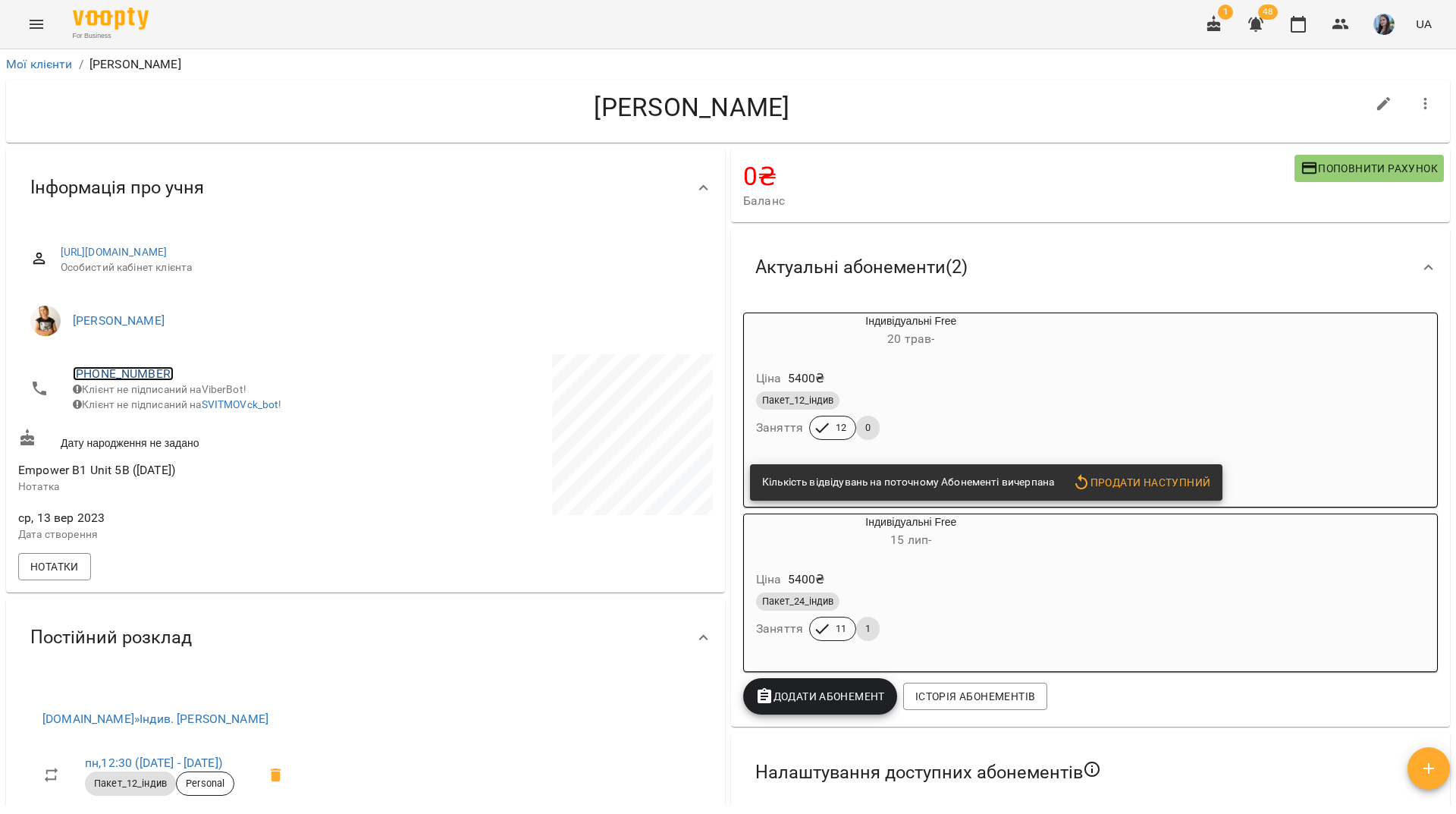
click at [139, 376] on link "[PHONE_NUMBER]" at bounding box center [123, 373] width 101 height 15
click at [187, 404] on img at bounding box center [184, 402] width 23 height 23
click at [275, 16] on div "For Business 1 48 UA" at bounding box center [728, 24] width 1456 height 48
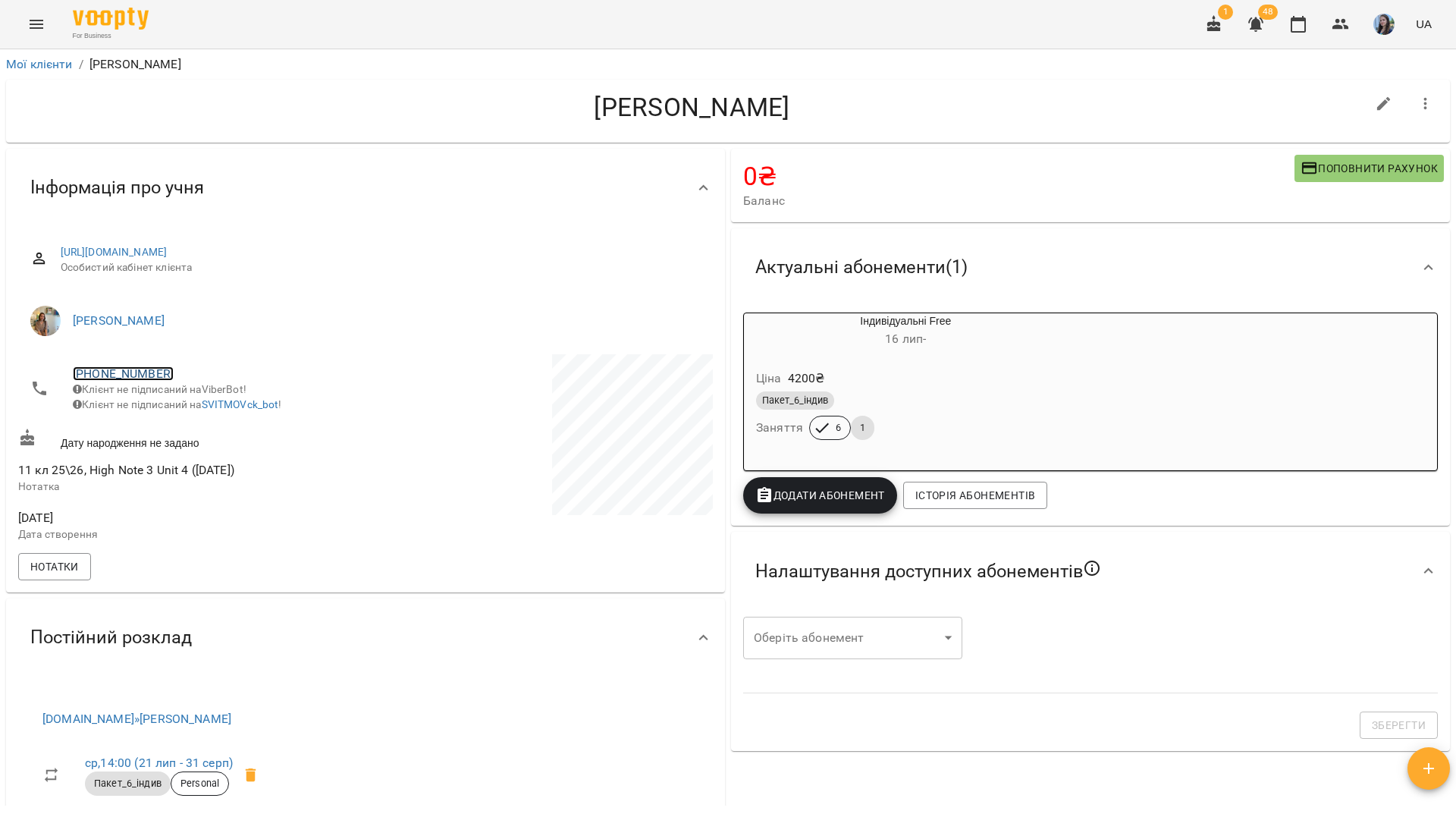
click at [149, 369] on link "[PHONE_NUMBER]" at bounding box center [123, 373] width 101 height 15
click at [199, 417] on link at bounding box center [185, 402] width 47 height 32
click at [424, 15] on div "For Business 1 48 UA" at bounding box center [728, 24] width 1456 height 48
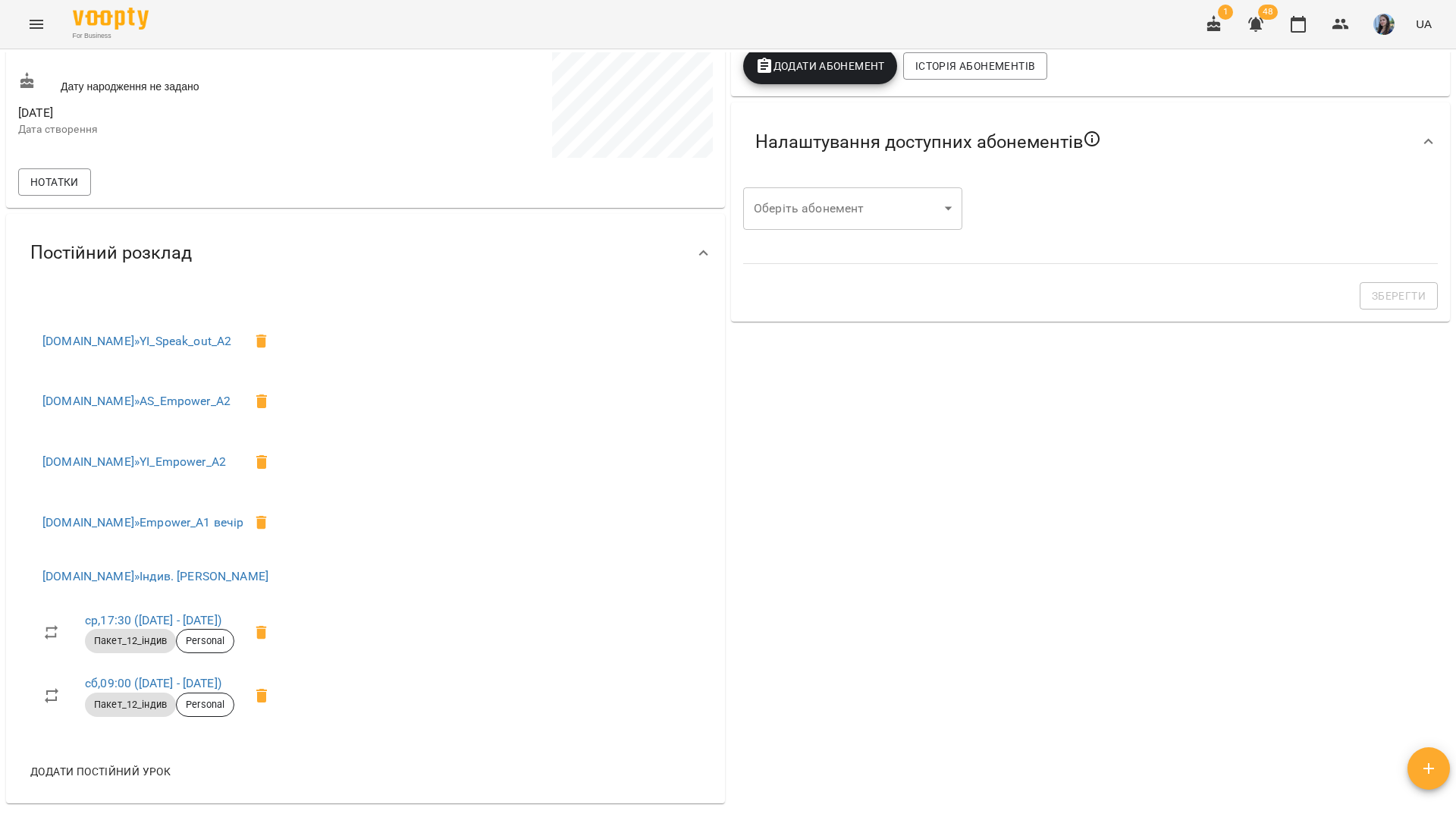
scroll to position [379, 0]
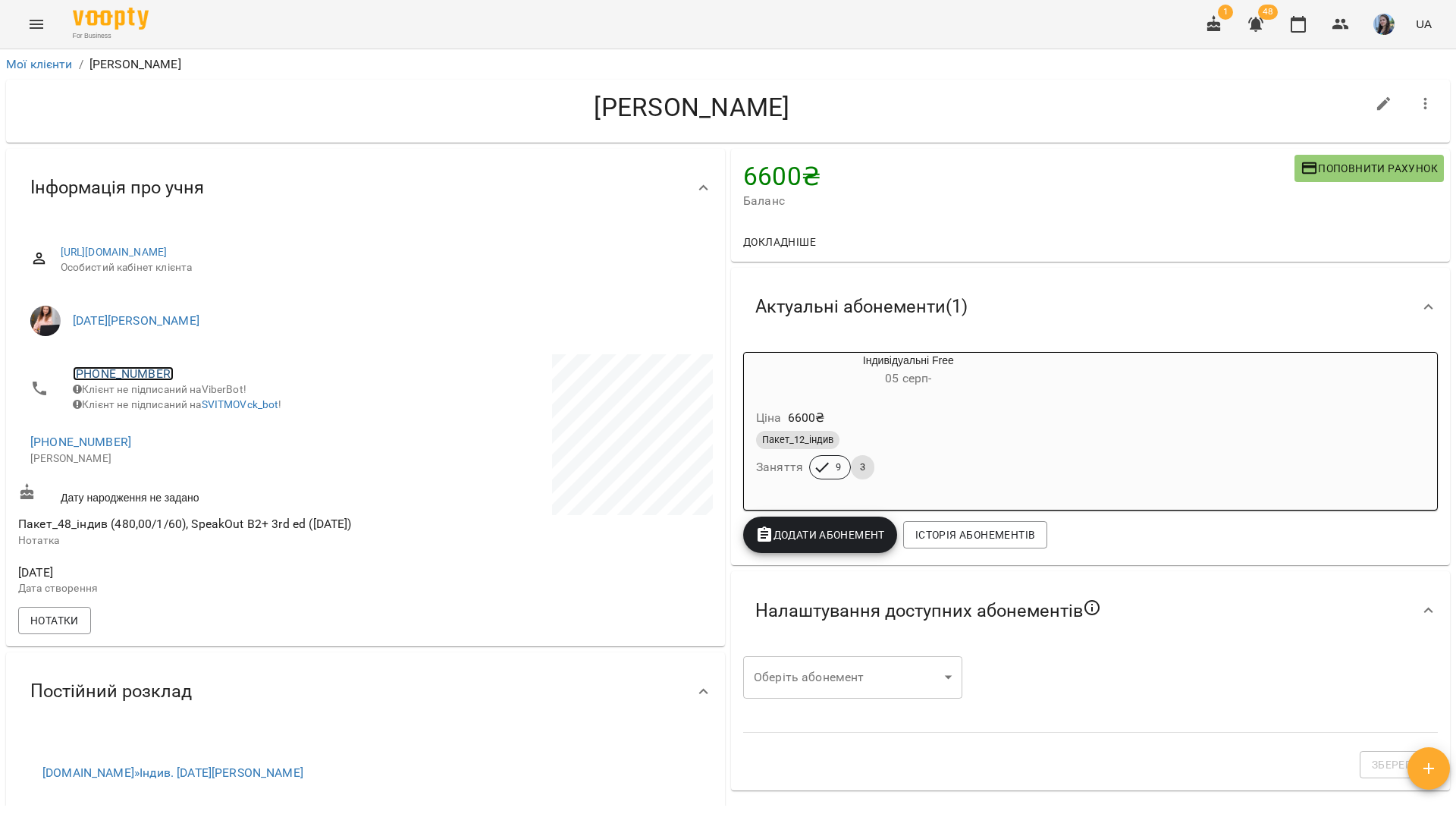
click at [145, 375] on link "+380934524467" at bounding box center [123, 373] width 101 height 15
click at [194, 402] on img at bounding box center [184, 402] width 23 height 23
click at [318, 16] on div "For Business 1 48 UA" at bounding box center [728, 24] width 1456 height 48
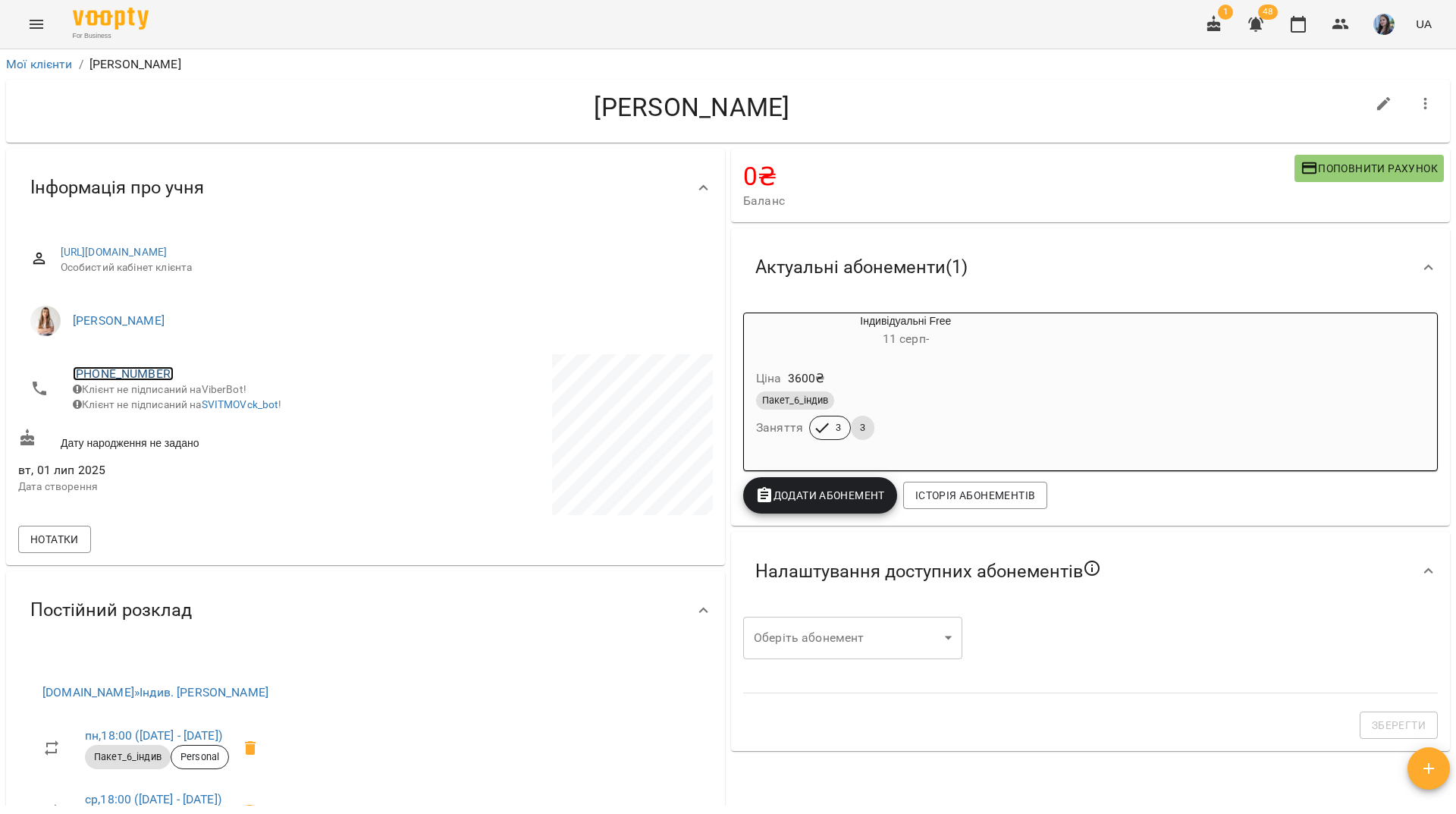
click at [139, 376] on link "[PHONE_NUMBER]" at bounding box center [123, 373] width 101 height 15
click at [181, 403] on img at bounding box center [184, 402] width 23 height 23
click at [276, 129] on div "[PERSON_NAME]" at bounding box center [691, 111] width 1347 height 39
click at [370, 15] on div "For Business 1 48 UA" at bounding box center [728, 24] width 1456 height 48
click at [147, 381] on span "[PHONE_NUMBER]" at bounding box center [212, 373] width 278 height 18
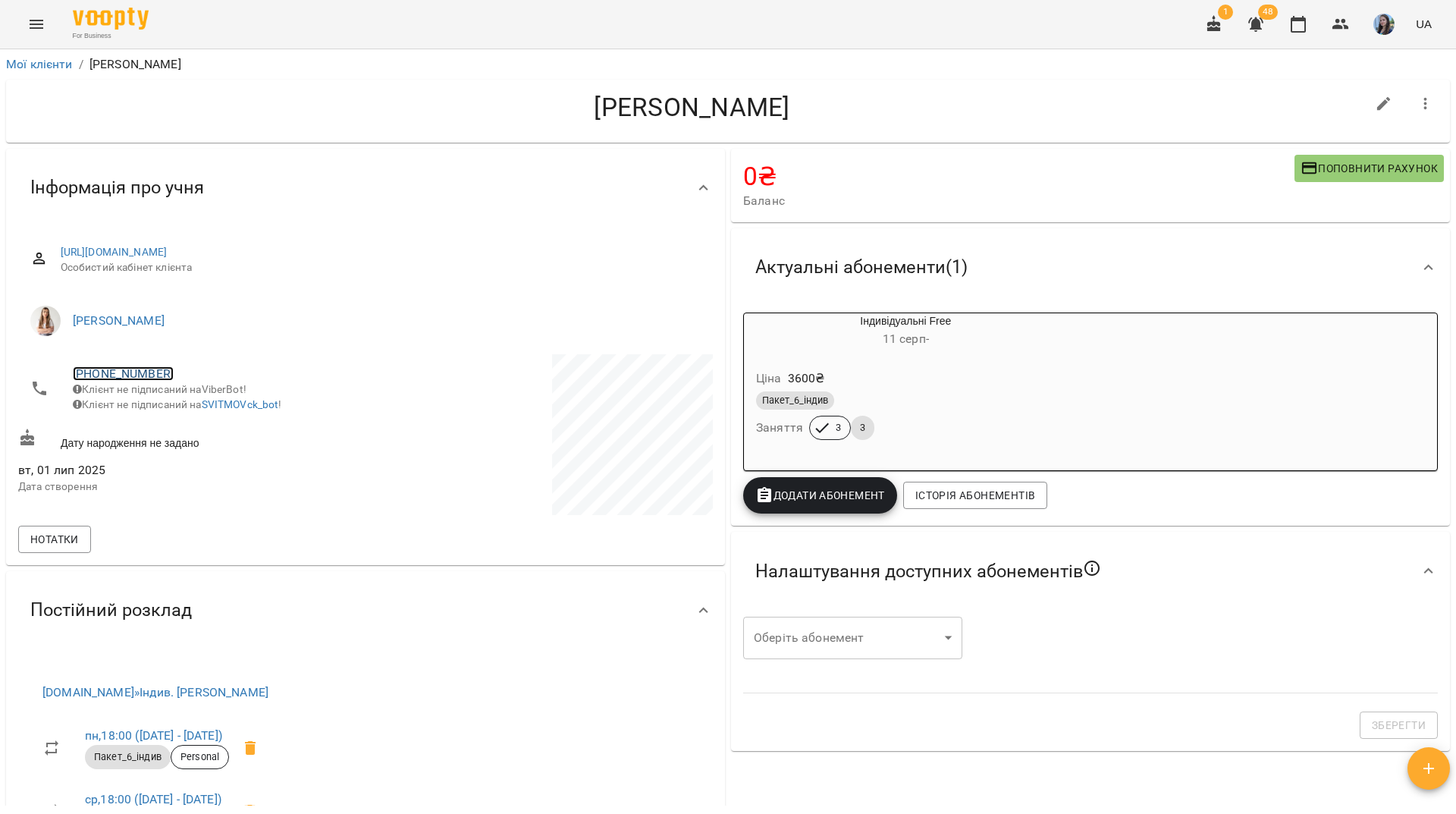
click at [145, 376] on link "+380633089859" at bounding box center [123, 373] width 101 height 15
click at [183, 406] on img at bounding box center [184, 402] width 23 height 23
click at [268, 21] on div "For Business 1 48 UA" at bounding box center [728, 24] width 1456 height 48
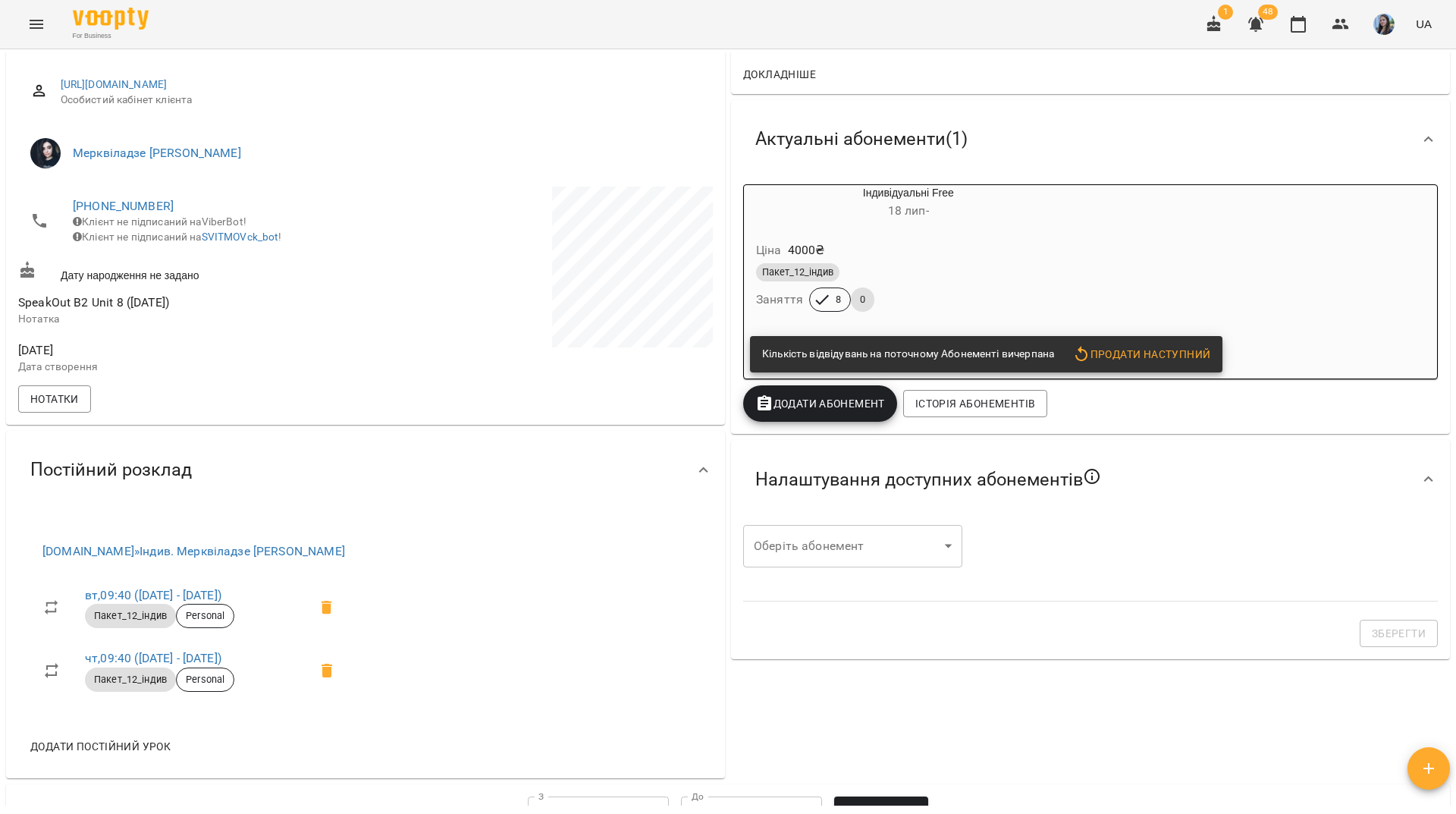
scroll to position [152, 0]
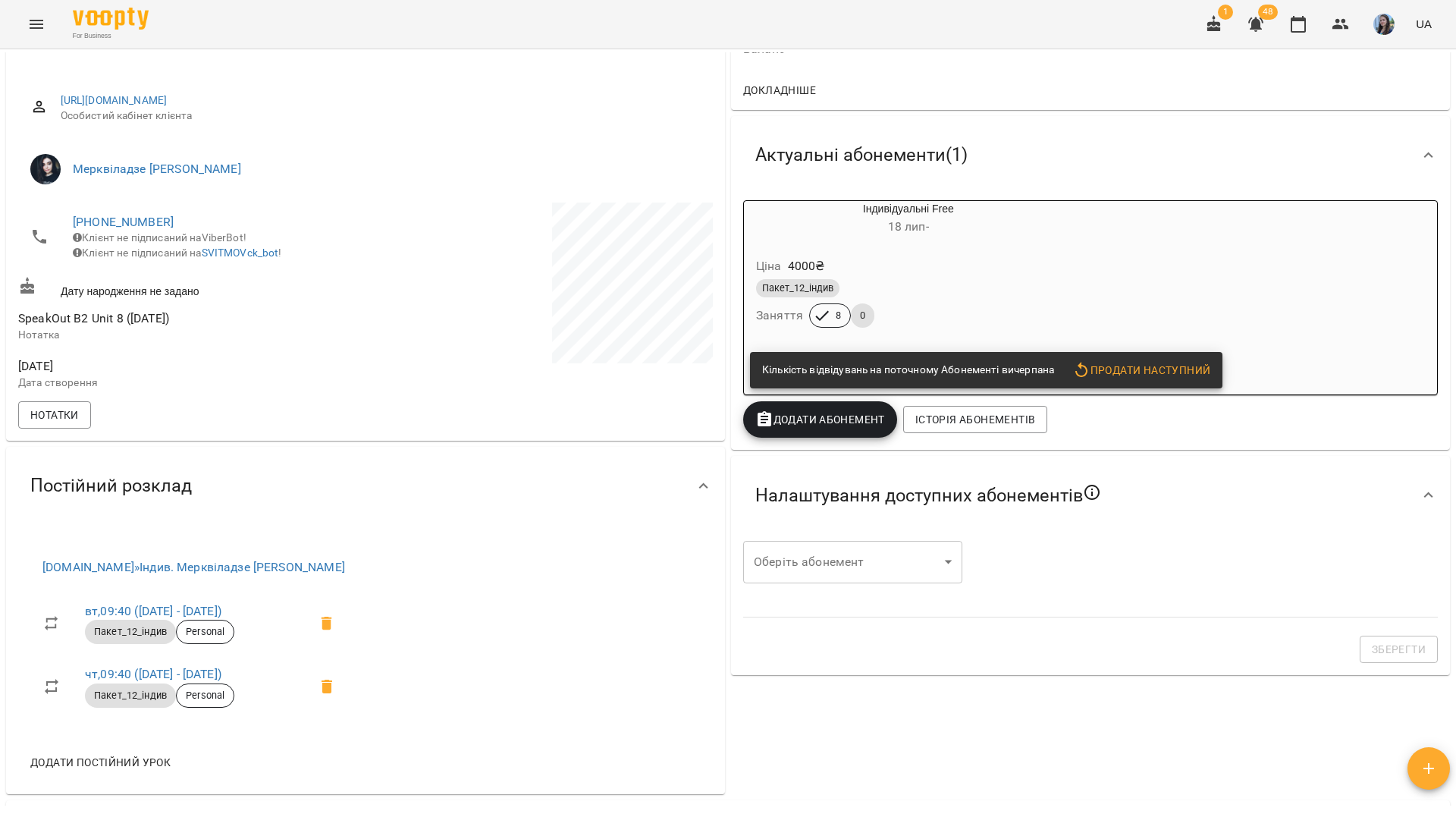
click at [1095, 366] on span "Продати наступний" at bounding box center [1141, 370] width 138 height 18
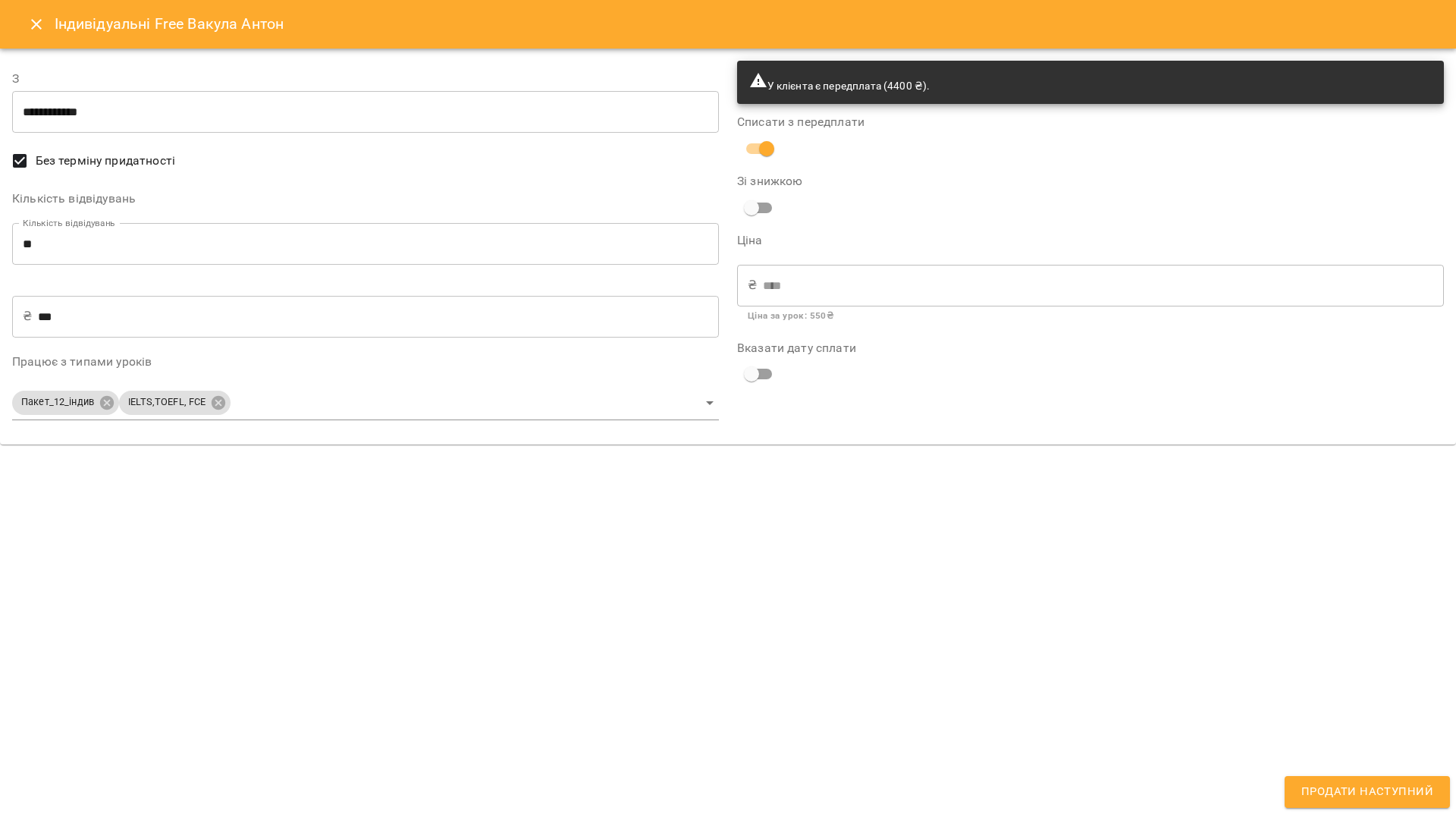
type input "**********"
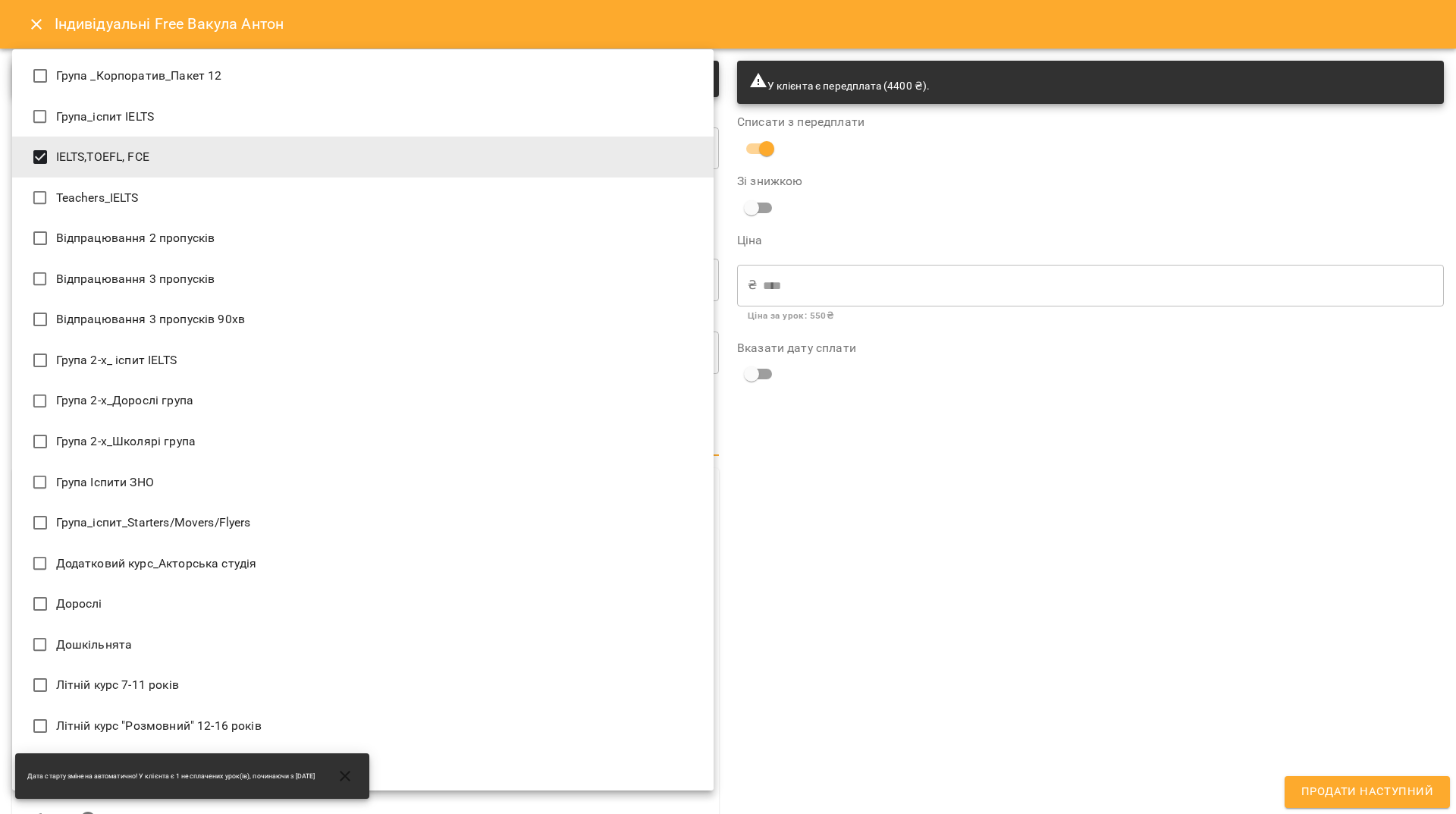
click at [226, 439] on body "For Business 1 48 UA Мої клієнти / Вакула Антон Вакула Антон 4400 ₴ Баланс Попо…" at bounding box center [728, 432] width 1456 height 863
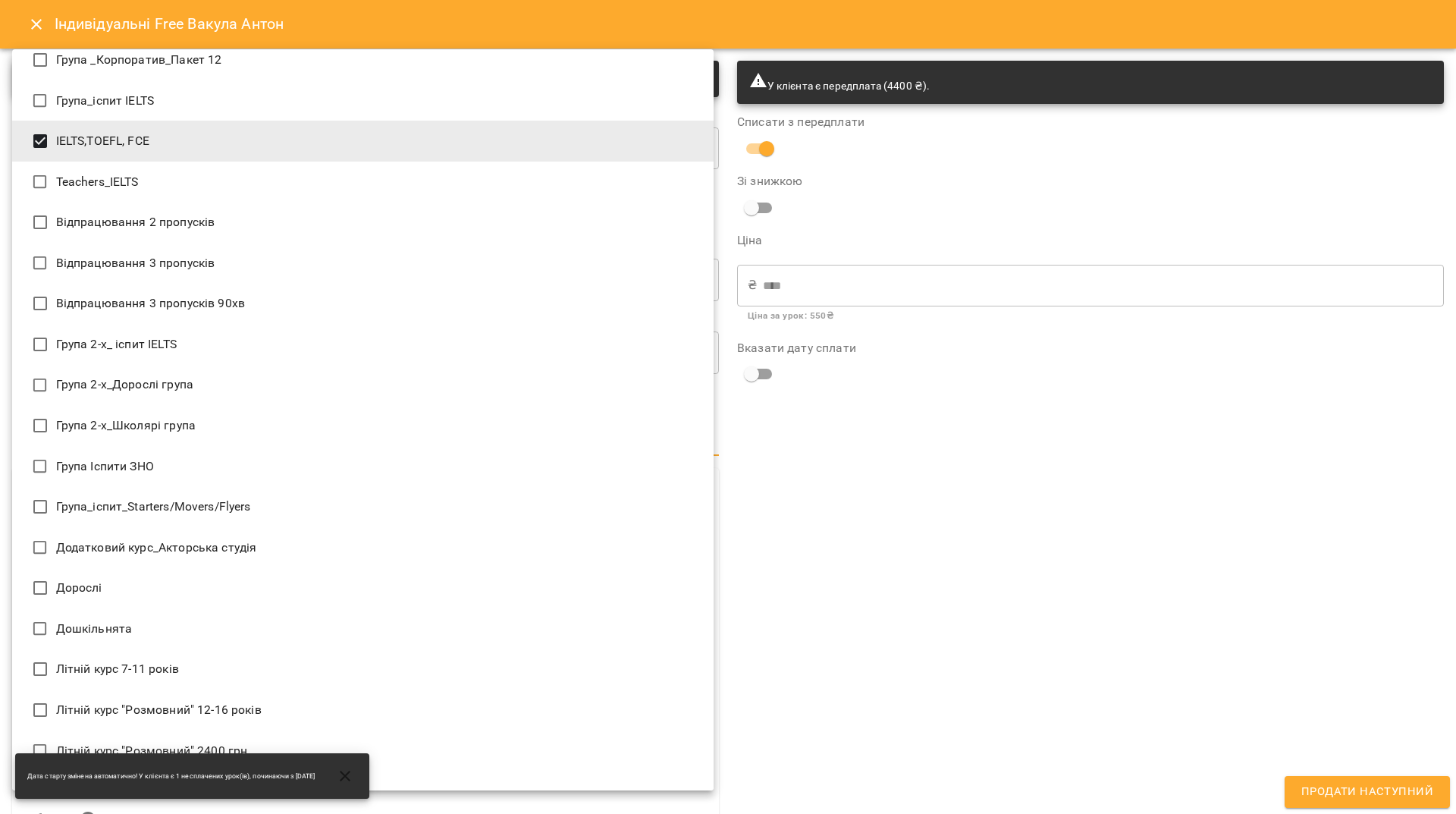
scroll to position [0, 0]
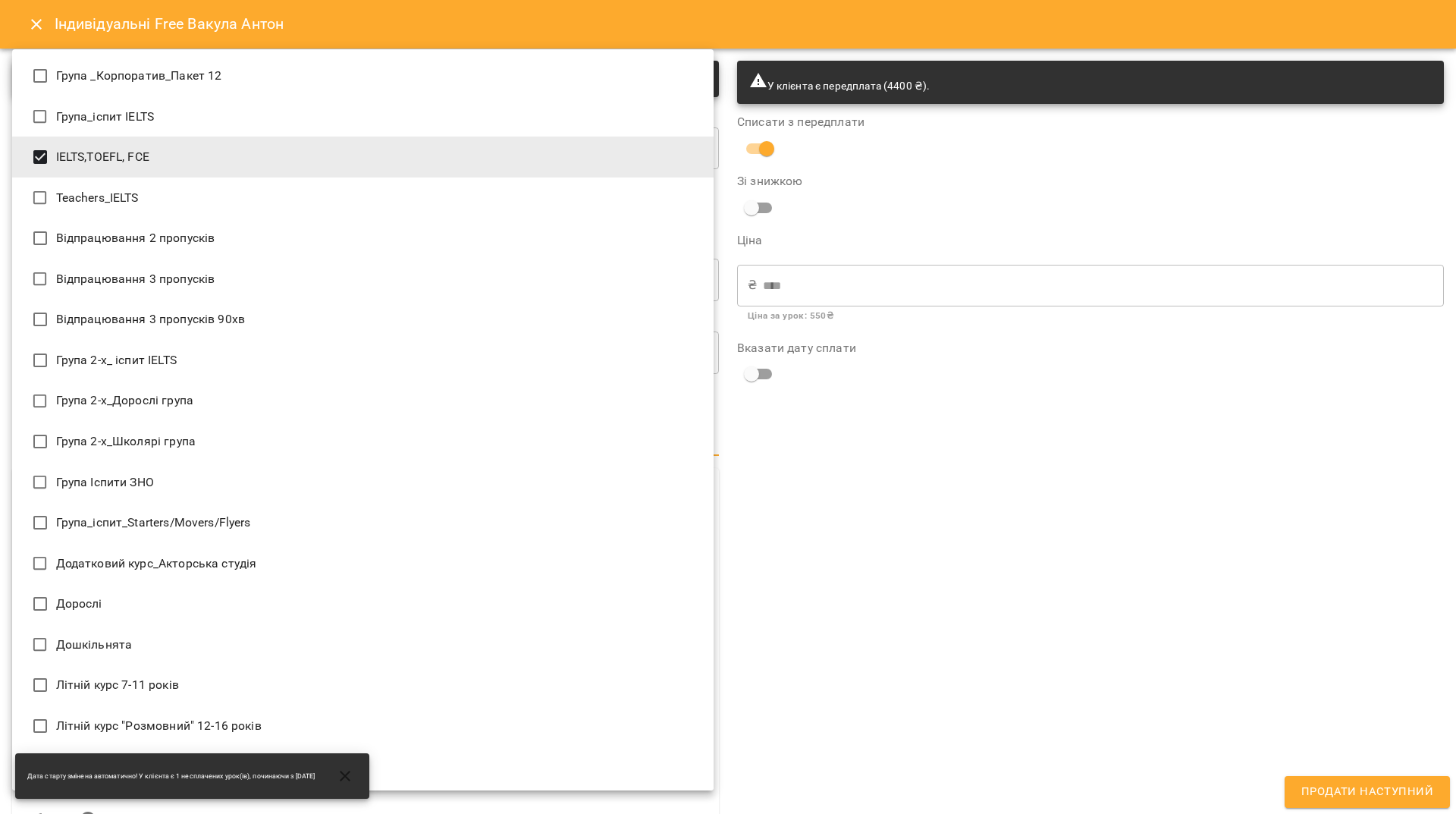
click at [157, 149] on li "IELTS,TOEFL, FCE" at bounding box center [362, 156] width 701 height 41
type input "**********"
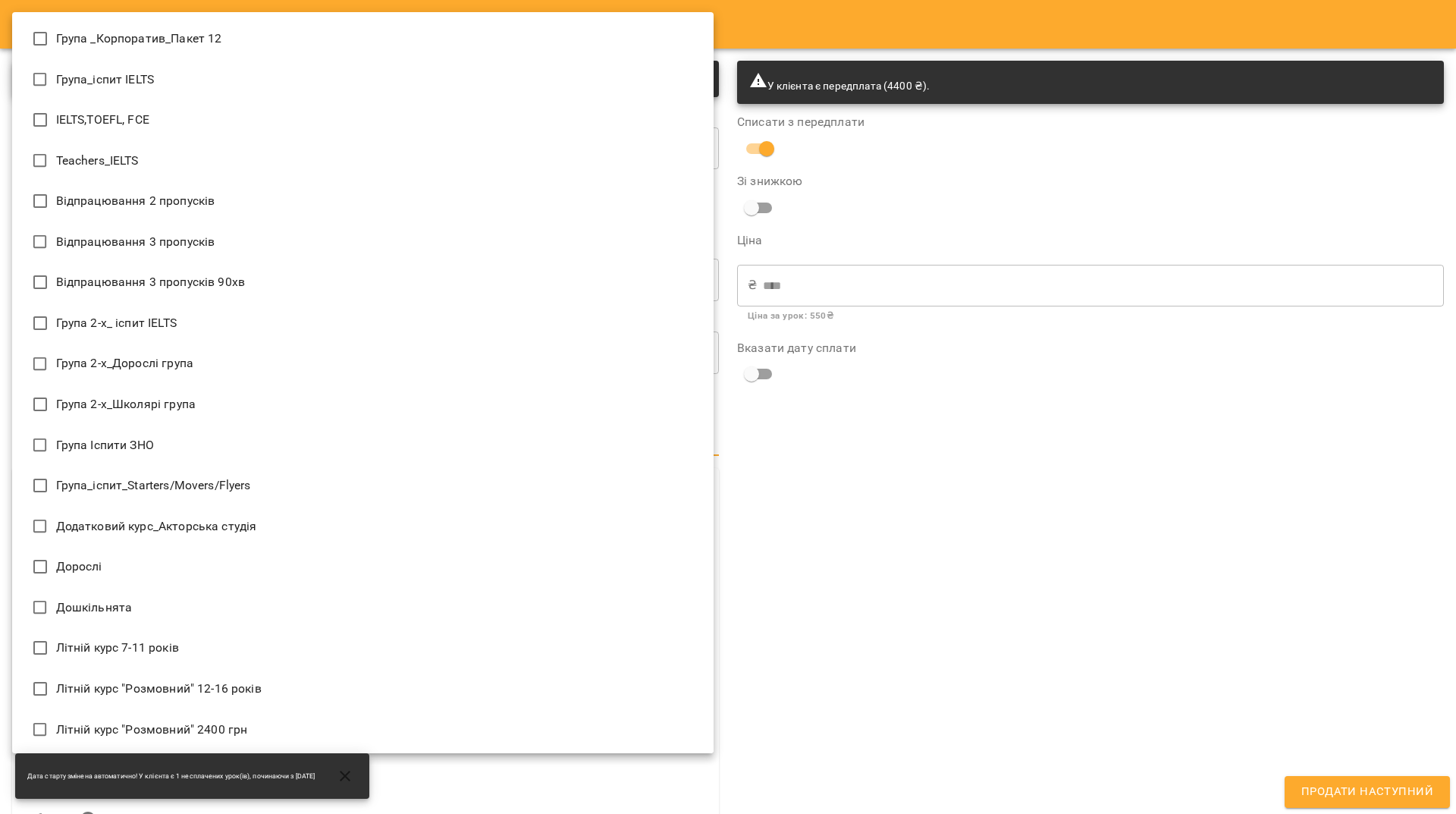
click at [1036, 602] on div at bounding box center [728, 407] width 1456 height 814
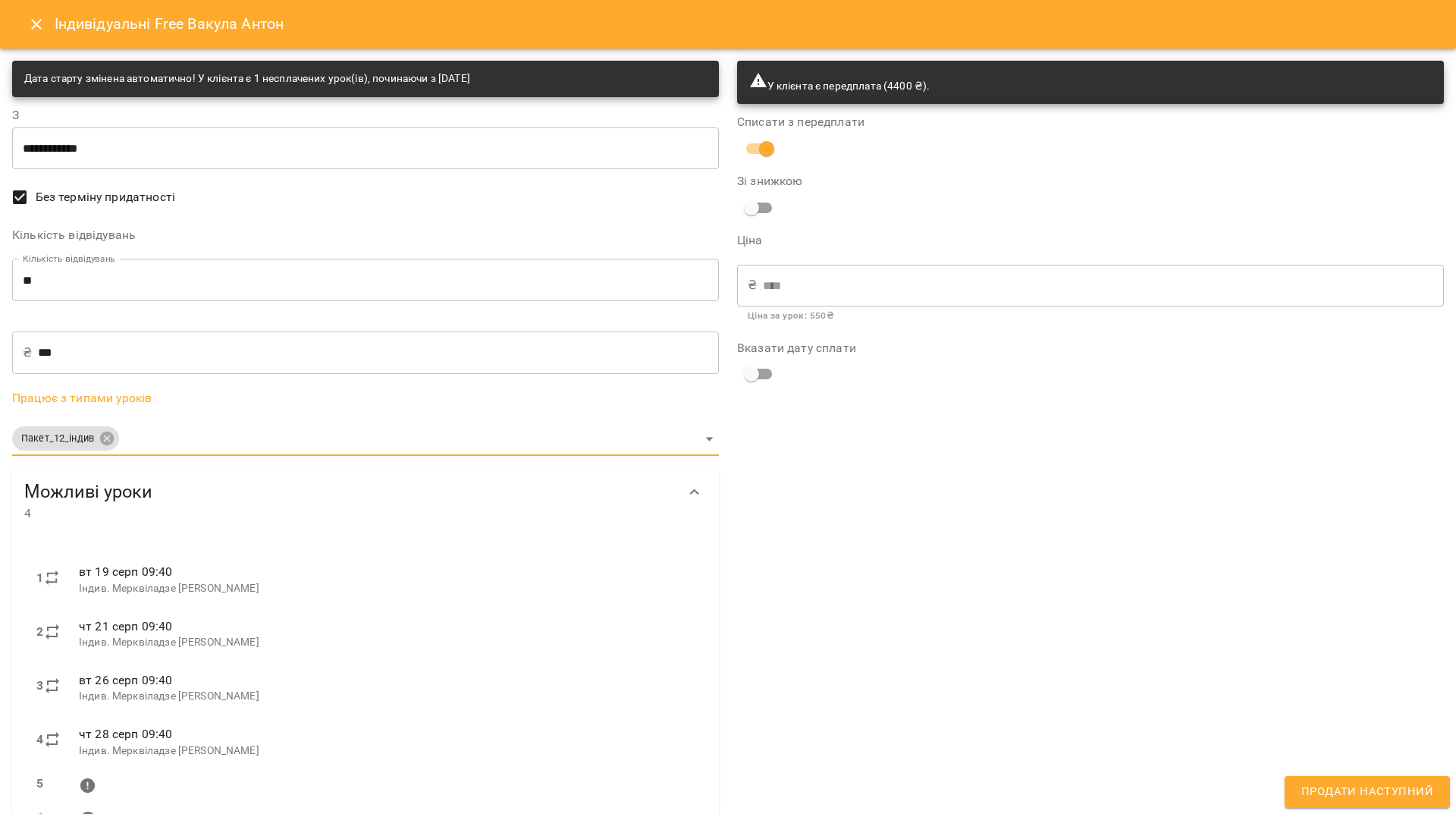
click at [44, 281] on input "**" at bounding box center [365, 280] width 707 height 43
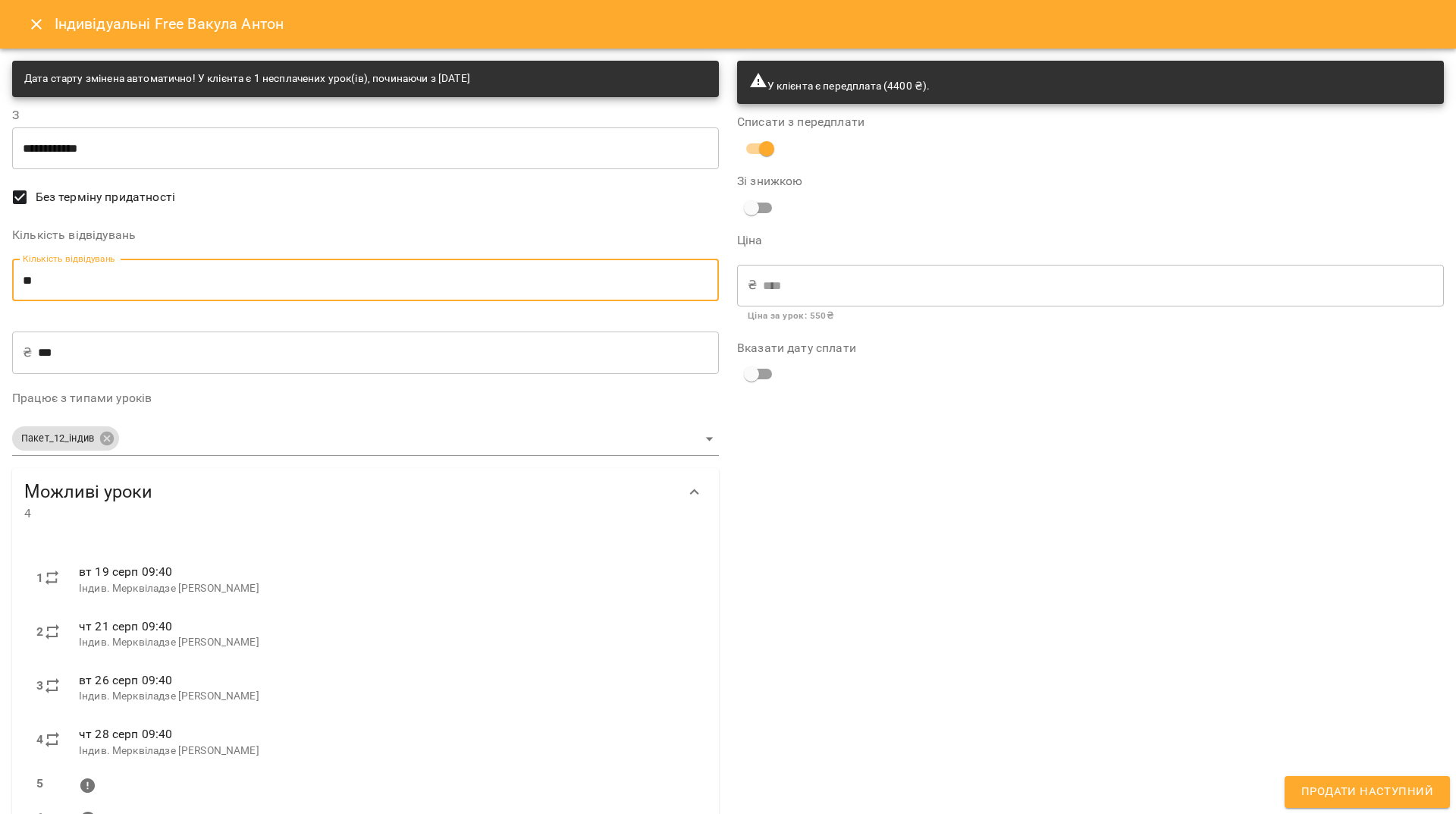
type input "*"
type input "***"
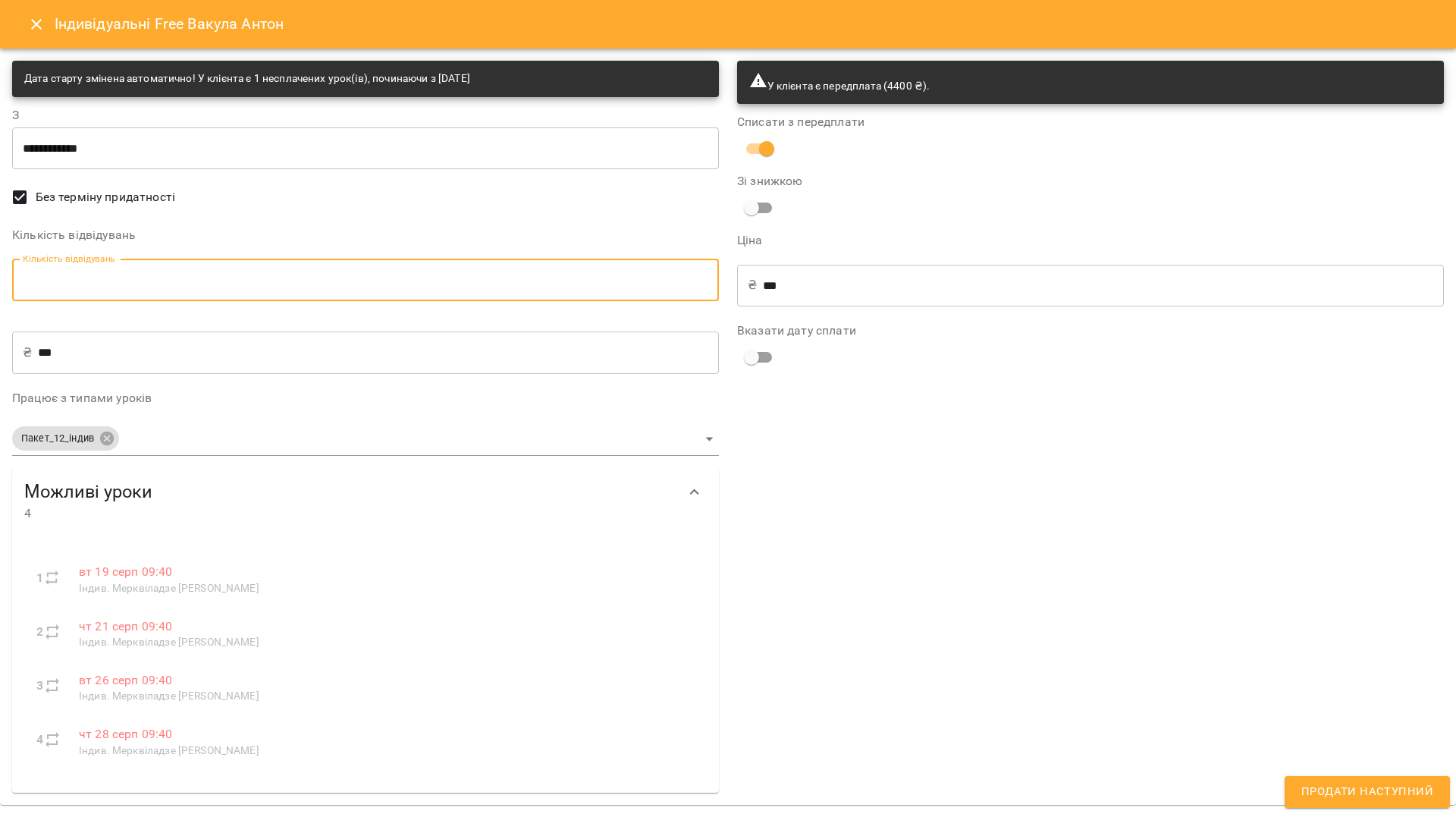
type input "*"
type input "****"
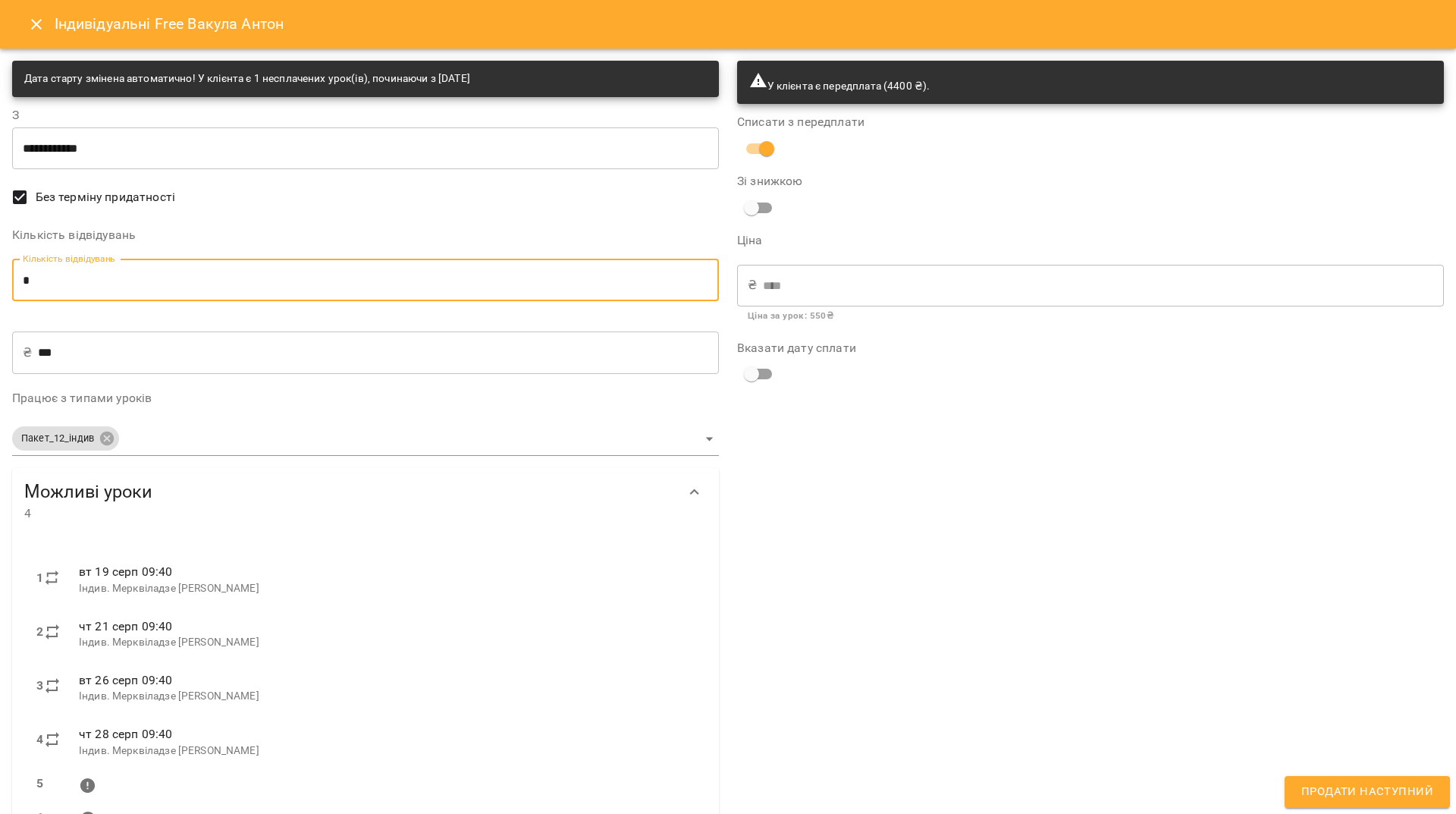
type input "*"
drag, startPoint x: 1312, startPoint y: 783, endPoint x: 1283, endPoint y: 764, distance: 34.7
click at [1310, 781] on button "Продати наступний" at bounding box center [1367, 791] width 165 height 32
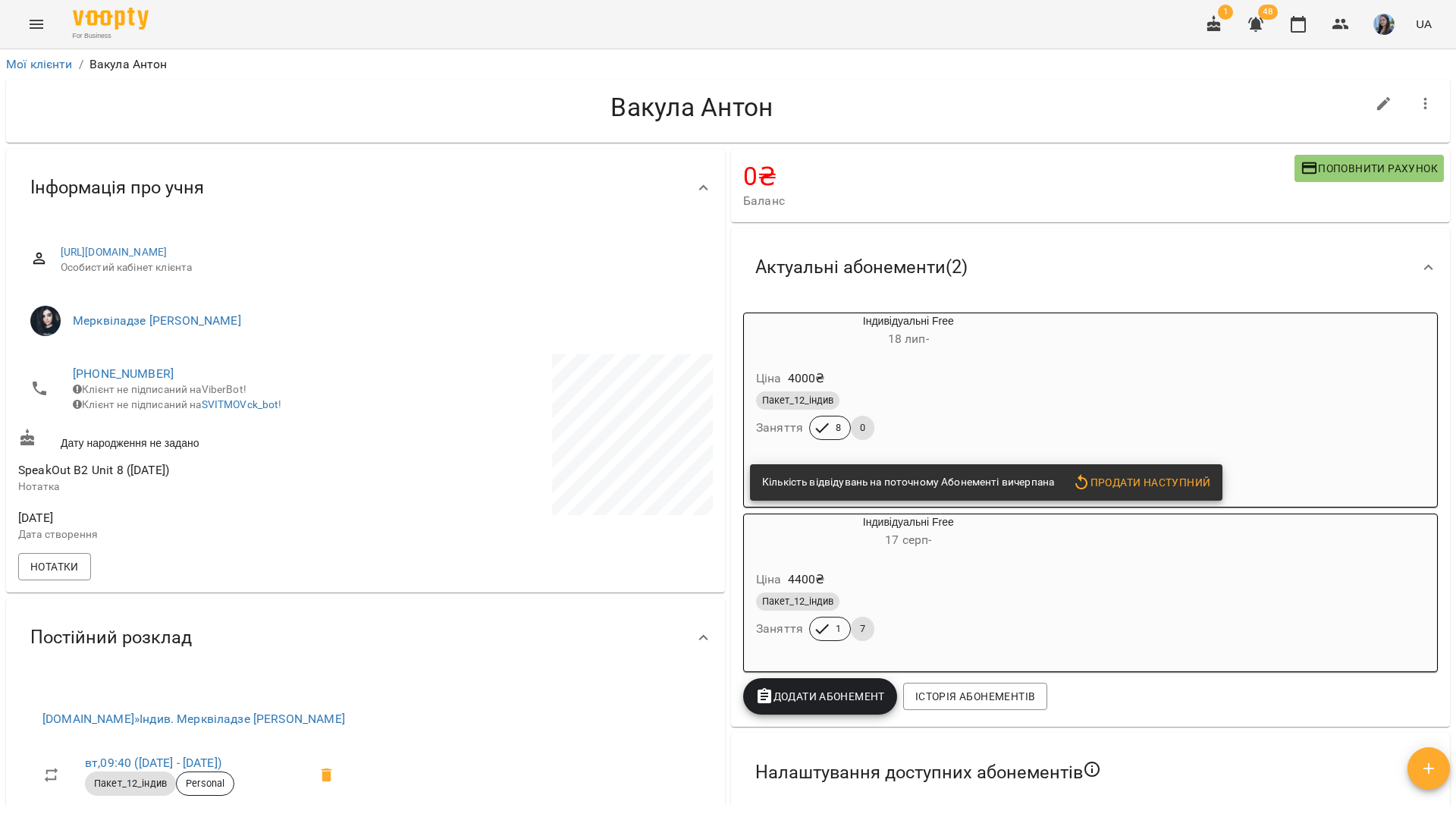
click at [966, 392] on div "Пакет_12_індив" at bounding box center [908, 400] width 311 height 25
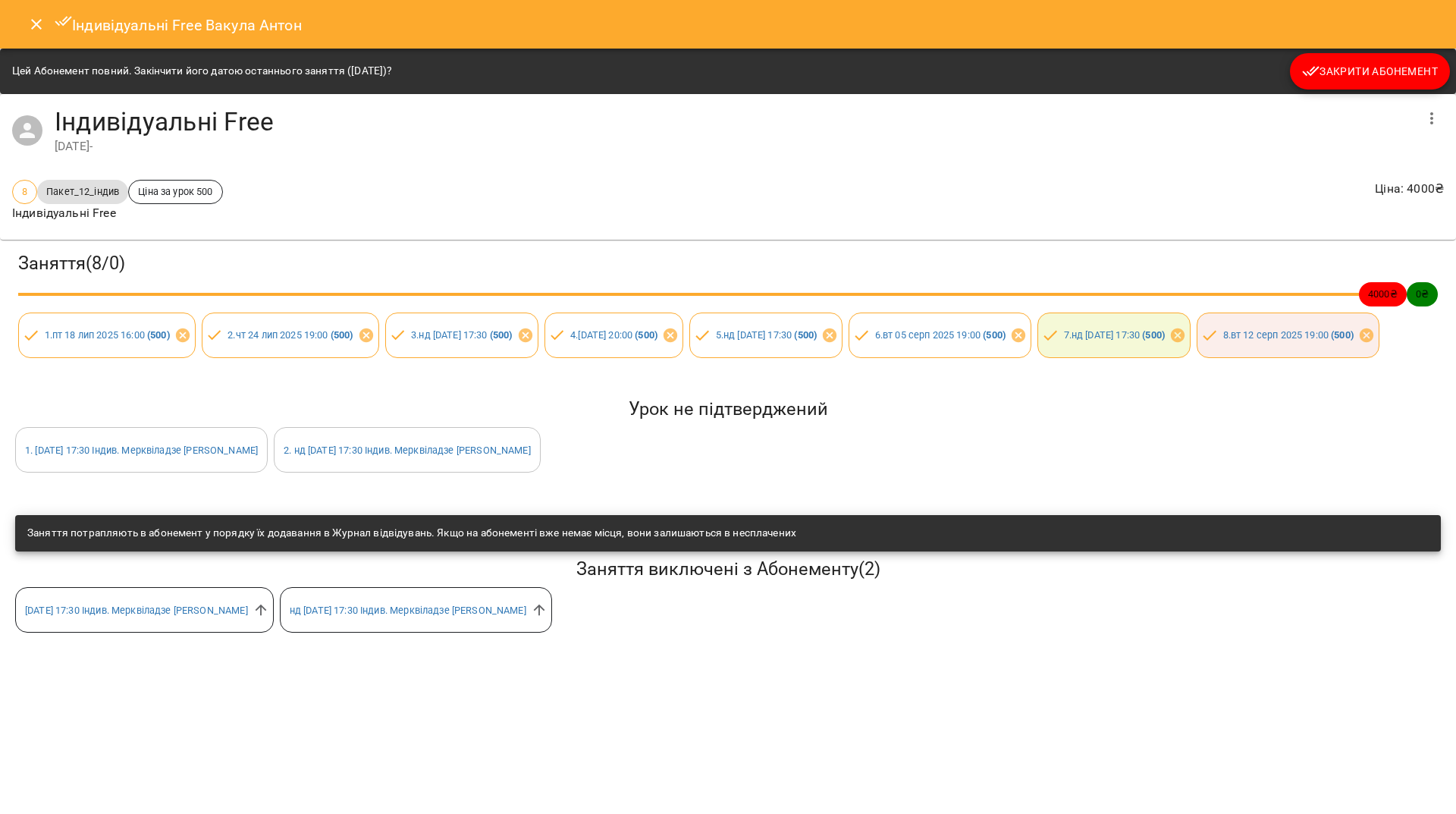
click at [1338, 72] on span "Закрити Абонемент" at bounding box center [1369, 71] width 135 height 18
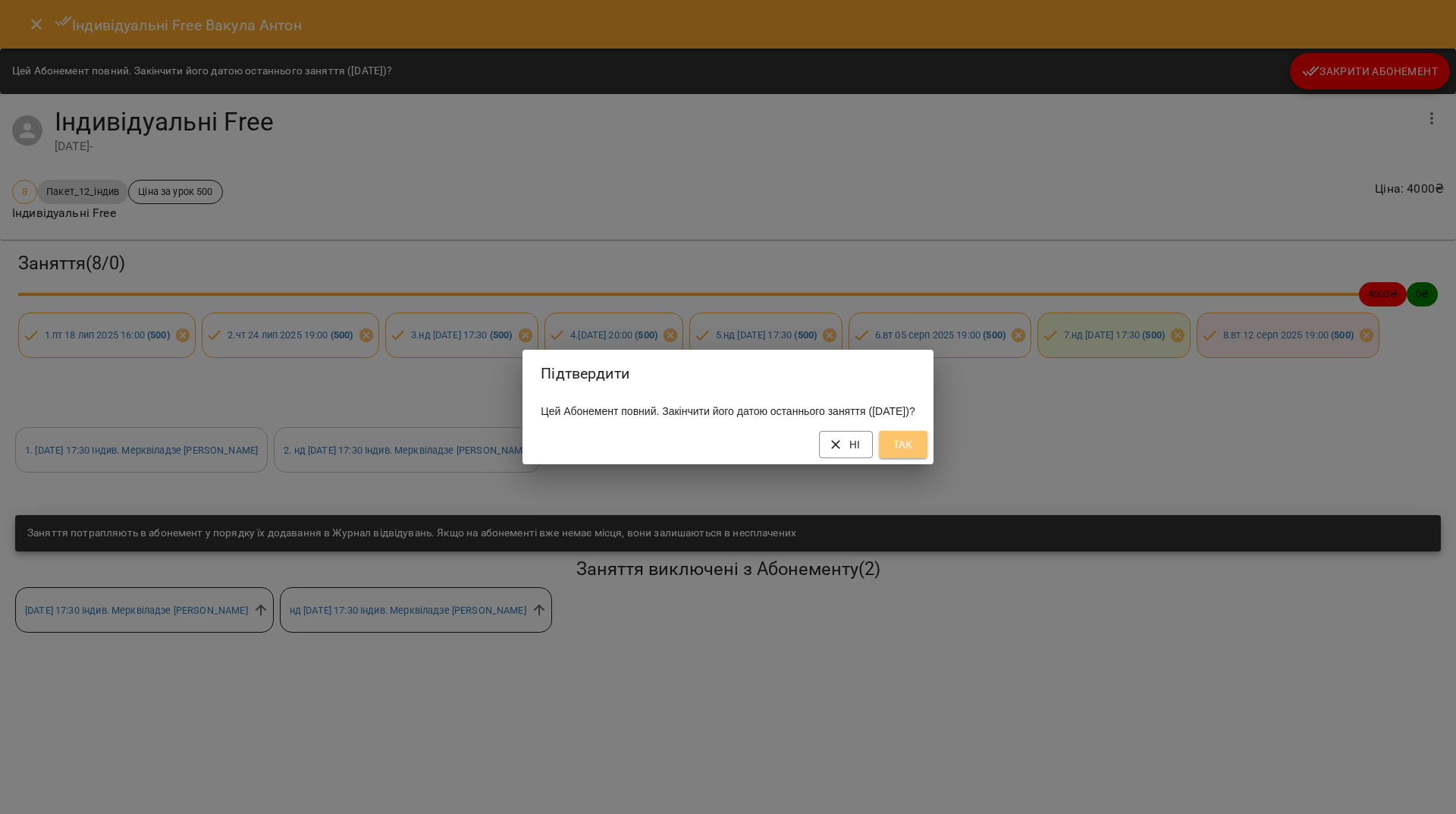
click at [910, 457] on button "Так" at bounding box center [902, 444] width 48 height 27
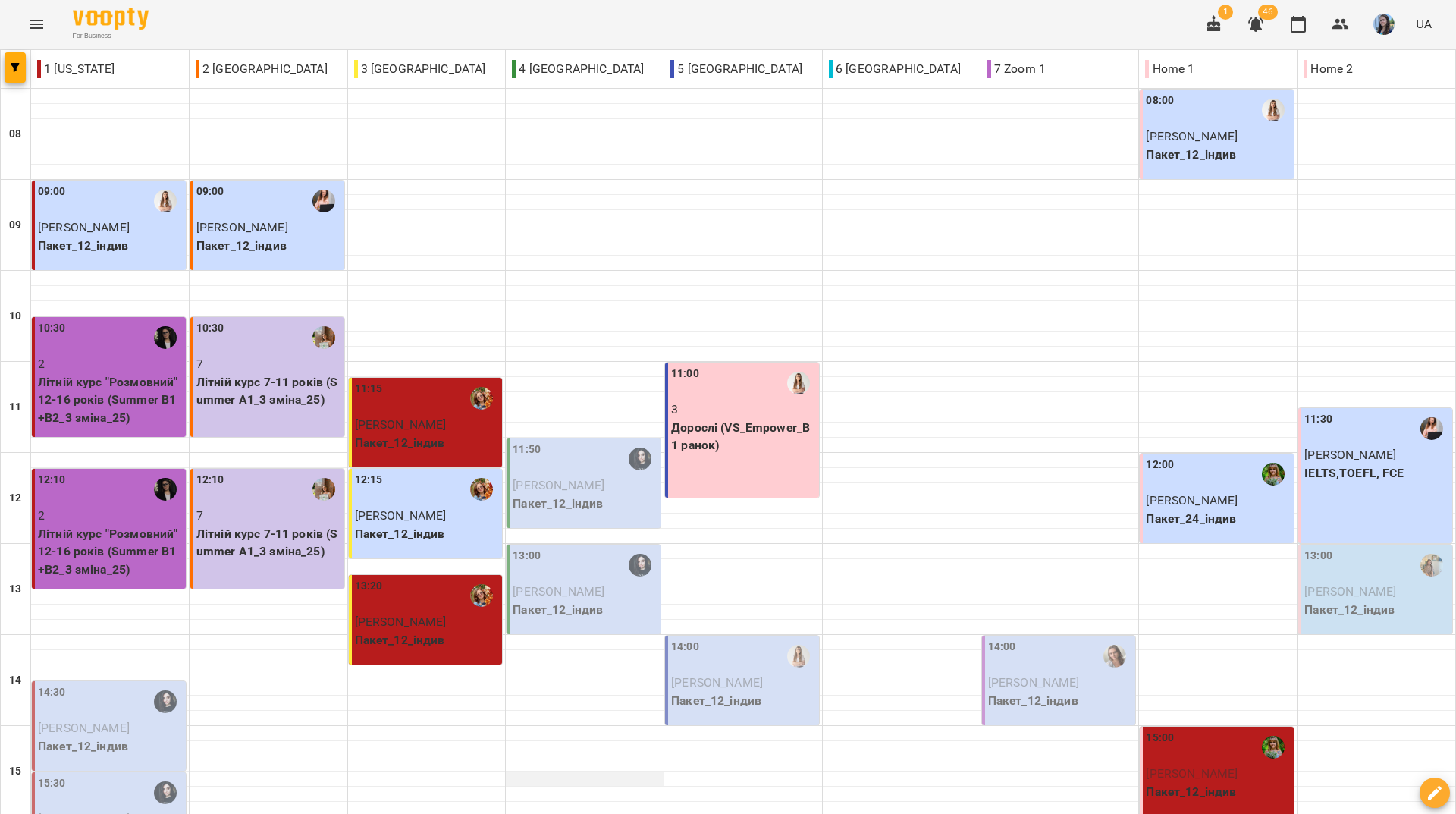
scroll to position [559, 0]
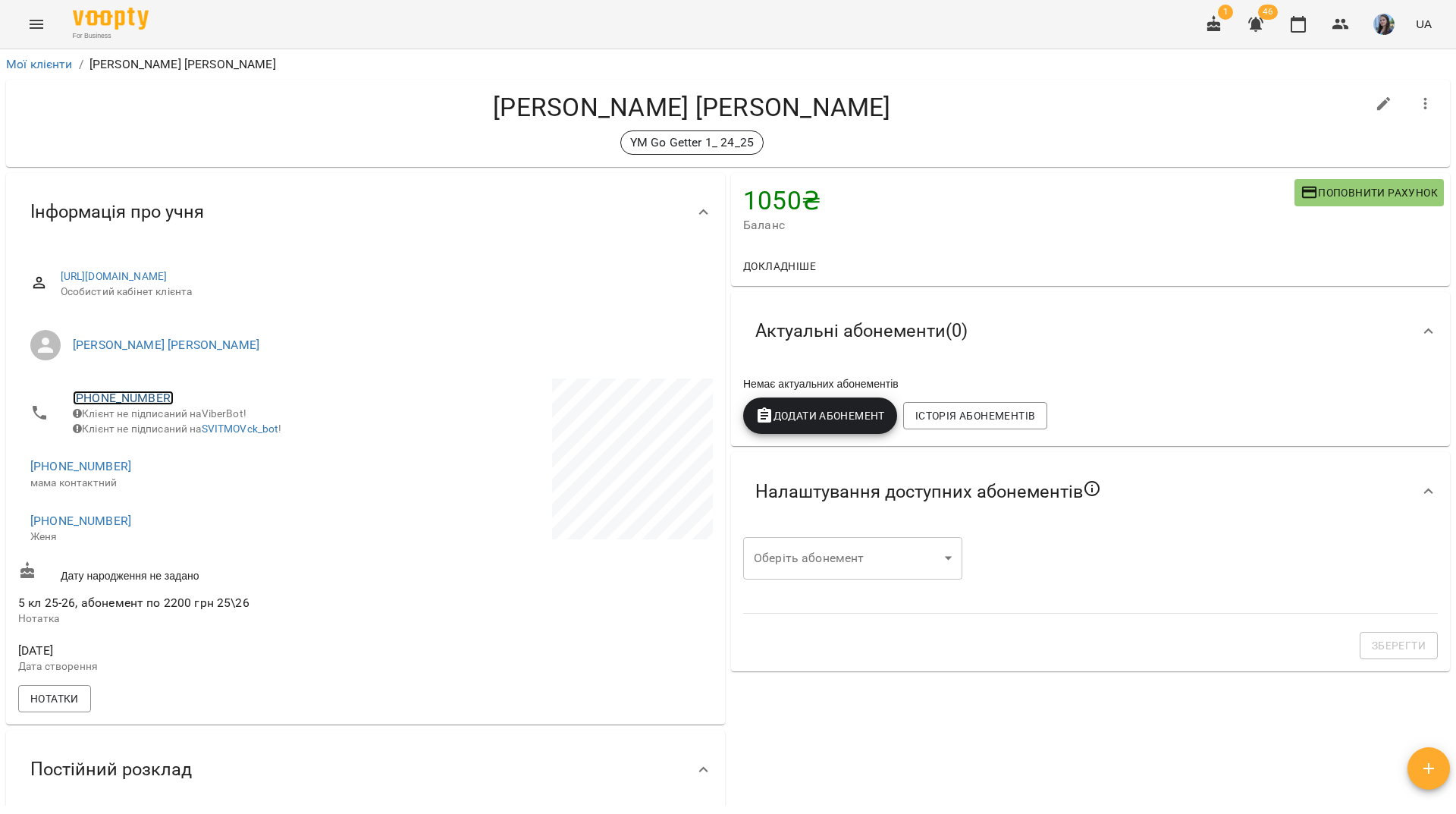
click at [140, 394] on link "+380972502585" at bounding box center [123, 398] width 101 height 15
click at [184, 430] on img at bounding box center [184, 426] width 23 height 23
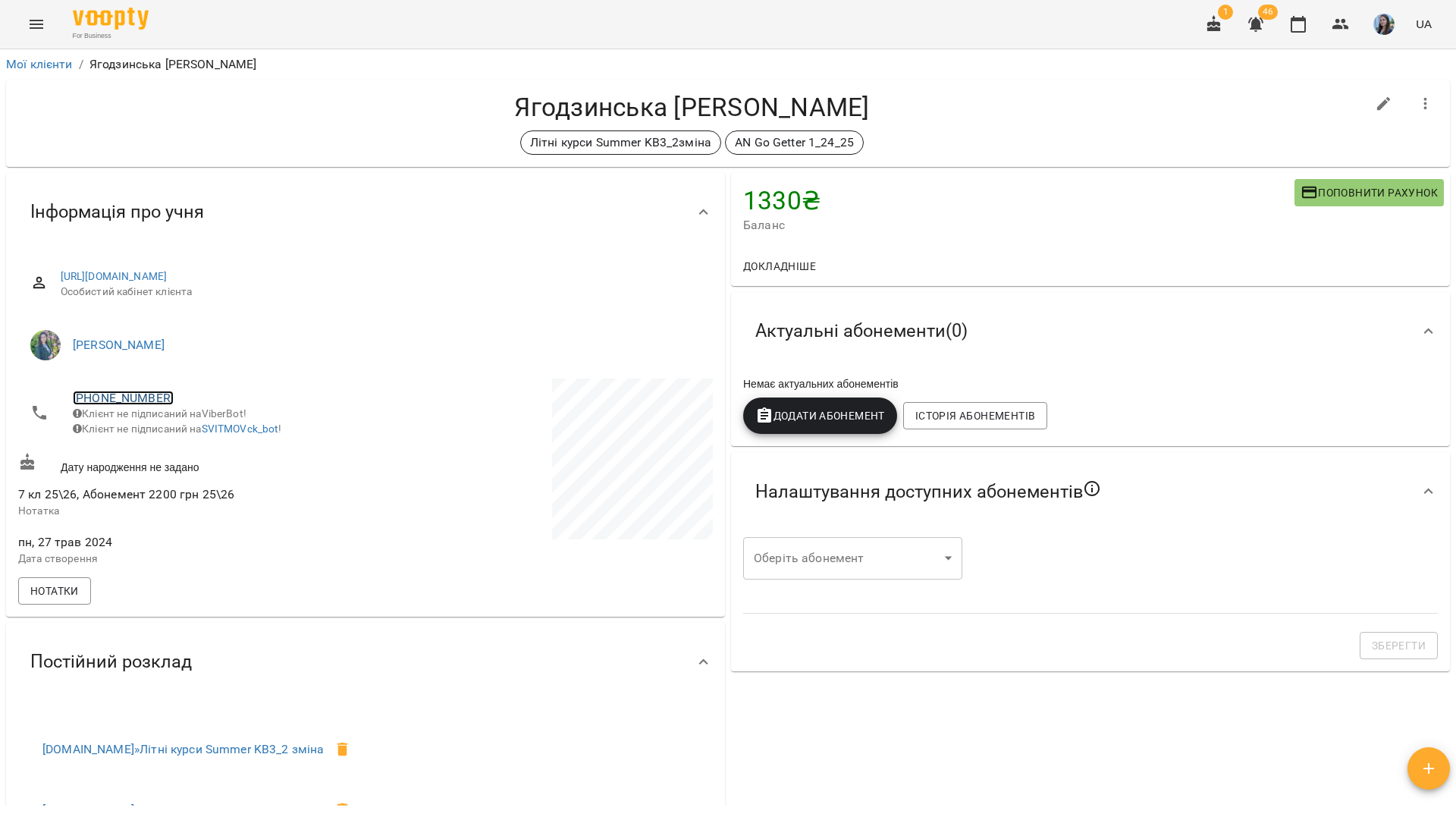
click at [147, 402] on link "[PHONE_NUMBER]" at bounding box center [123, 398] width 101 height 15
click at [188, 429] on img at bounding box center [184, 426] width 23 height 23
click at [609, 20] on div "For Business 1 46 UA" at bounding box center [728, 24] width 1456 height 48
click at [155, 400] on link "[PHONE_NUMBER]" at bounding box center [123, 398] width 101 height 15
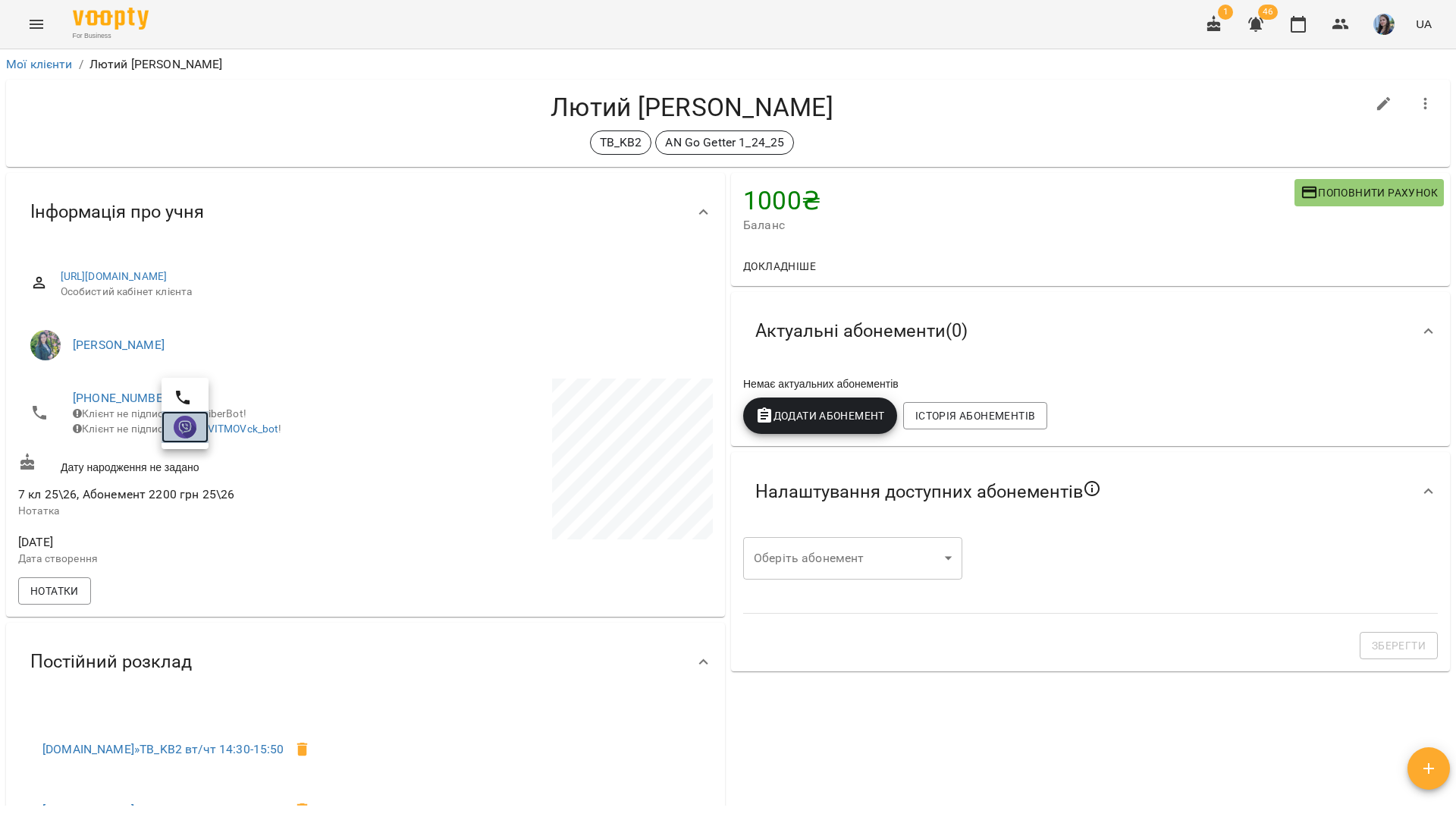
click at [183, 428] on img at bounding box center [184, 426] width 23 height 23
click at [561, 22] on div "For Business 1 46 UA" at bounding box center [728, 24] width 1456 height 48
